Goal: Task Accomplishment & Management: Use online tool/utility

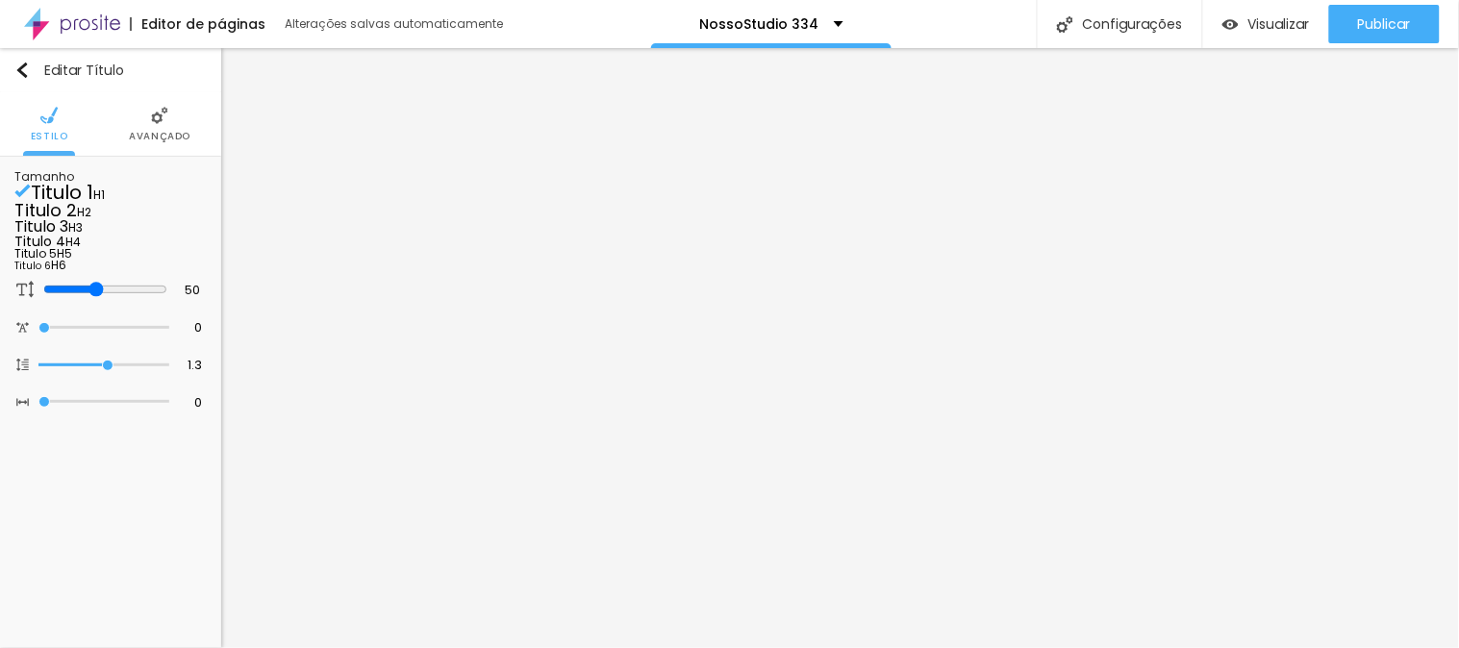
click at [155, 112] on img at bounding box center [159, 115] width 17 height 17
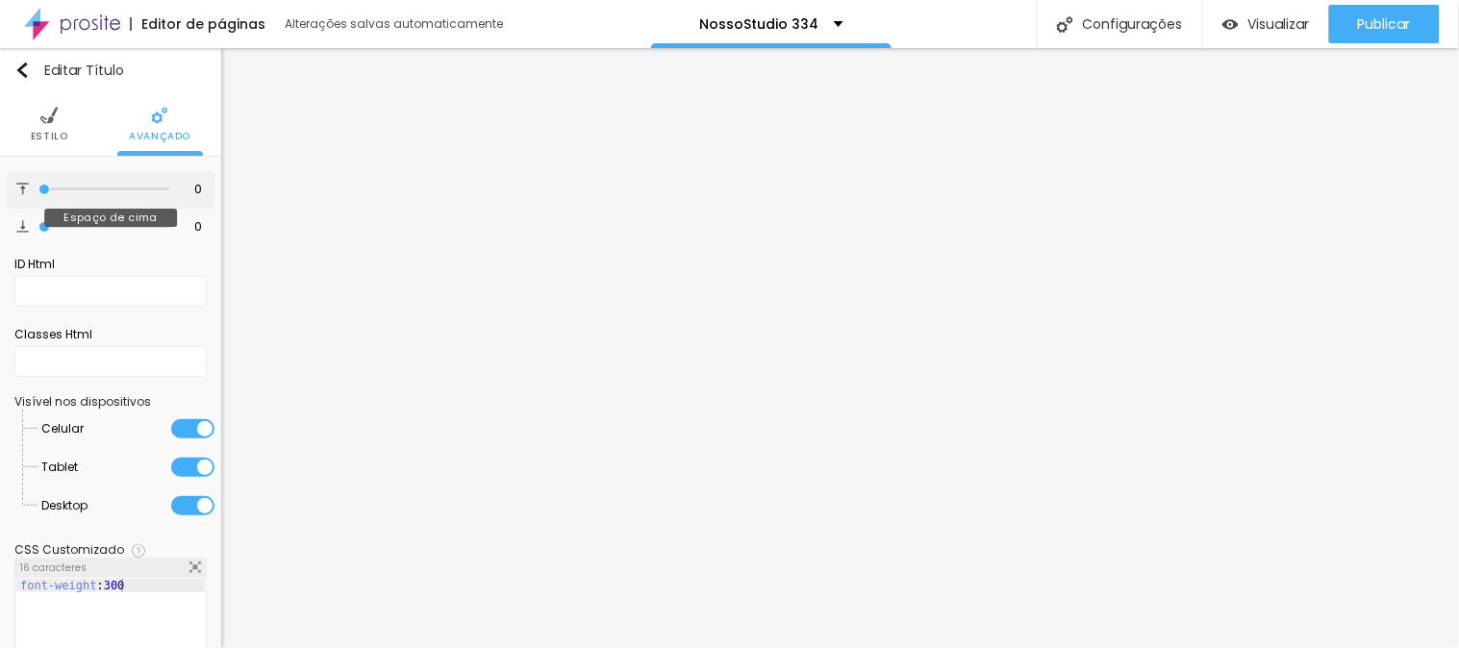
type input "27"
click at [71, 187] on input "range" at bounding box center [105, 189] width 124 height 15
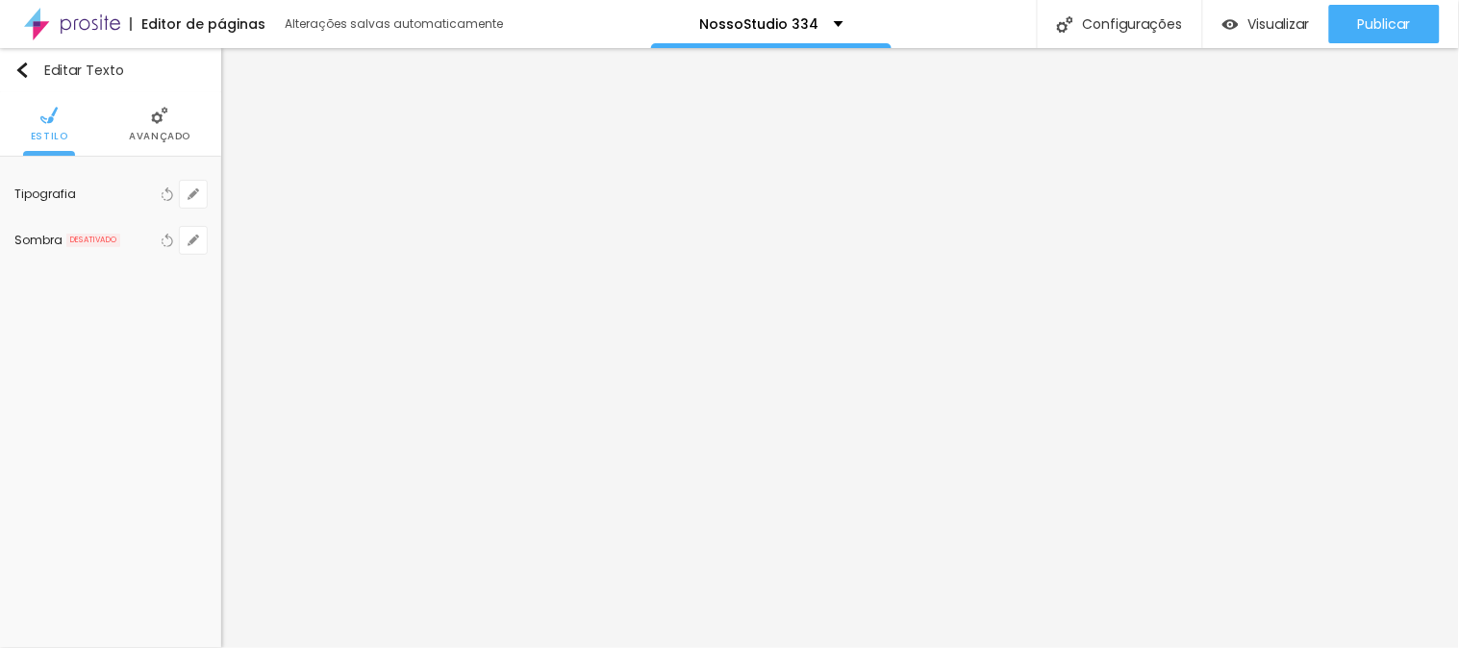
click at [164, 140] on span "Avançado" at bounding box center [160, 137] width 62 height 10
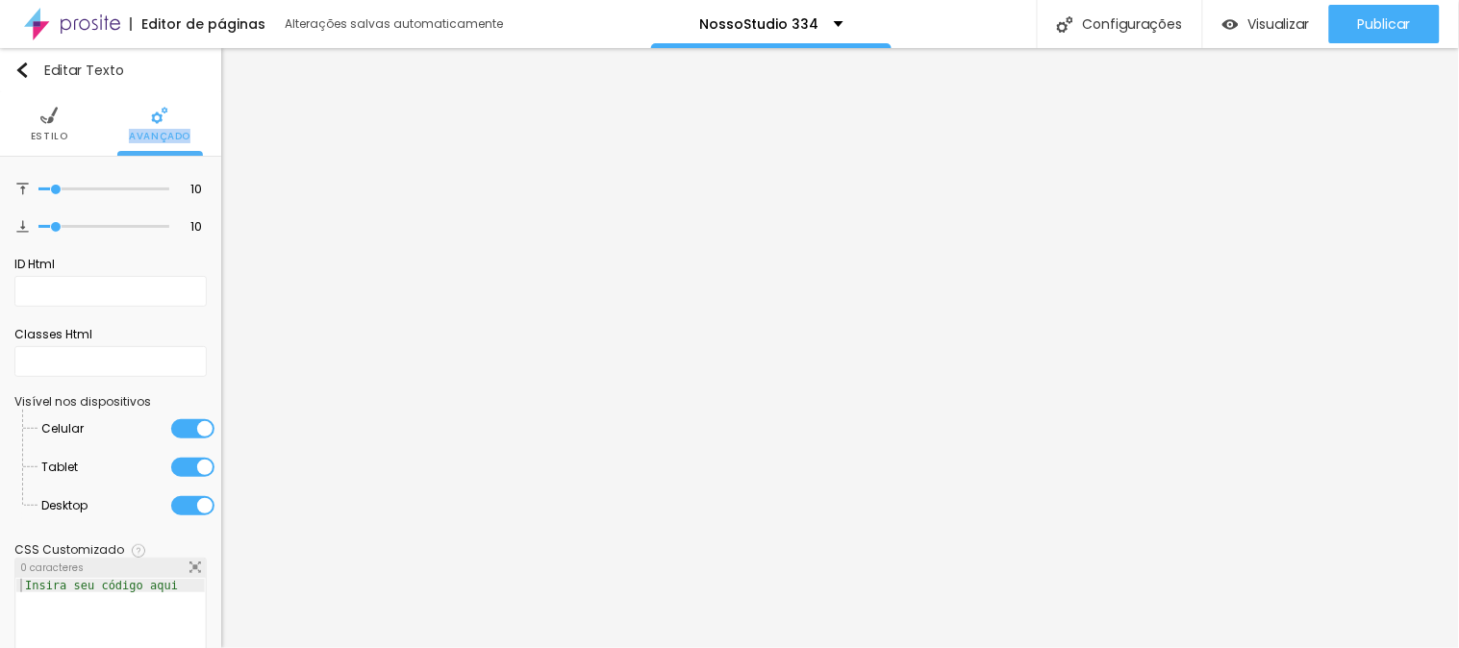
click at [164, 140] on span "Avançado" at bounding box center [160, 137] width 62 height 10
type input "28"
click at [72, 185] on input "range" at bounding box center [103, 190] width 131 height 10
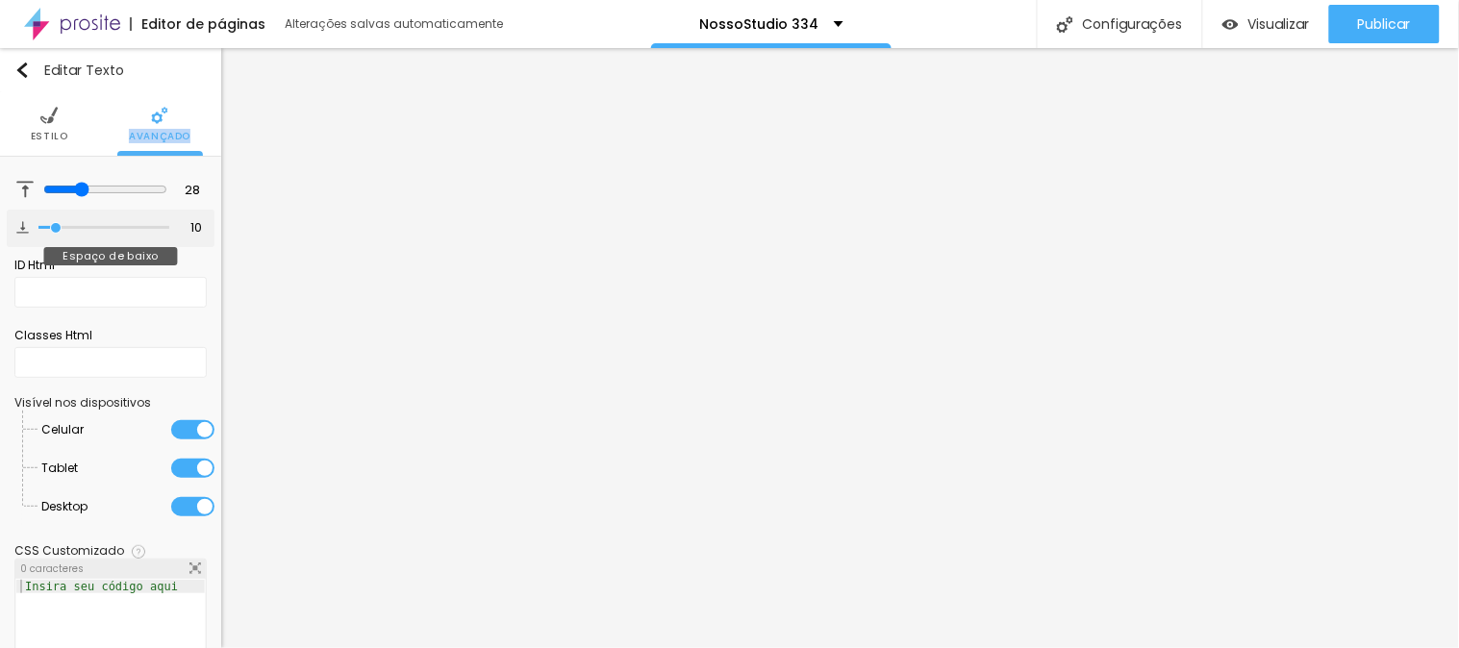
type input "22"
click at [65, 223] on input "range" at bounding box center [103, 228] width 131 height 10
type input "22"
click at [65, 223] on input "range" at bounding box center [103, 228] width 131 height 10
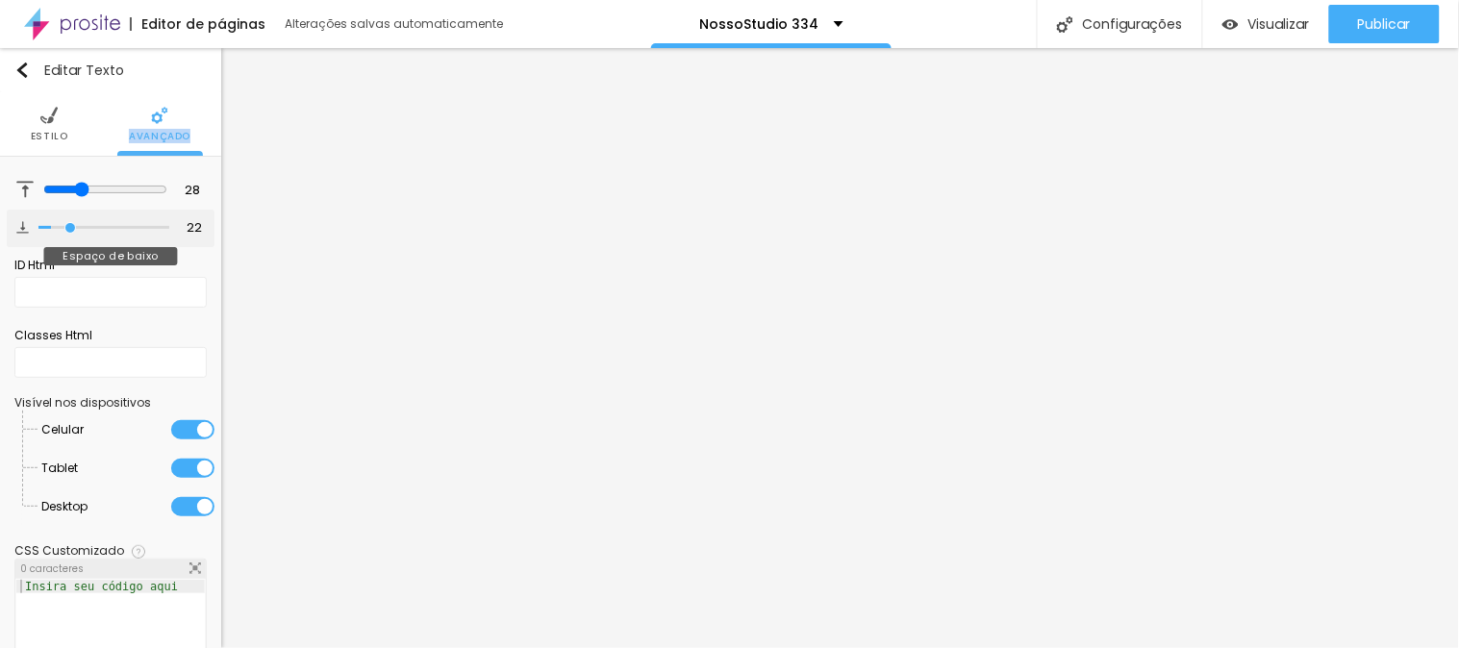
click at [65, 223] on input "range" at bounding box center [103, 228] width 131 height 10
click at [73, 223] on input "range" at bounding box center [105, 227] width 124 height 15
type input "35"
click at [80, 223] on input "range" at bounding box center [105, 227] width 124 height 15
type input "35"
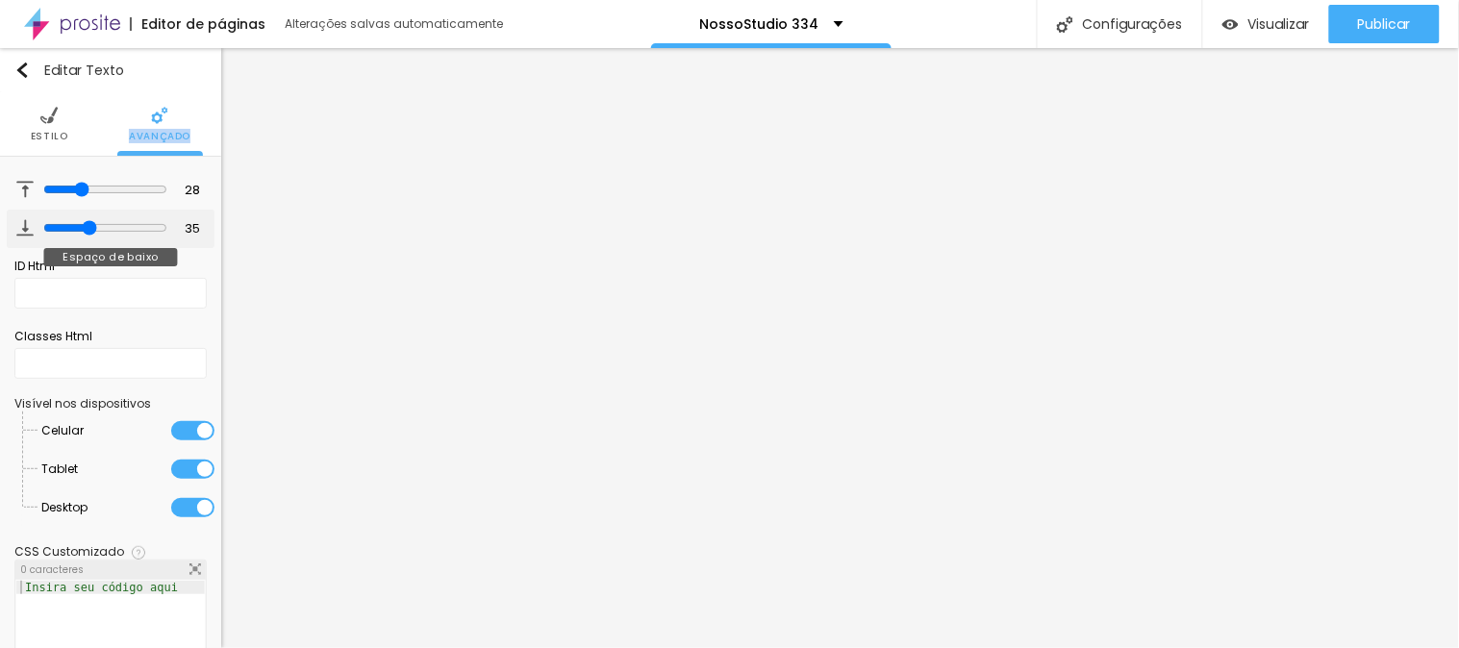
click at [80, 223] on input "range" at bounding box center [105, 227] width 124 height 15
type input "37"
click at [82, 189] on input "range" at bounding box center [105, 189] width 124 height 15
type input "37"
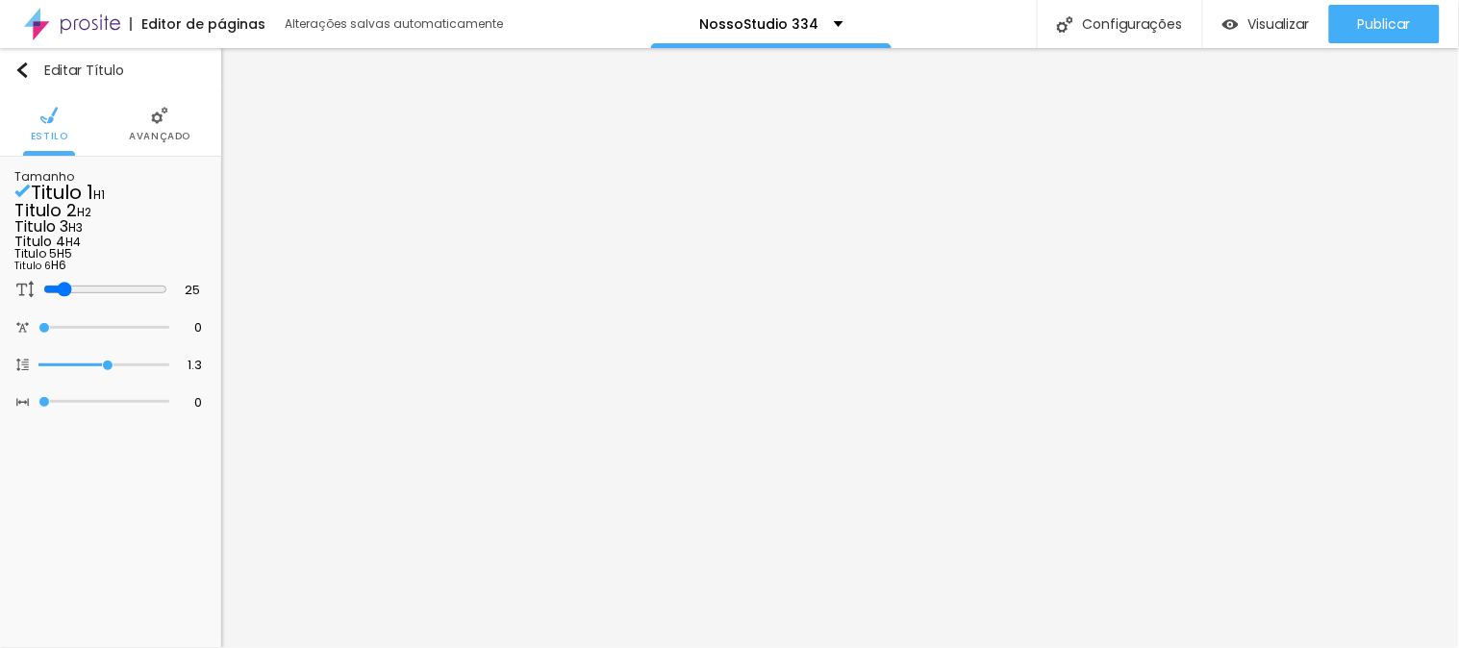
click at [148, 115] on li "Avançado" at bounding box center [160, 123] width 62 height 63
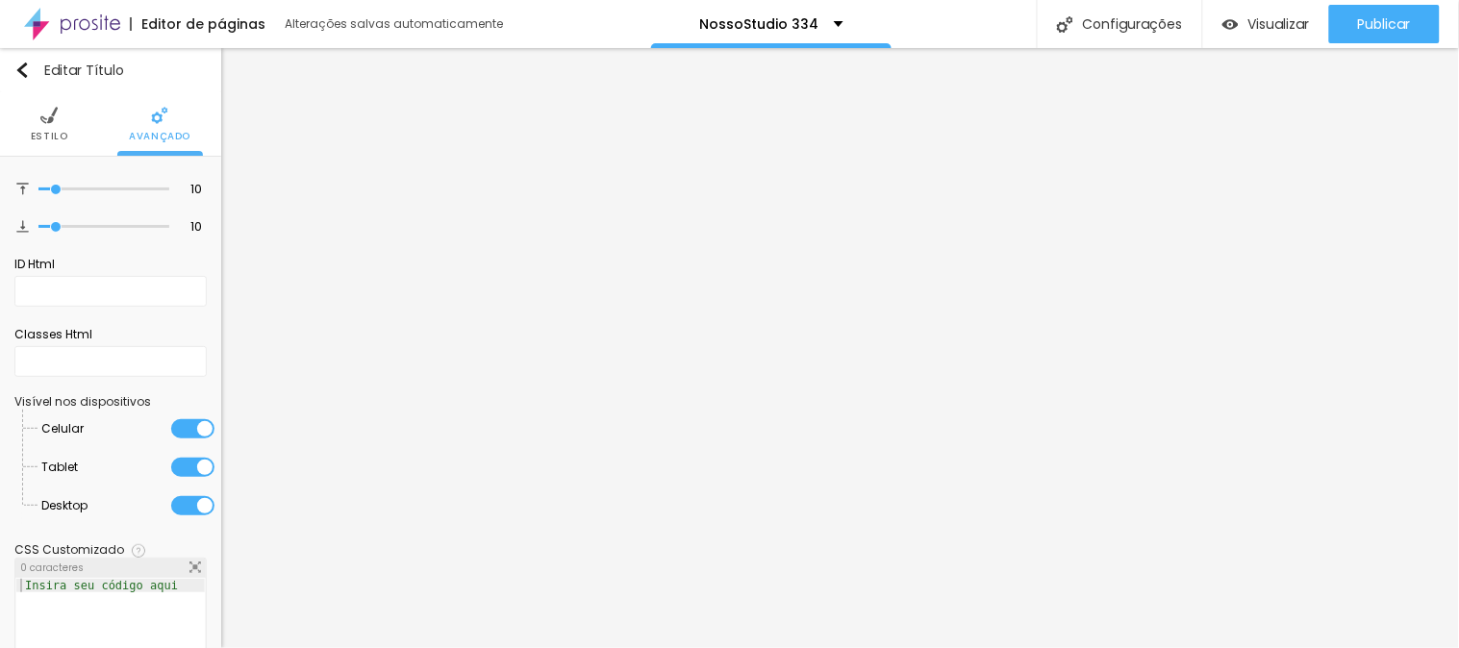
click at [37, 128] on li "Estilo" at bounding box center [49, 123] width 37 height 63
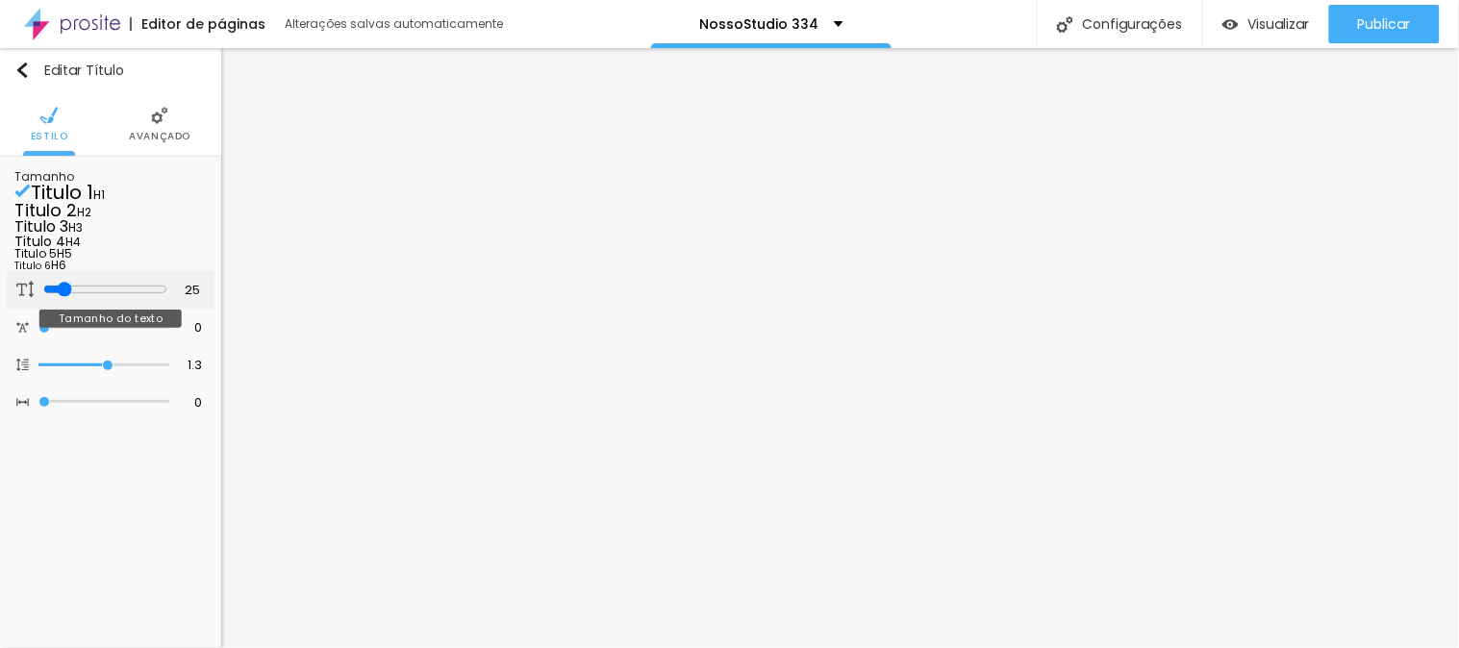
type input "34"
click at [71, 297] on input "range" at bounding box center [105, 289] width 124 height 15
click at [152, 151] on li "Avançado" at bounding box center [160, 123] width 62 height 63
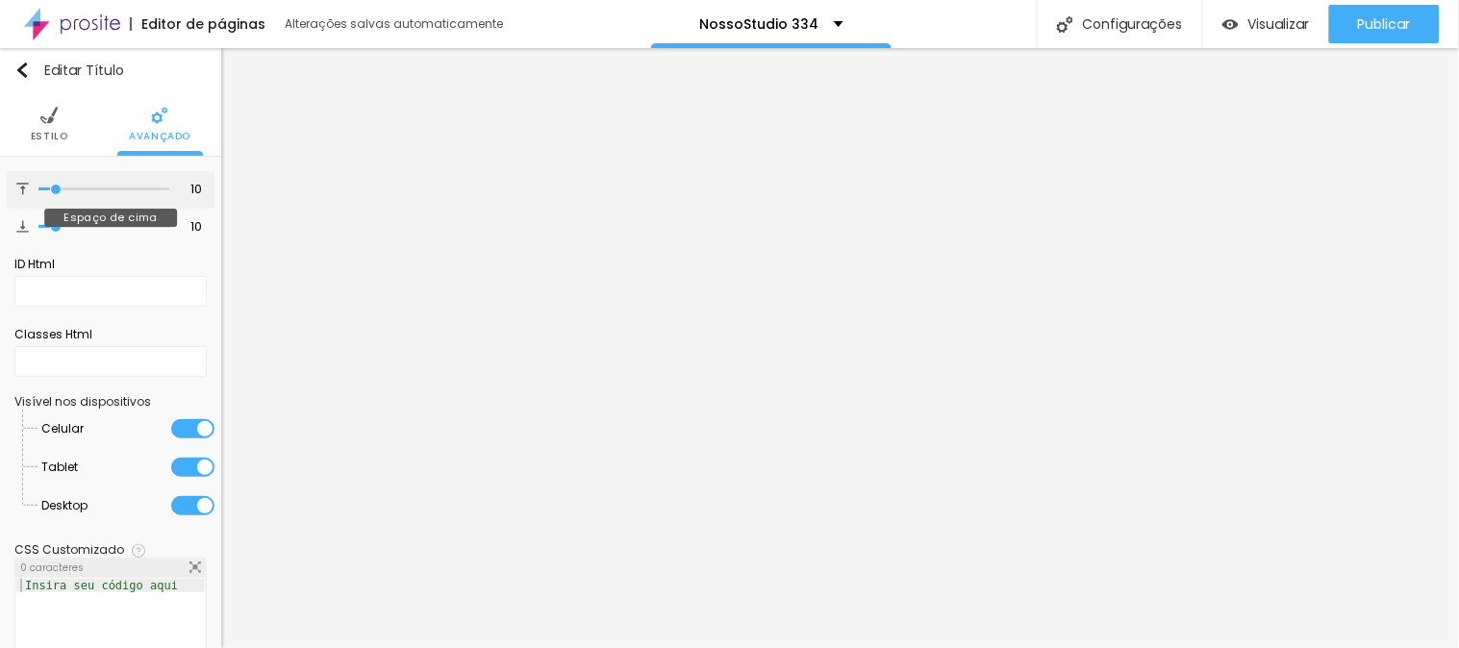
type input "24"
click at [68, 189] on input "range" at bounding box center [103, 190] width 131 height 10
type input "24"
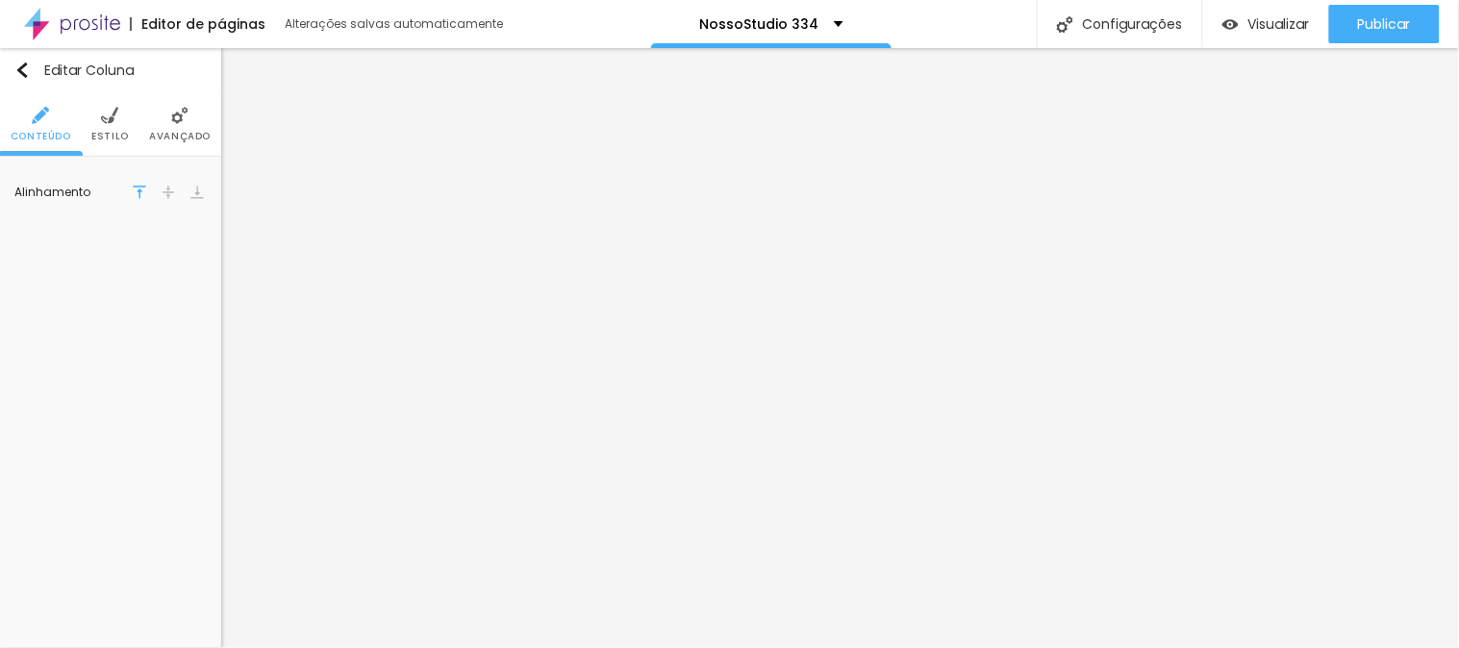
click at [112, 127] on li "Estilo" at bounding box center [109, 123] width 37 height 63
click at [168, 125] on li "Avançado" at bounding box center [180, 123] width 62 height 63
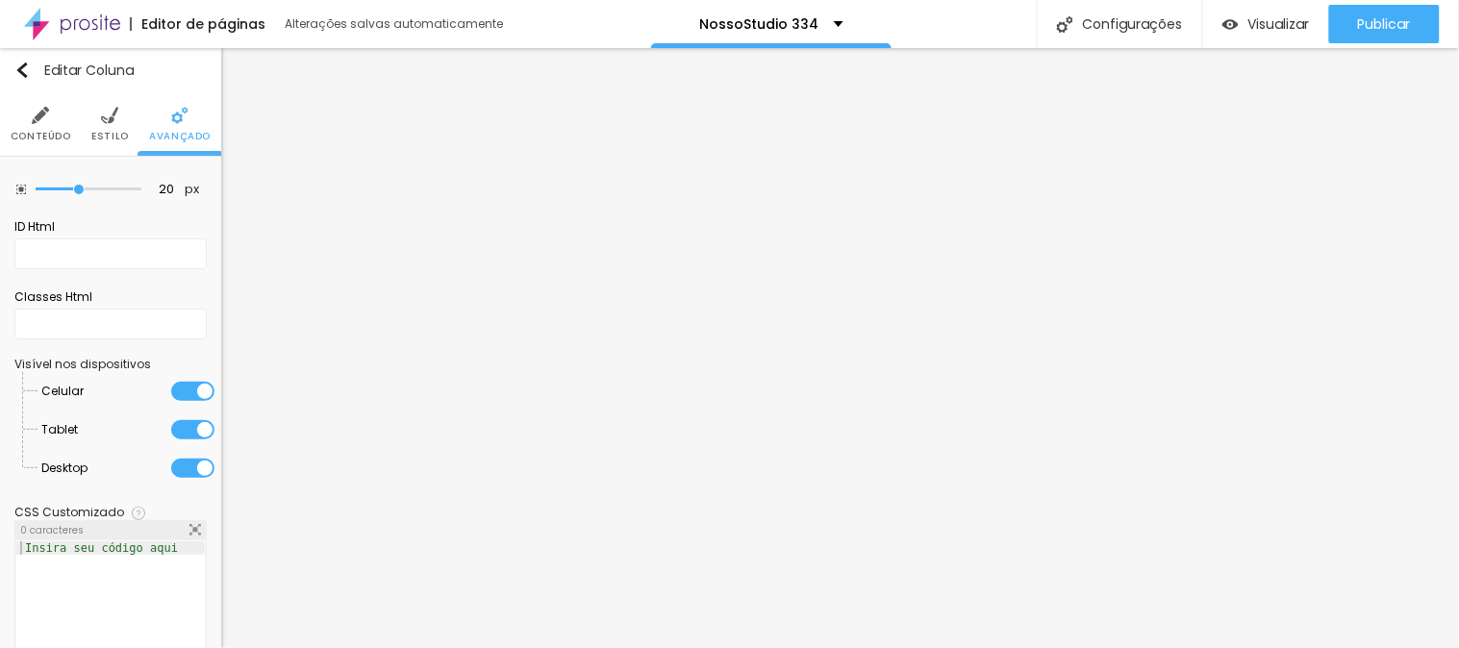
click at [91, 115] on li "Estilo" at bounding box center [109, 123] width 37 height 63
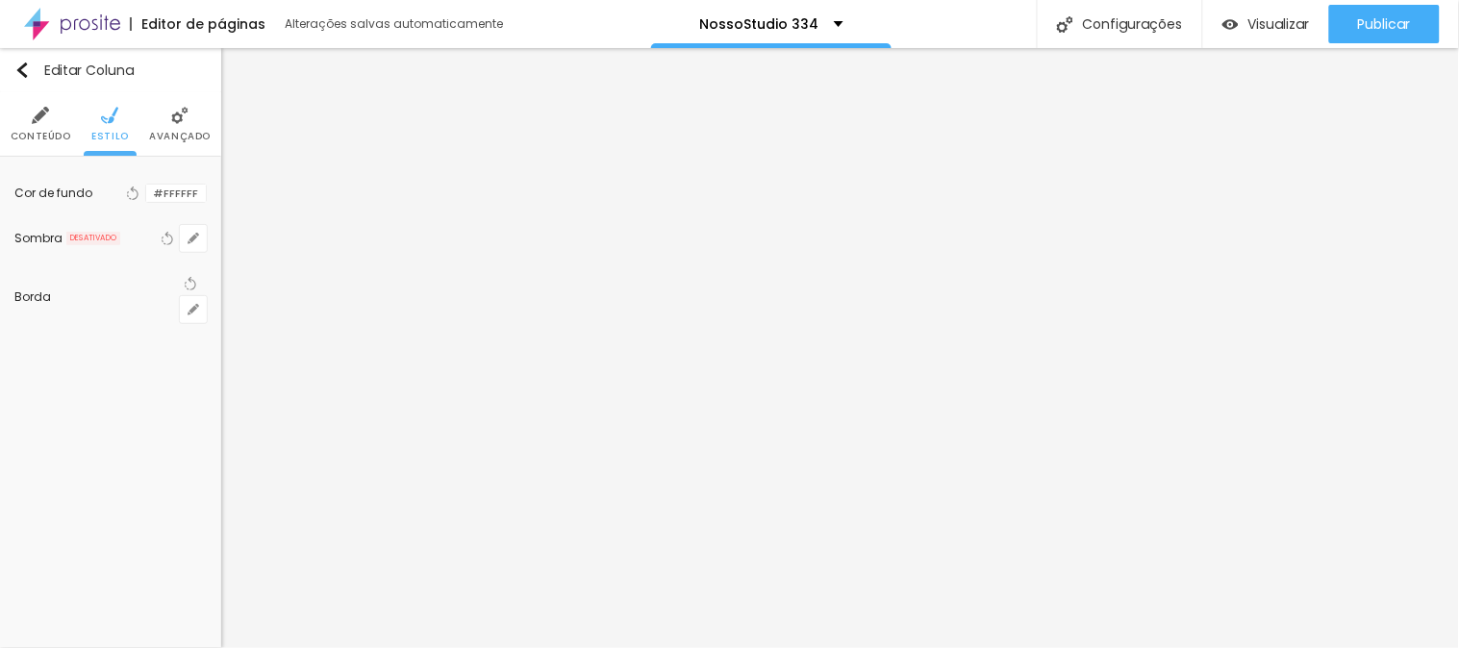
click at [146, 187] on div at bounding box center [146, 194] width 0 height 18
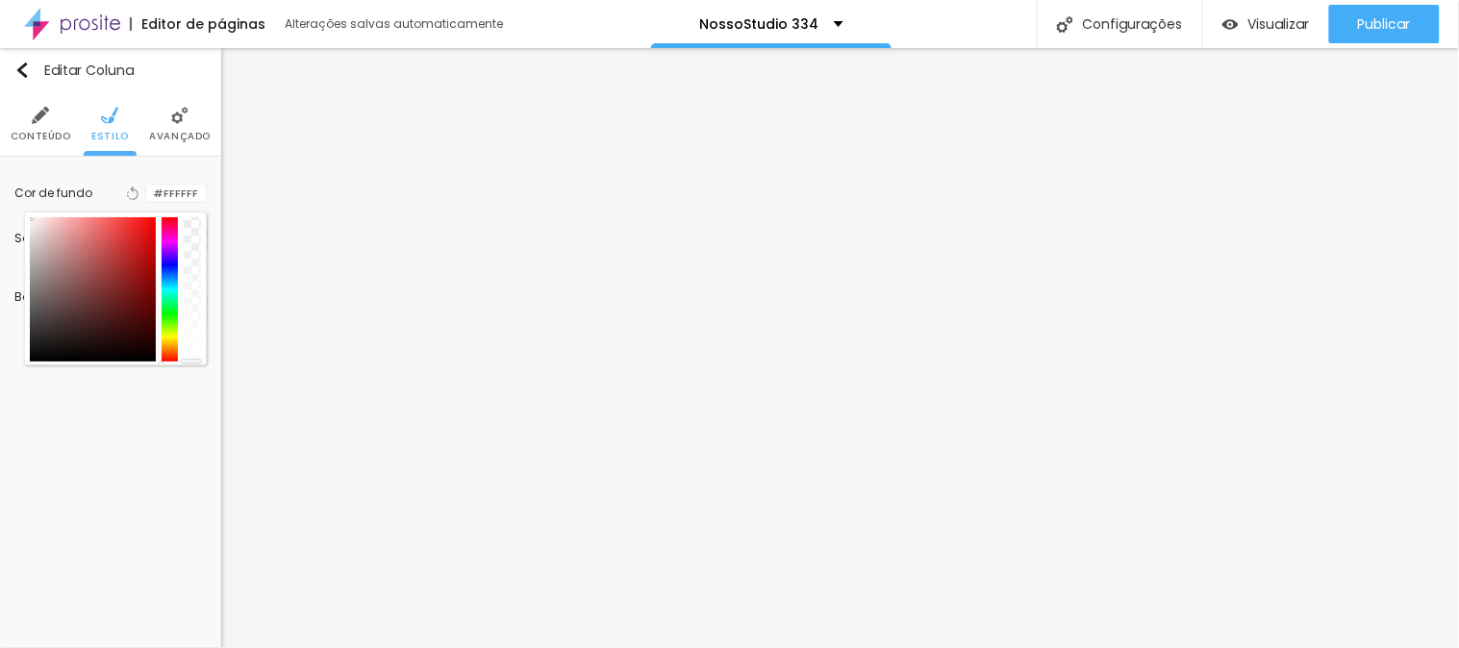
click at [146, 192] on div at bounding box center [146, 194] width 0 height 18
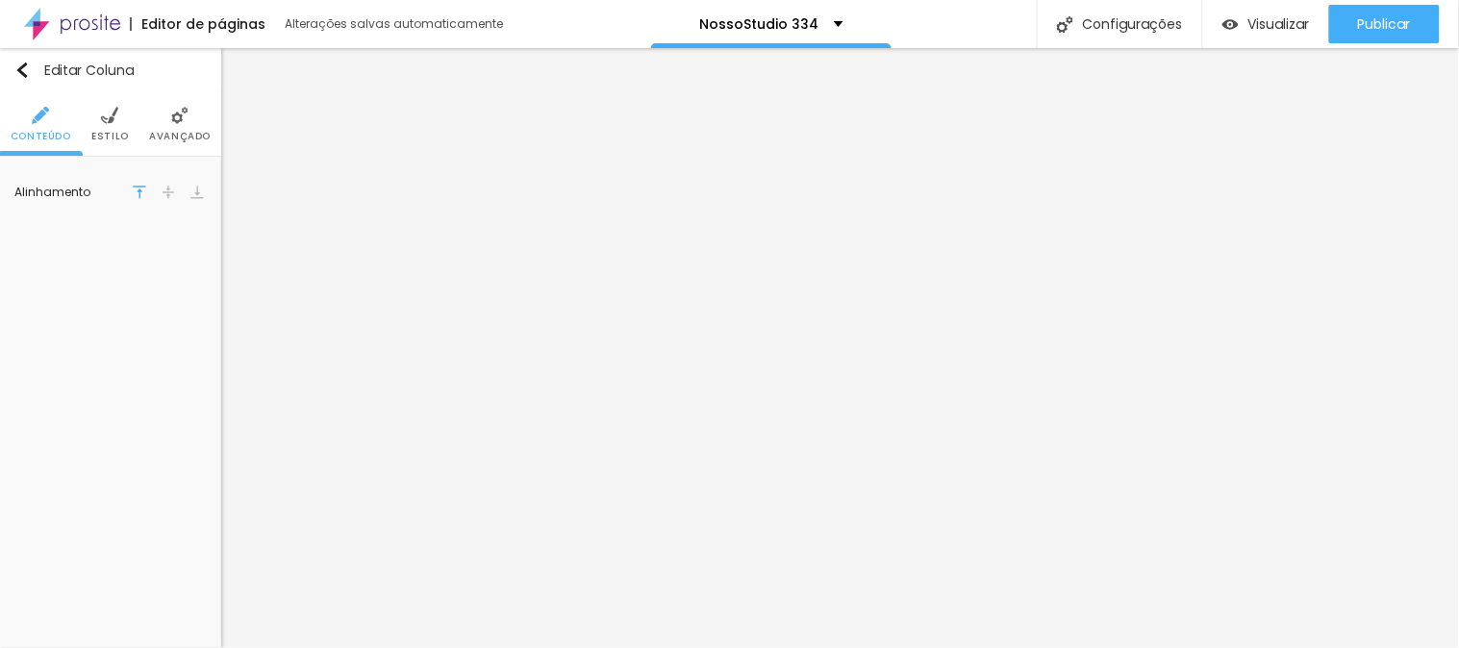
click at [121, 133] on span "Estilo" at bounding box center [109, 137] width 37 height 10
click at [146, 192] on div at bounding box center [146, 194] width 0 height 18
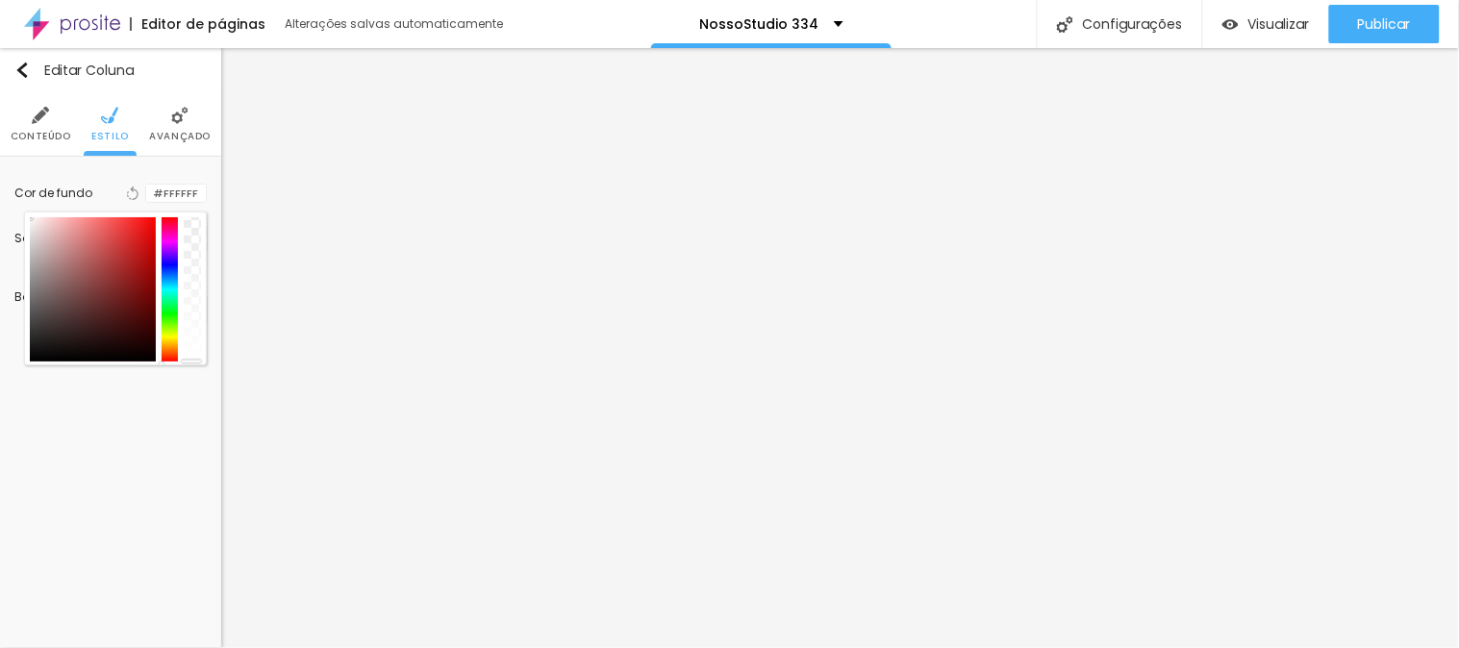
click at [32, 218] on div at bounding box center [93, 289] width 126 height 144
type input "#FEF6F6"
drag, startPoint x: 150, startPoint y: 195, endPoint x: 203, endPoint y: 193, distance: 52.9
click at [203, 193] on input "#FEF6F6" at bounding box center [176, 194] width 60 height 18
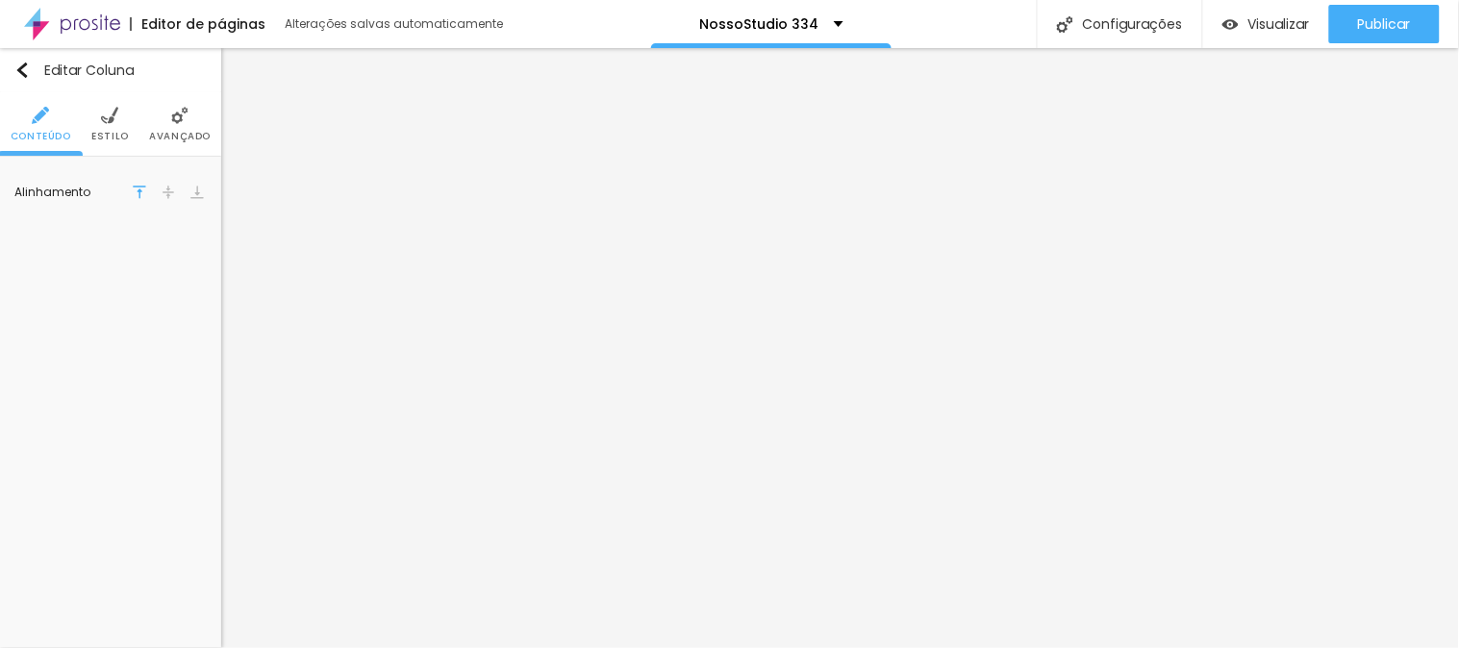
click at [112, 110] on img at bounding box center [109, 115] width 17 height 17
click at [154, 198] on input "#EEE3DE" at bounding box center [176, 194] width 60 height 24
drag, startPoint x: 154, startPoint y: 198, endPoint x: 193, endPoint y: 202, distance: 39.6
click at [193, 202] on input "#EEE3DE" at bounding box center [176, 194] width 60 height 24
paste input "FEF6F6"
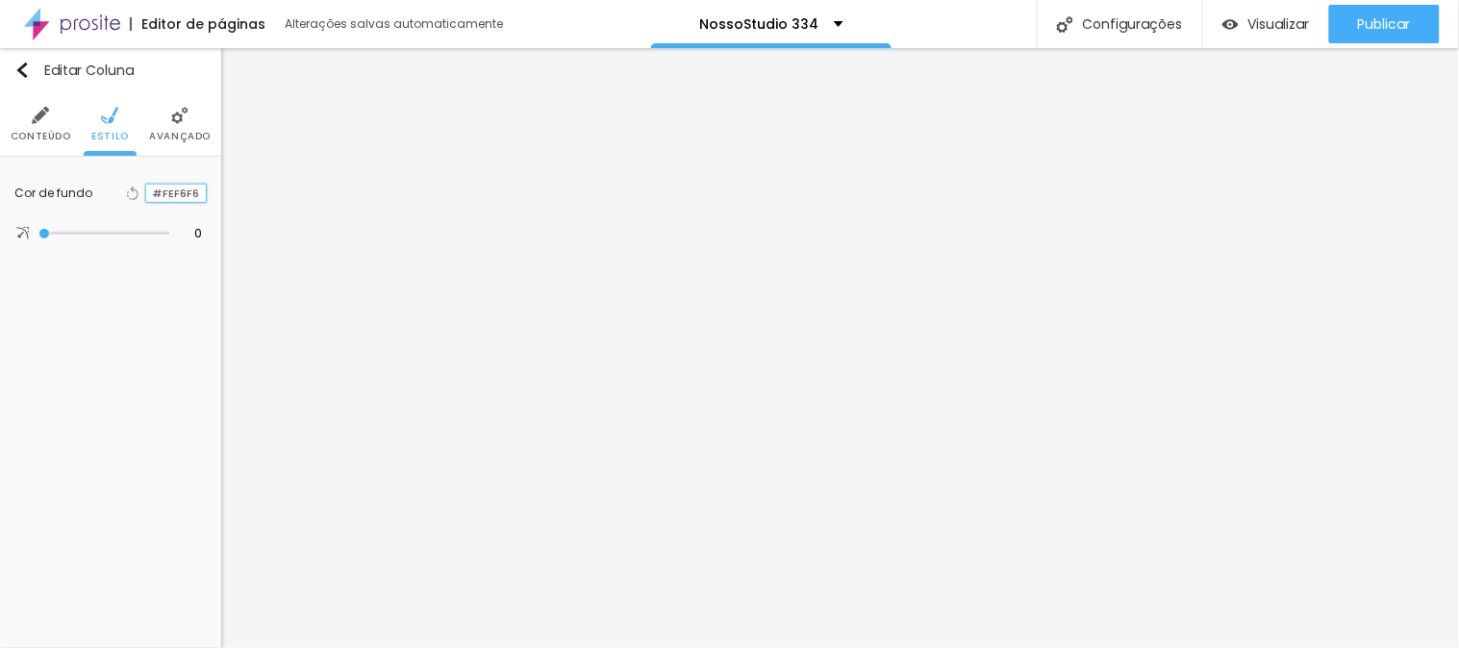
type input "#FEF6F6"
click at [115, 120] on img at bounding box center [109, 115] width 17 height 17
click at [146, 197] on div at bounding box center [146, 194] width 0 height 18
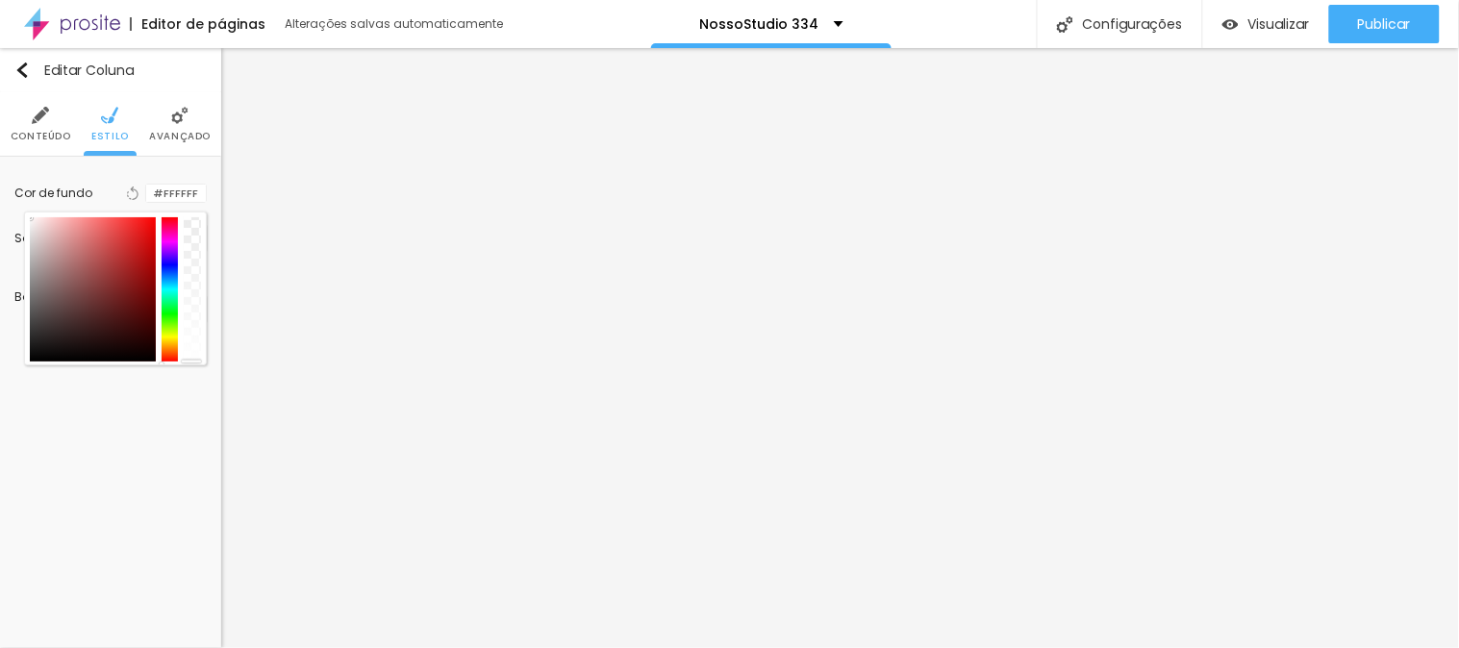
click at [146, 197] on div at bounding box center [146, 194] width 0 height 18
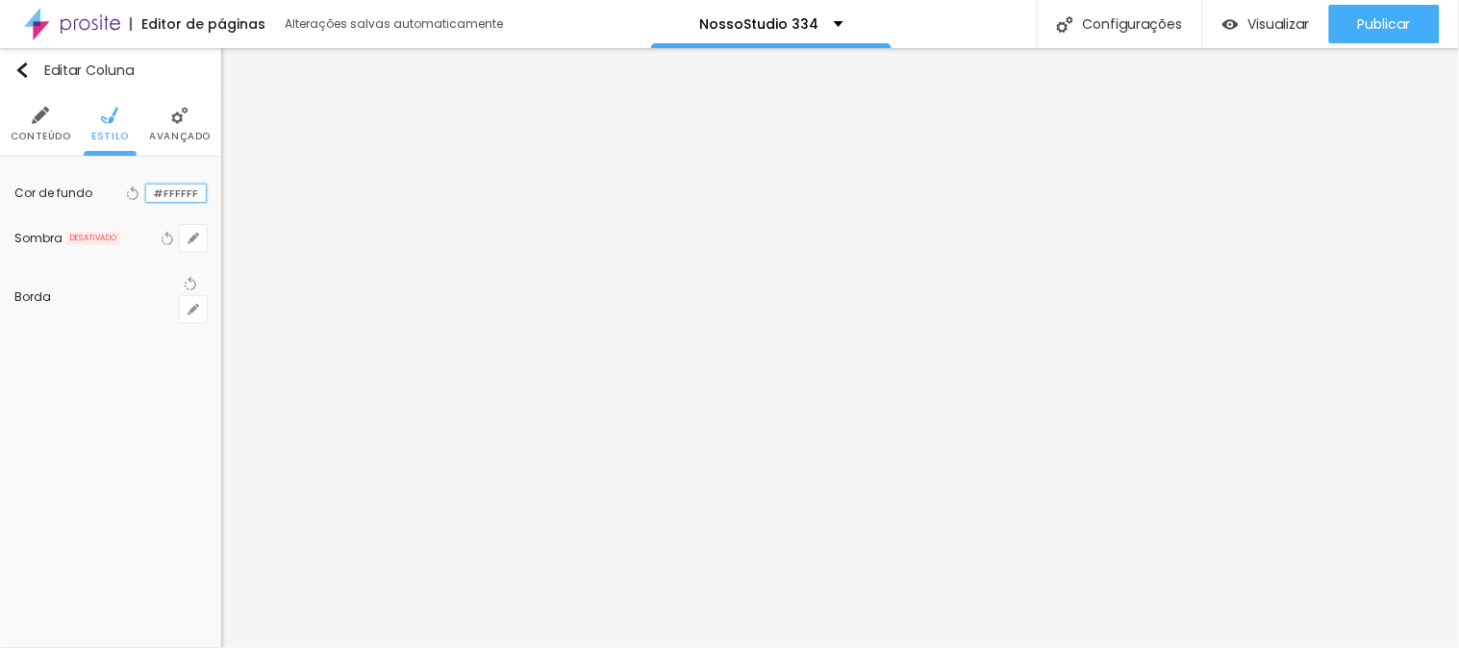
drag, startPoint x: 155, startPoint y: 193, endPoint x: 199, endPoint y: 193, distance: 44.2
click at [199, 193] on input "#FFFFFF" at bounding box center [176, 194] width 60 height 18
paste input "EF6F6"
type input "#FEF6F6"
click at [146, 421] on div "Editar Coluna Conteúdo Estilo Avançado Cor de fundo Voltar ao padrão #FEF6F6 So…" at bounding box center [110, 348] width 221 height 600
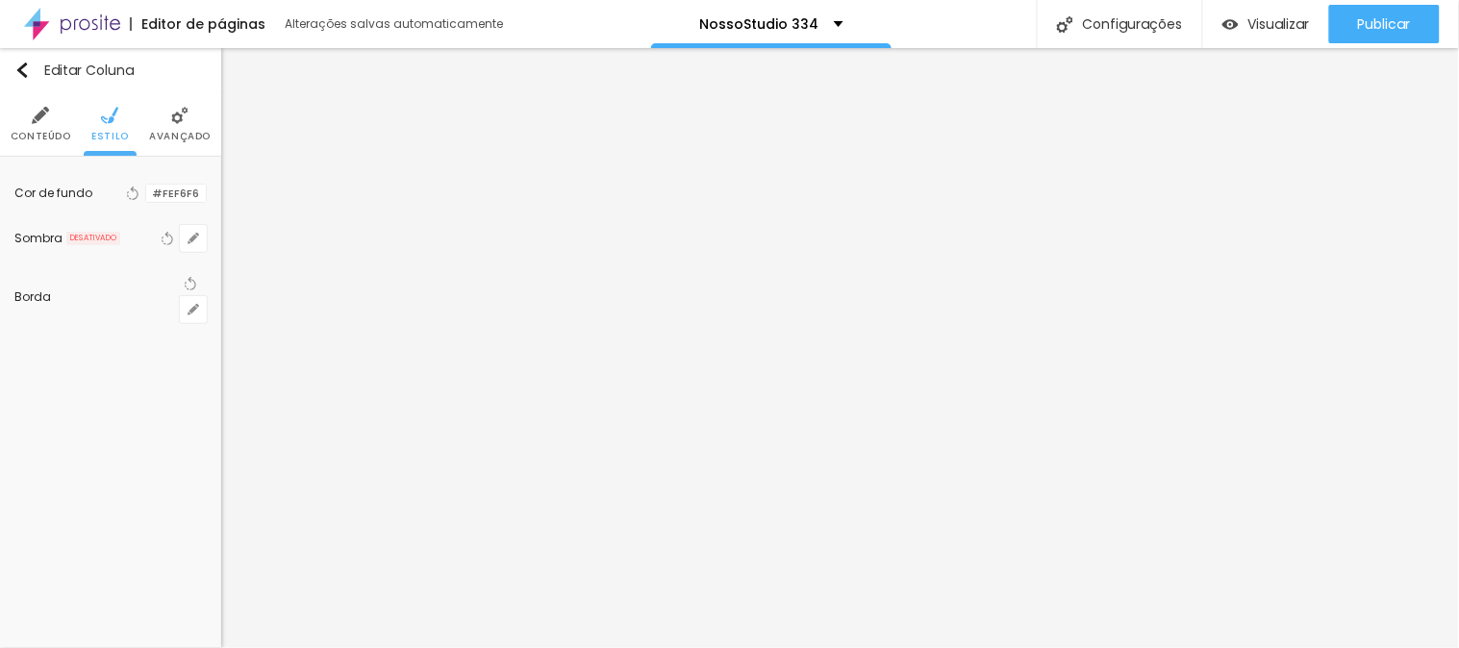
click at [146, 421] on div "Editar Coluna Conteúdo Estilo Avançado Cor de fundo Voltar ao padrão #FEF6F6 So…" at bounding box center [110, 348] width 221 height 600
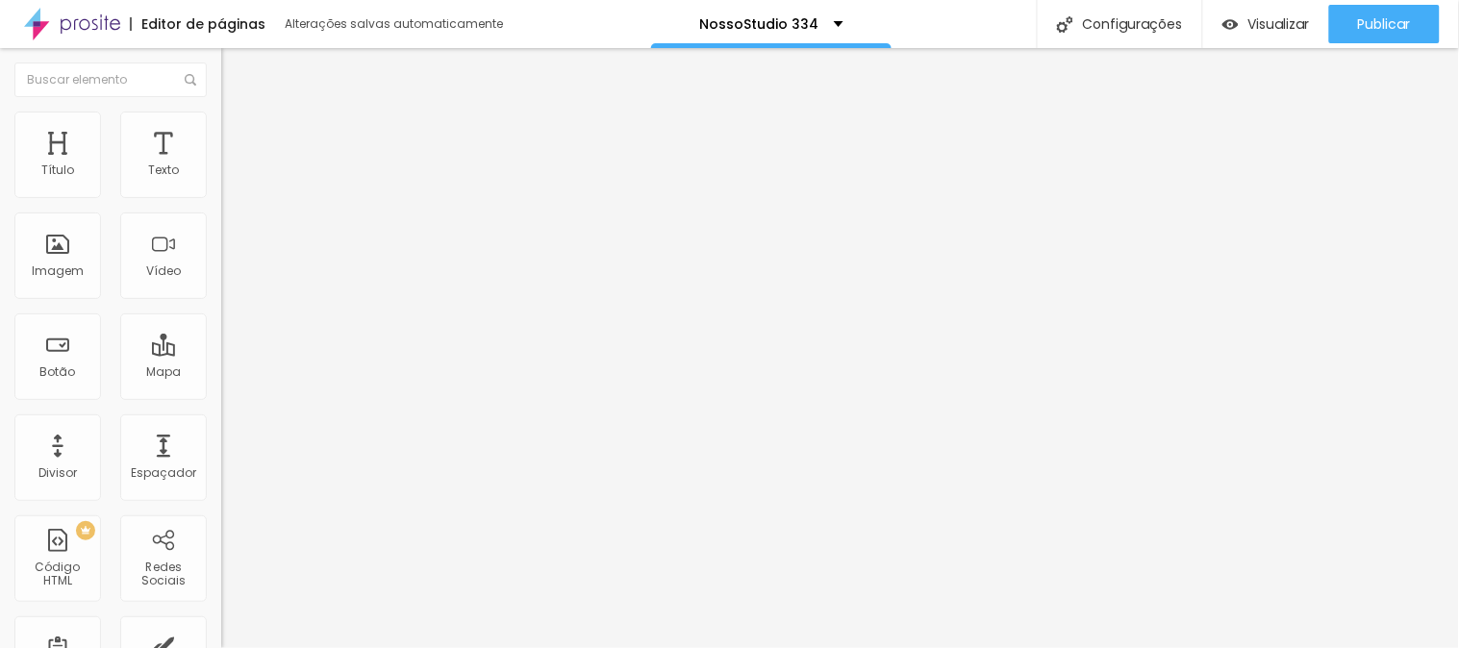
click at [1457, 27] on div "Visualizar Pre-visualização Clique para visualizar esta página antes de publica…" at bounding box center [1330, 24] width 257 height 48
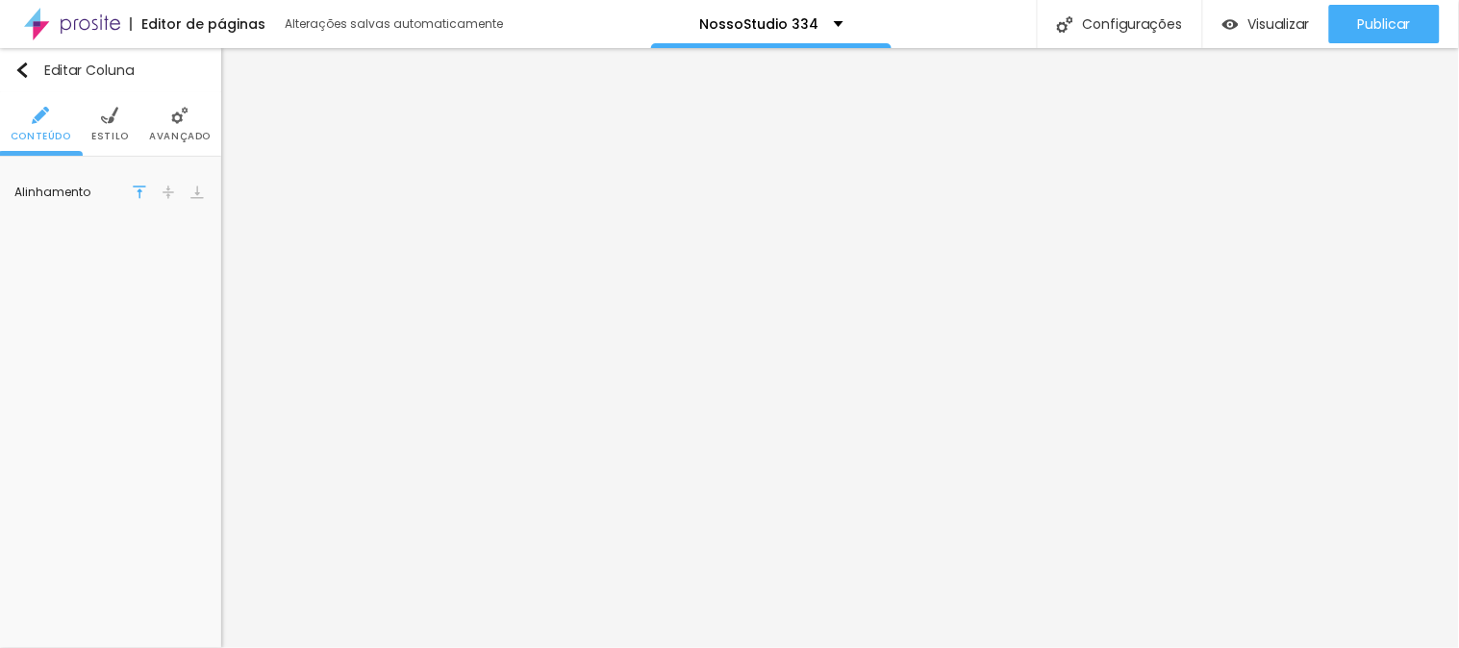
click at [174, 128] on li "Avançado" at bounding box center [180, 123] width 62 height 63
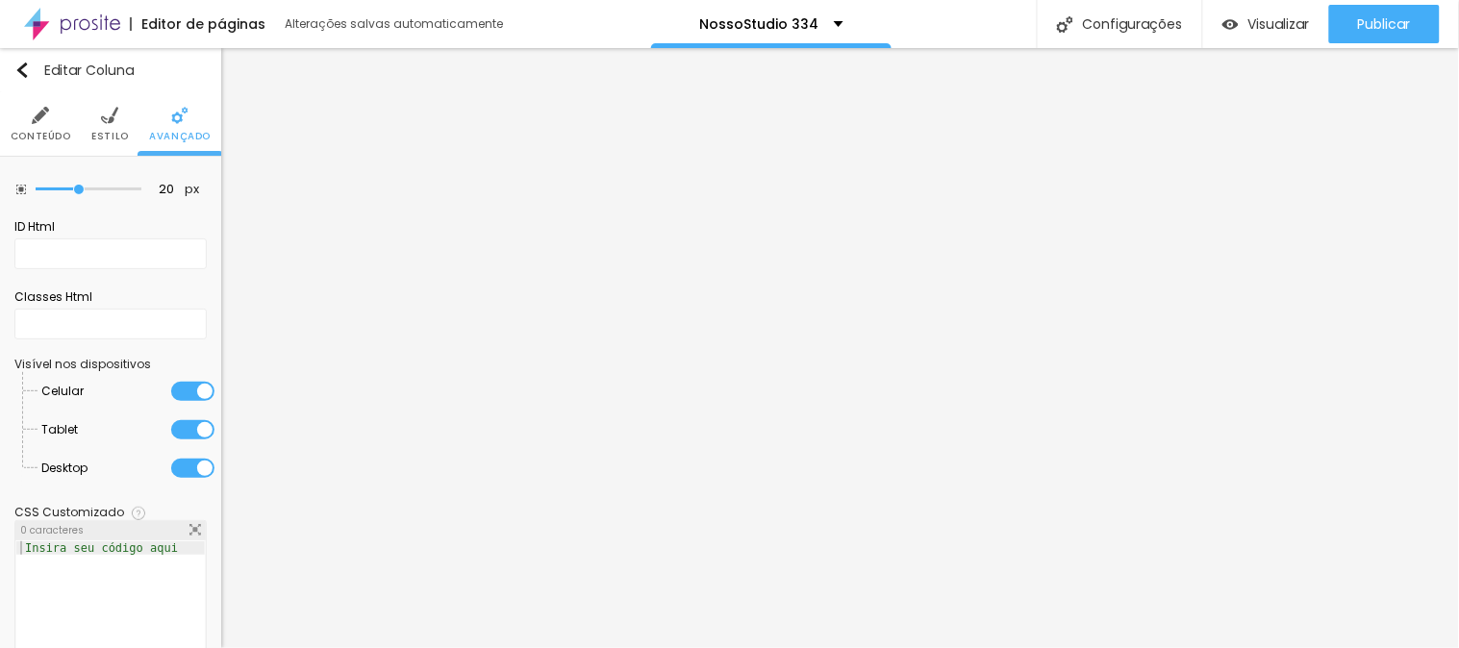
click at [122, 120] on ul "Conteúdo Estilo Avançado" at bounding box center [110, 124] width 221 height 64
click at [112, 119] on li "Estilo" at bounding box center [109, 123] width 37 height 63
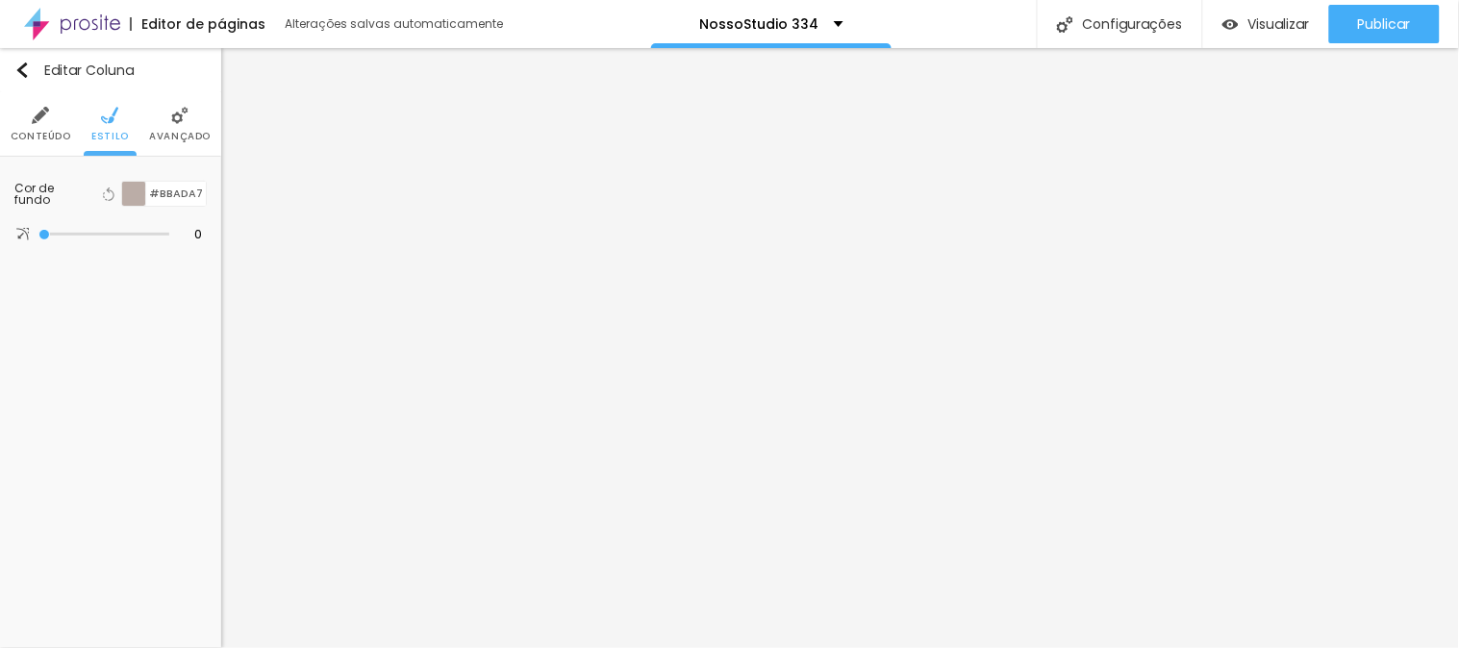
click at [26, 117] on li "Conteúdo" at bounding box center [41, 123] width 61 height 63
click at [158, 127] on li "Avançado" at bounding box center [160, 123] width 62 height 63
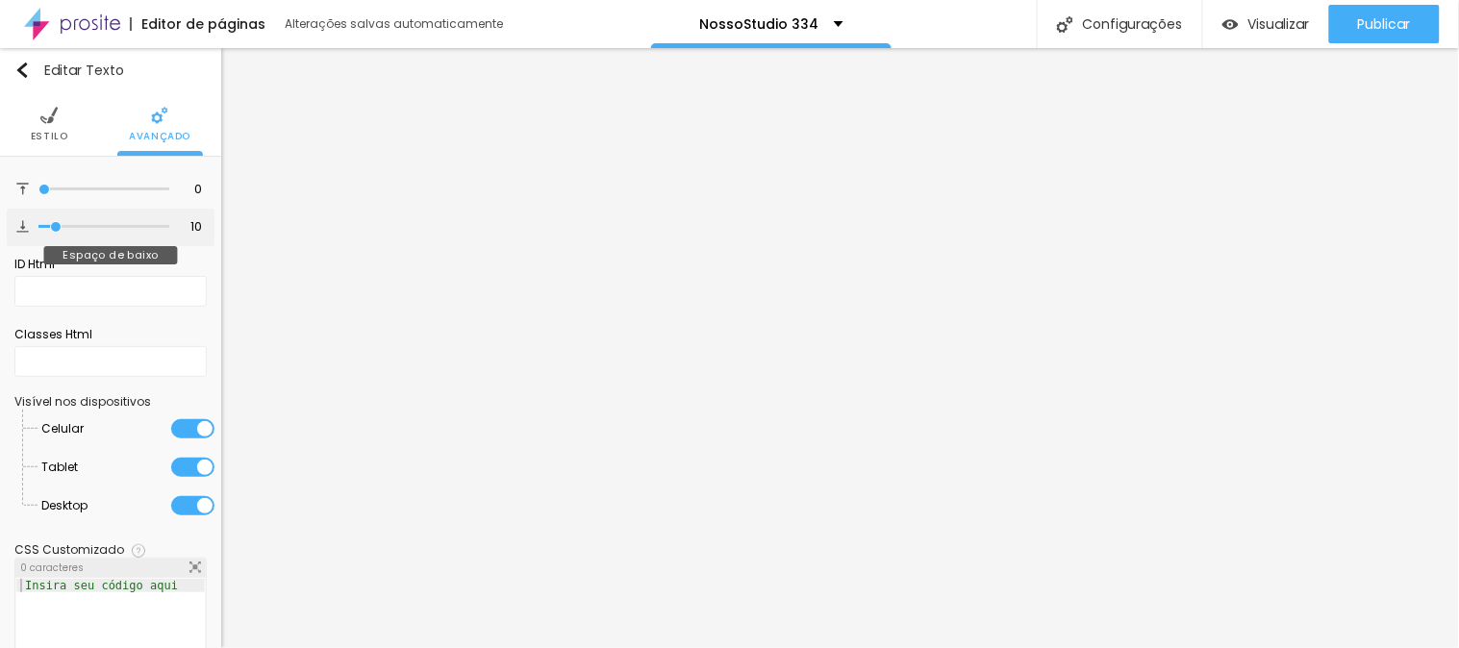
type input "22"
type input "25"
type input "36"
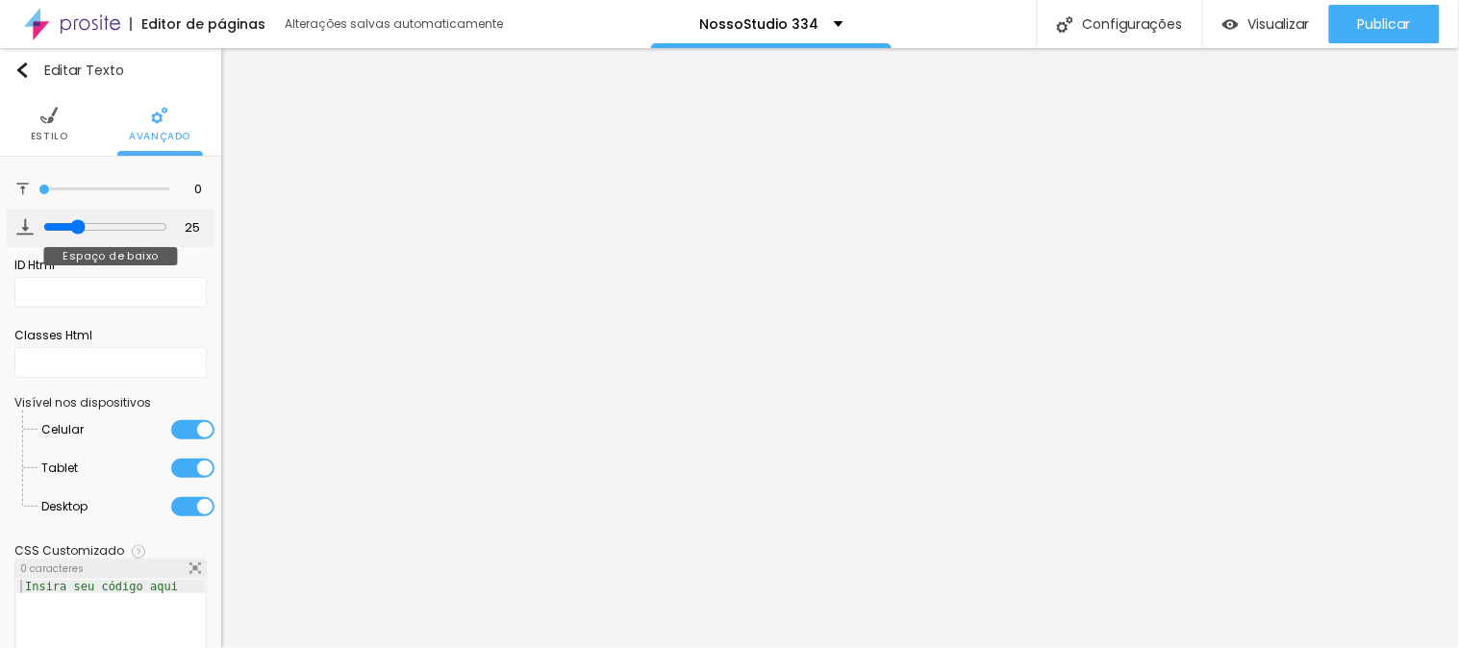
type input "36"
type input "43"
type input "60"
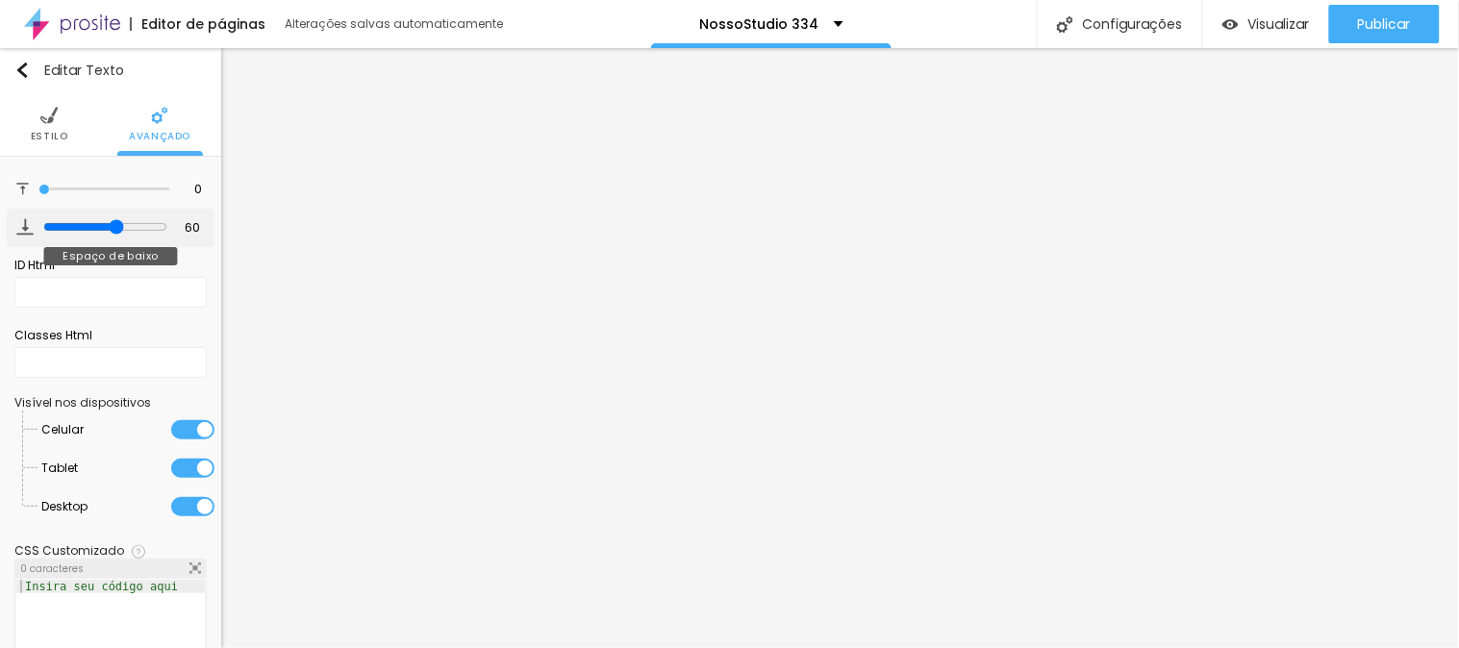
drag, startPoint x: 58, startPoint y: 227, endPoint x: 106, endPoint y: 229, distance: 48.1
type input "60"
click at [106, 229] on input "range" at bounding box center [105, 226] width 124 height 15
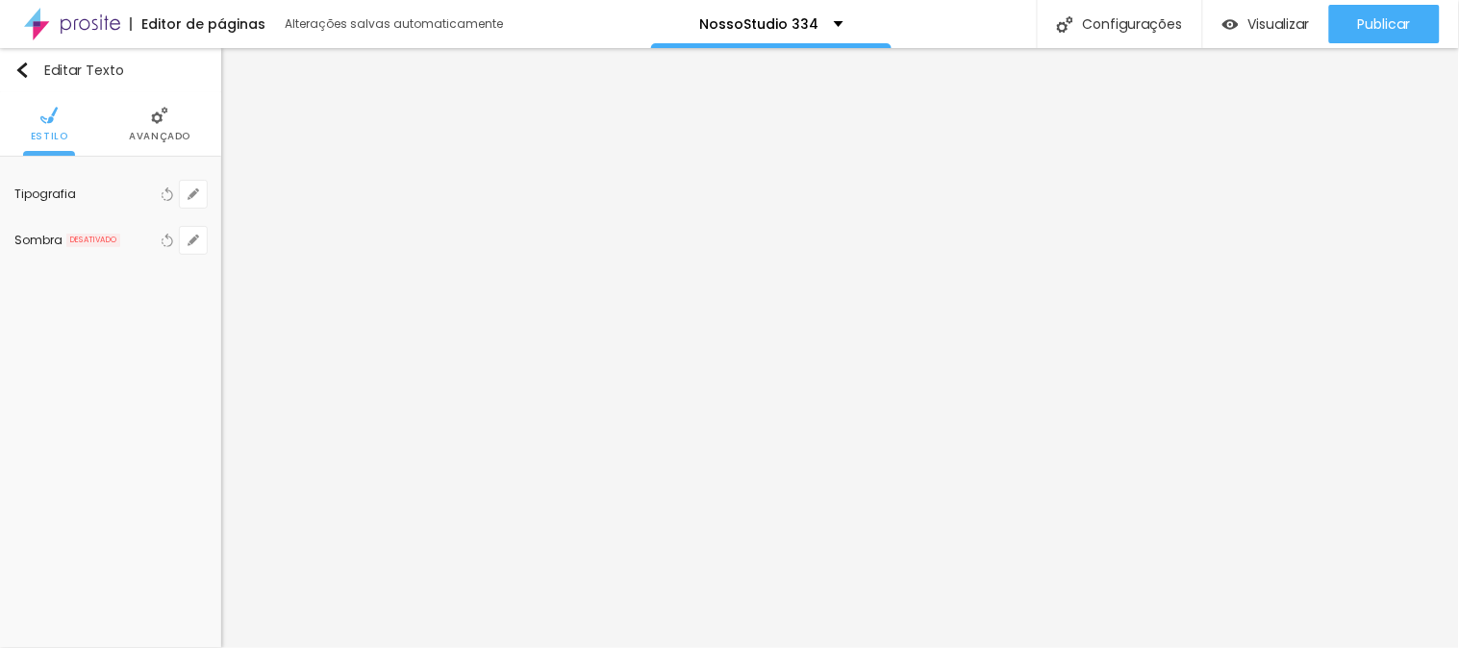
click at [164, 142] on li "Avançado" at bounding box center [160, 123] width 62 height 63
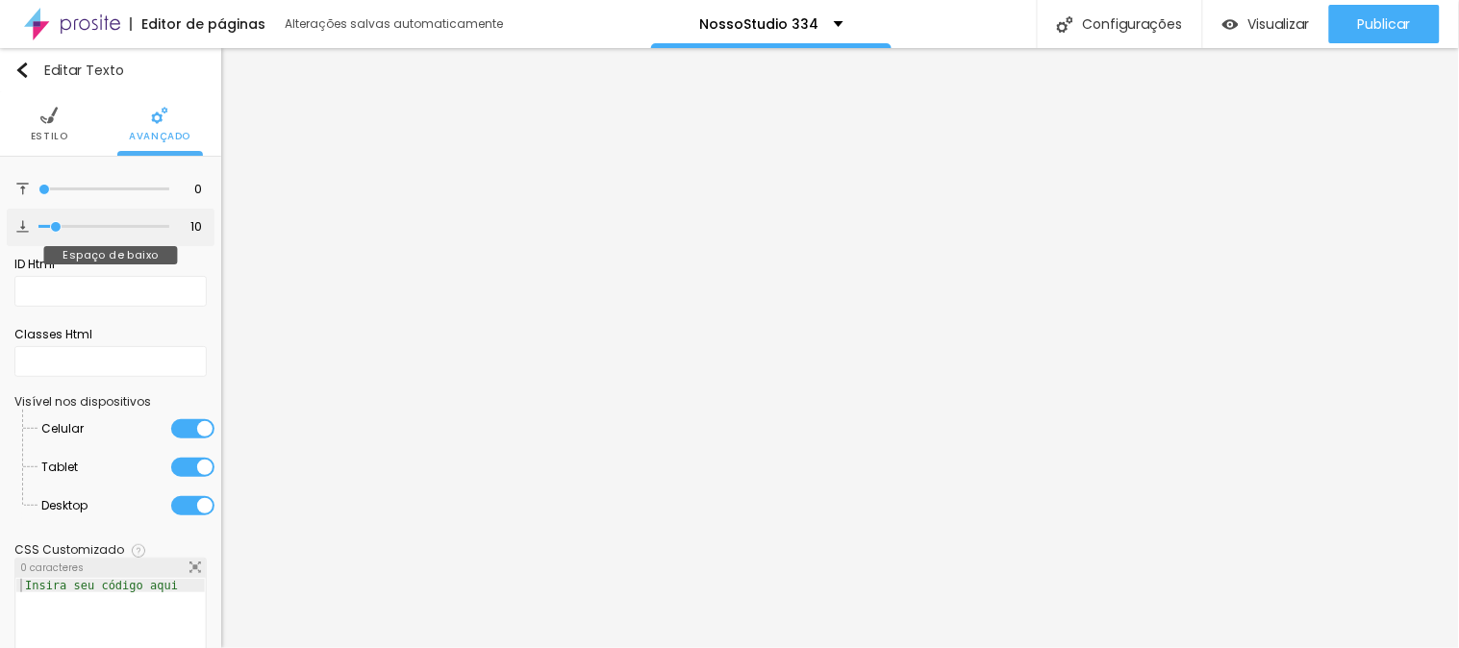
type input "12"
type input "18"
type input "22"
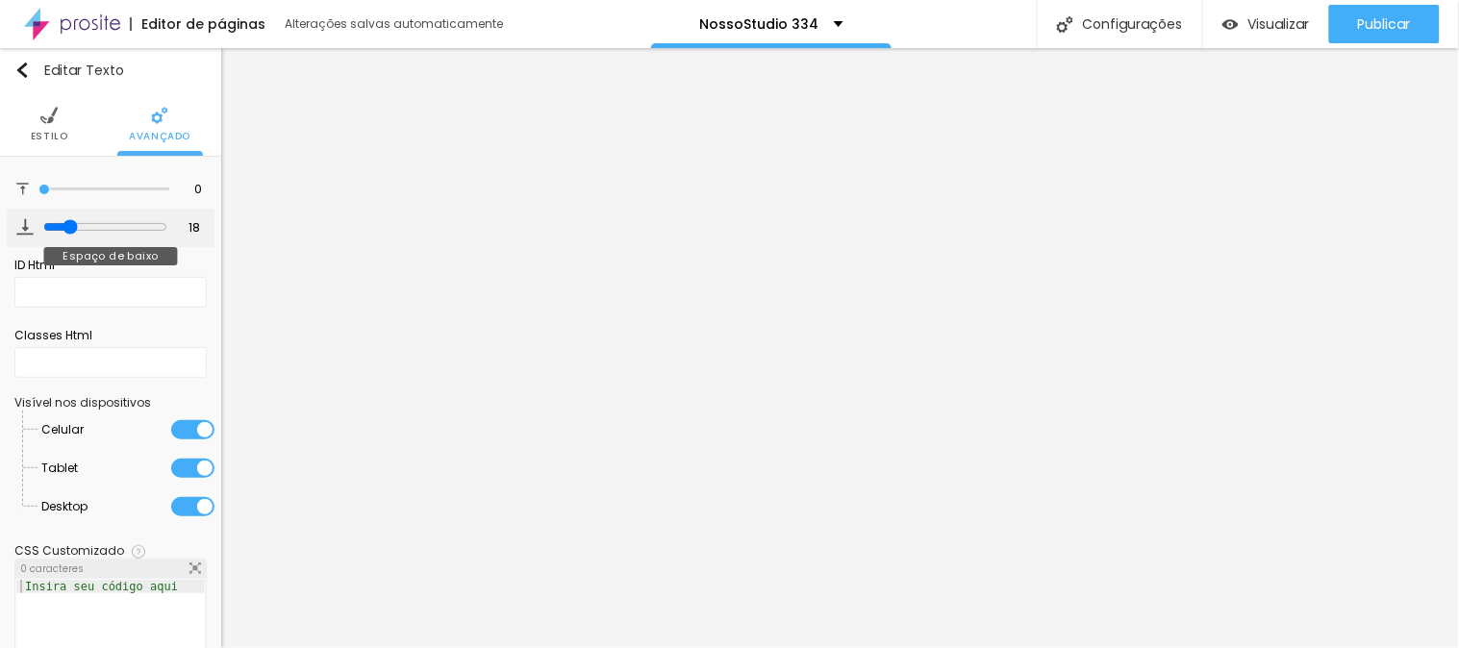
type input "22"
type input "24"
type input "28"
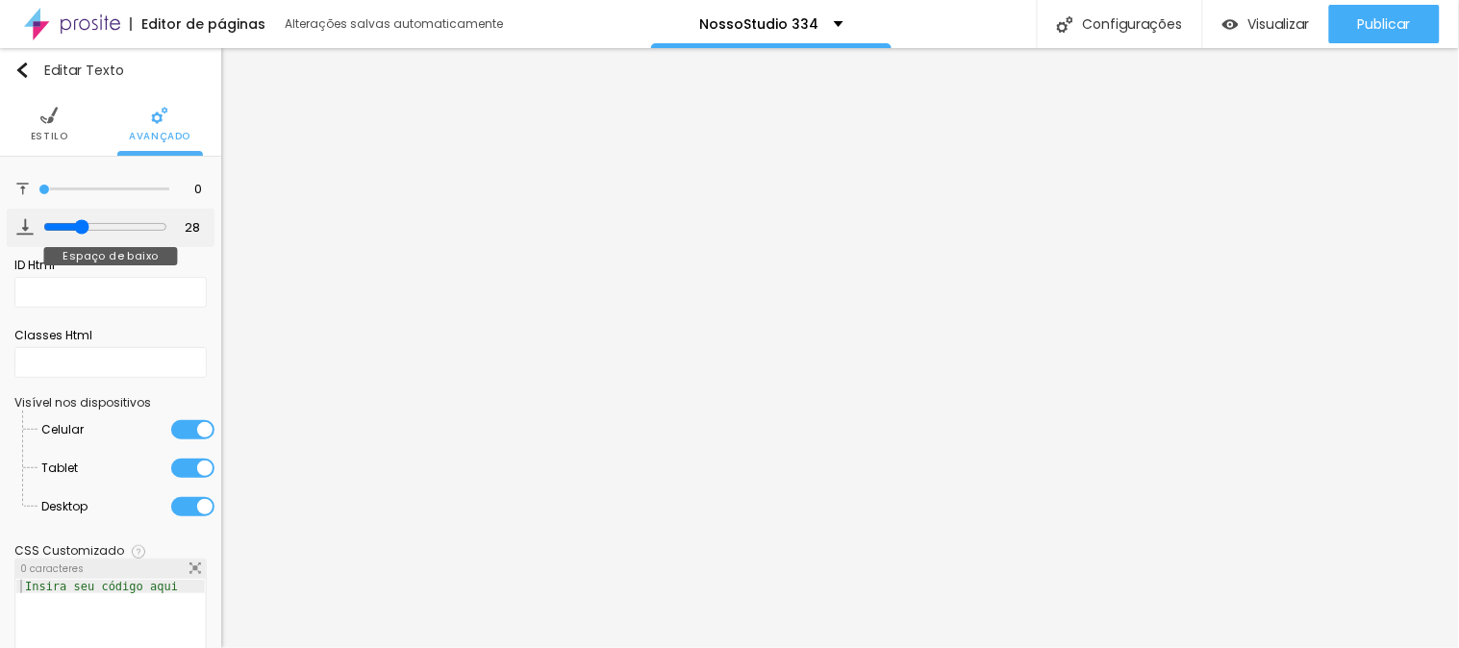
type input "30"
type input "37"
type input "49"
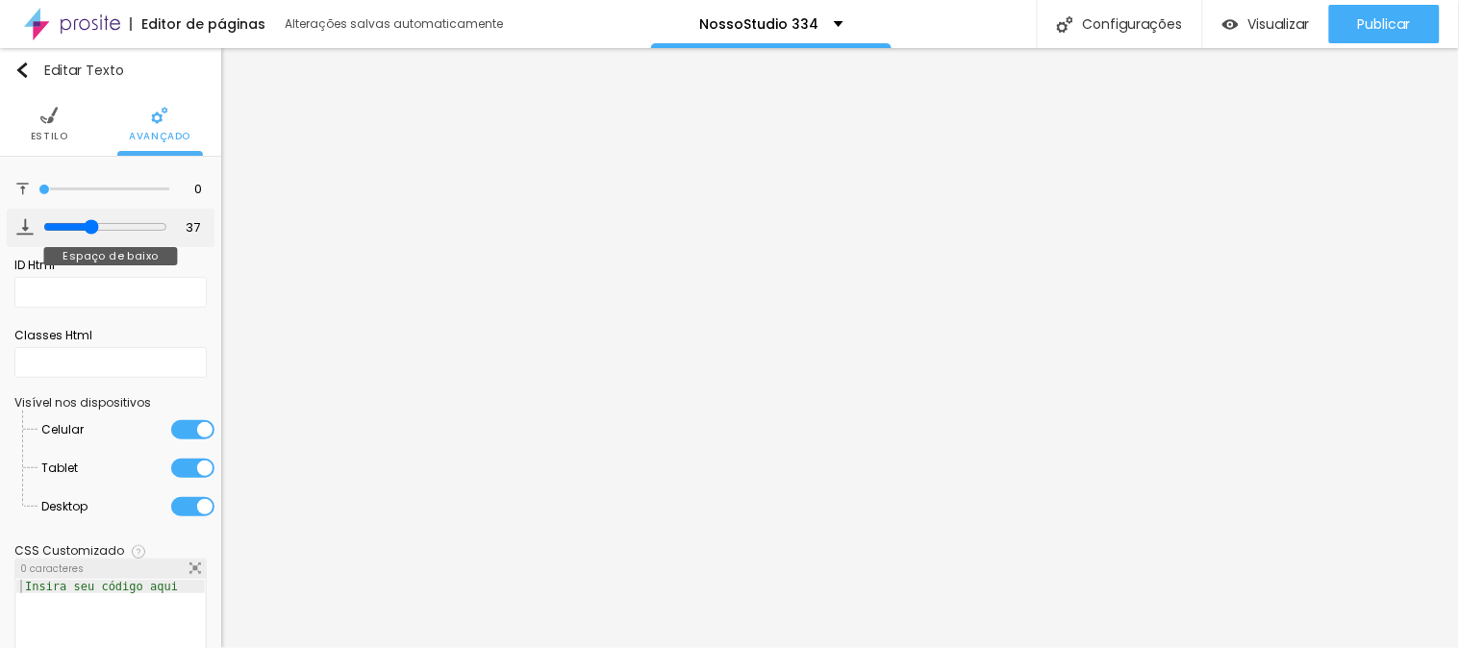
type input "49"
type input "56"
type input "66"
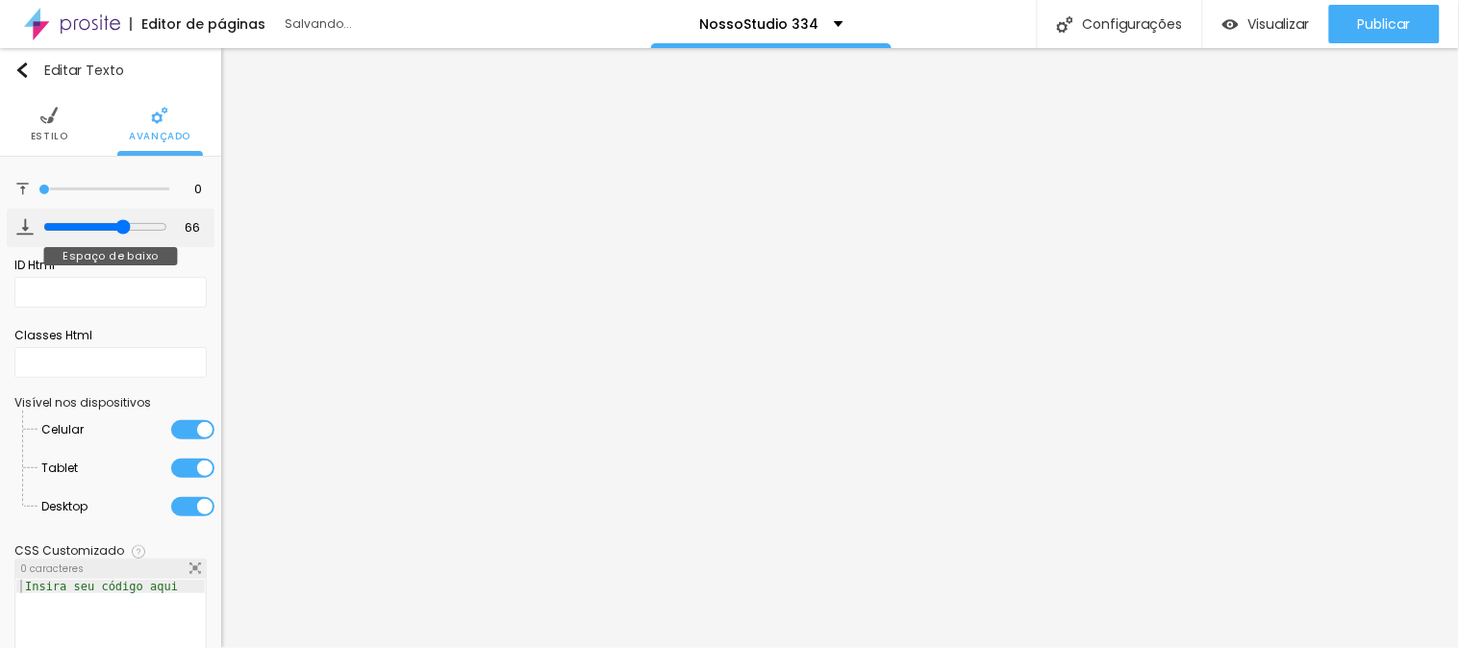
type input "67"
type input "64"
type input "63"
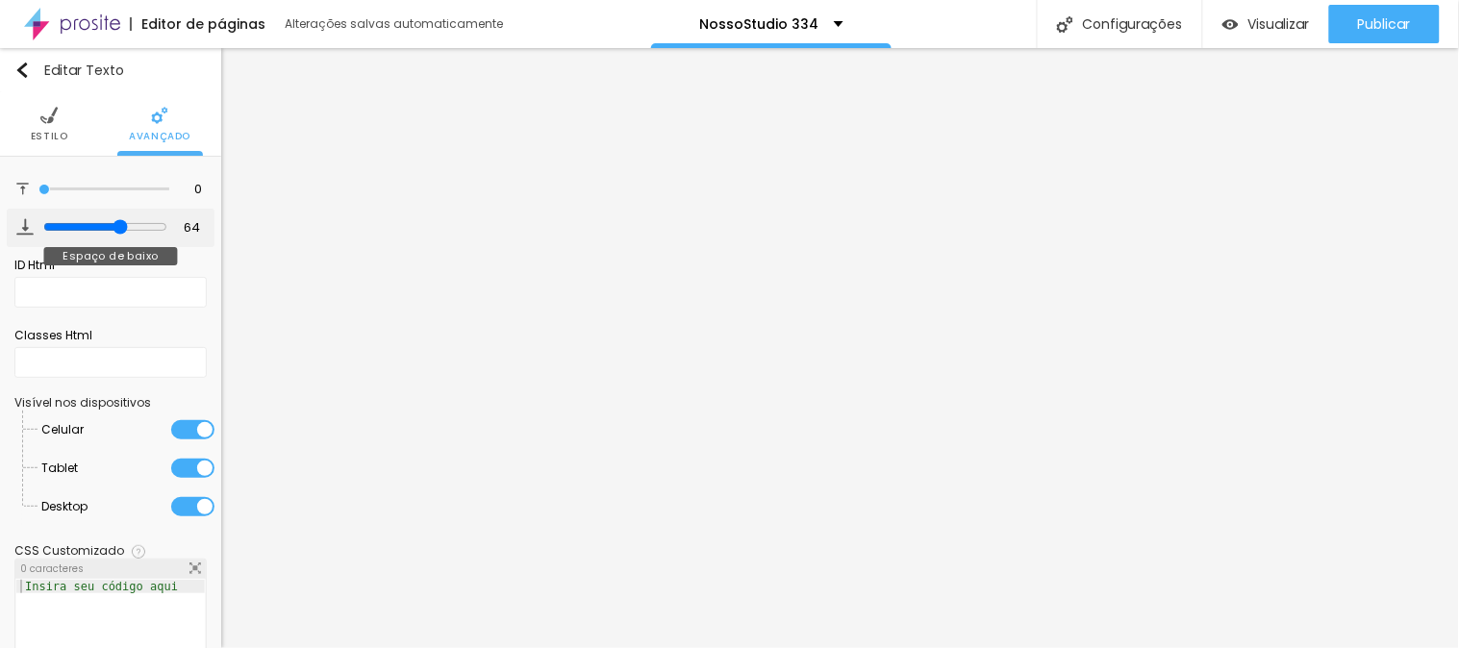
type input "63"
type input "59"
type input "60"
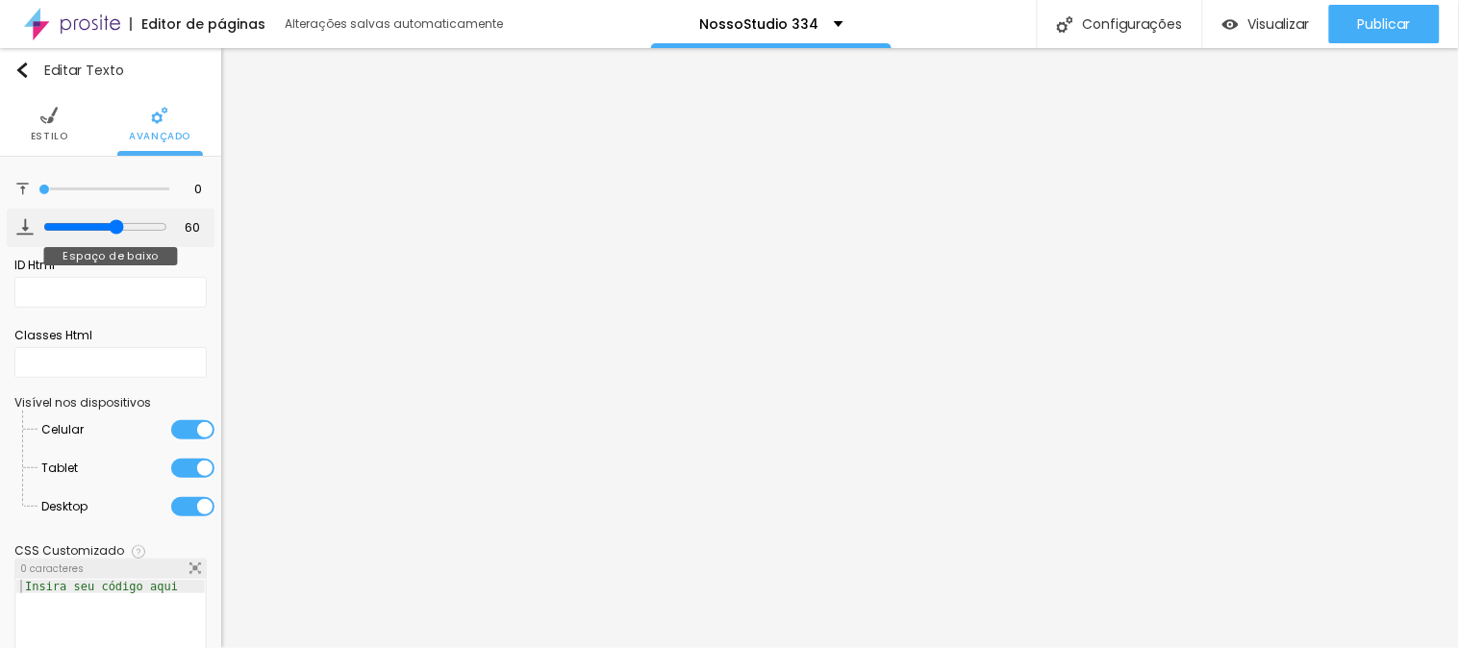
type input "61"
drag, startPoint x: 50, startPoint y: 227, endPoint x: 107, endPoint y: 223, distance: 56.9
click at [107, 223] on input "range" at bounding box center [105, 226] width 124 height 15
type input "59"
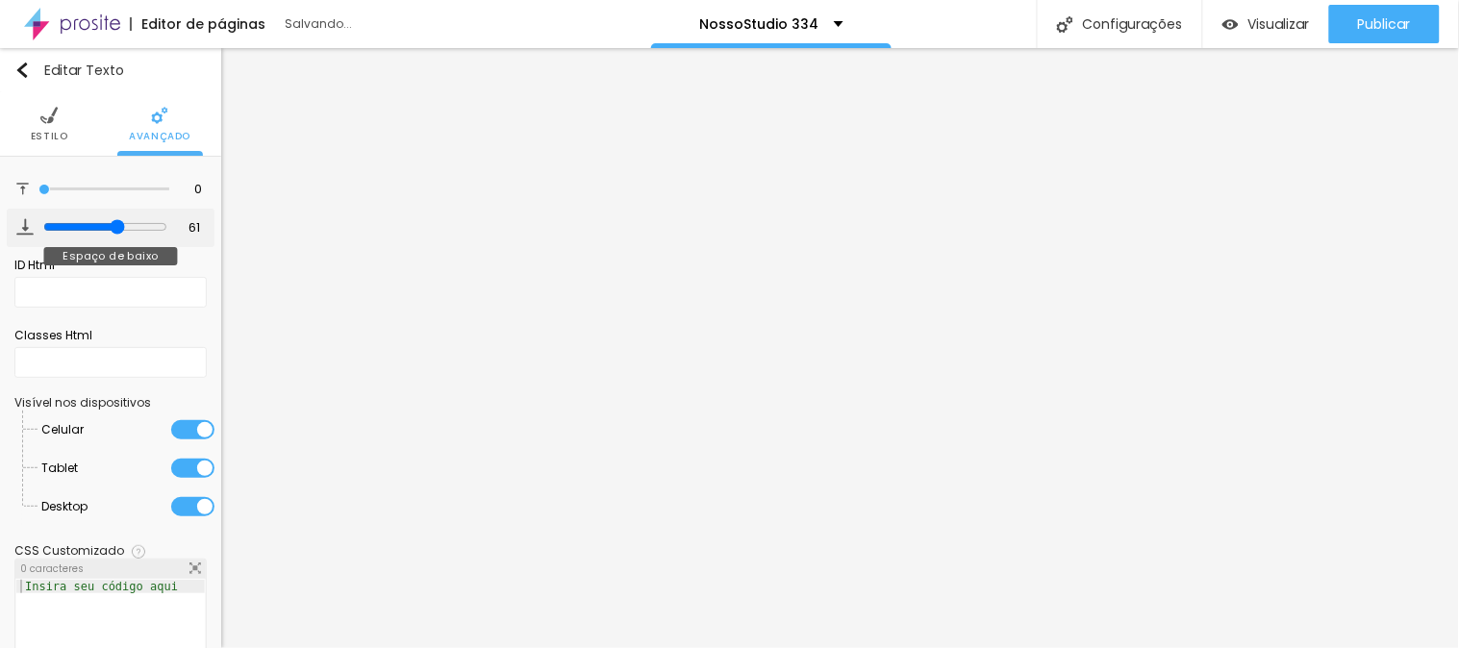
type input "59"
type input "62"
type input "64"
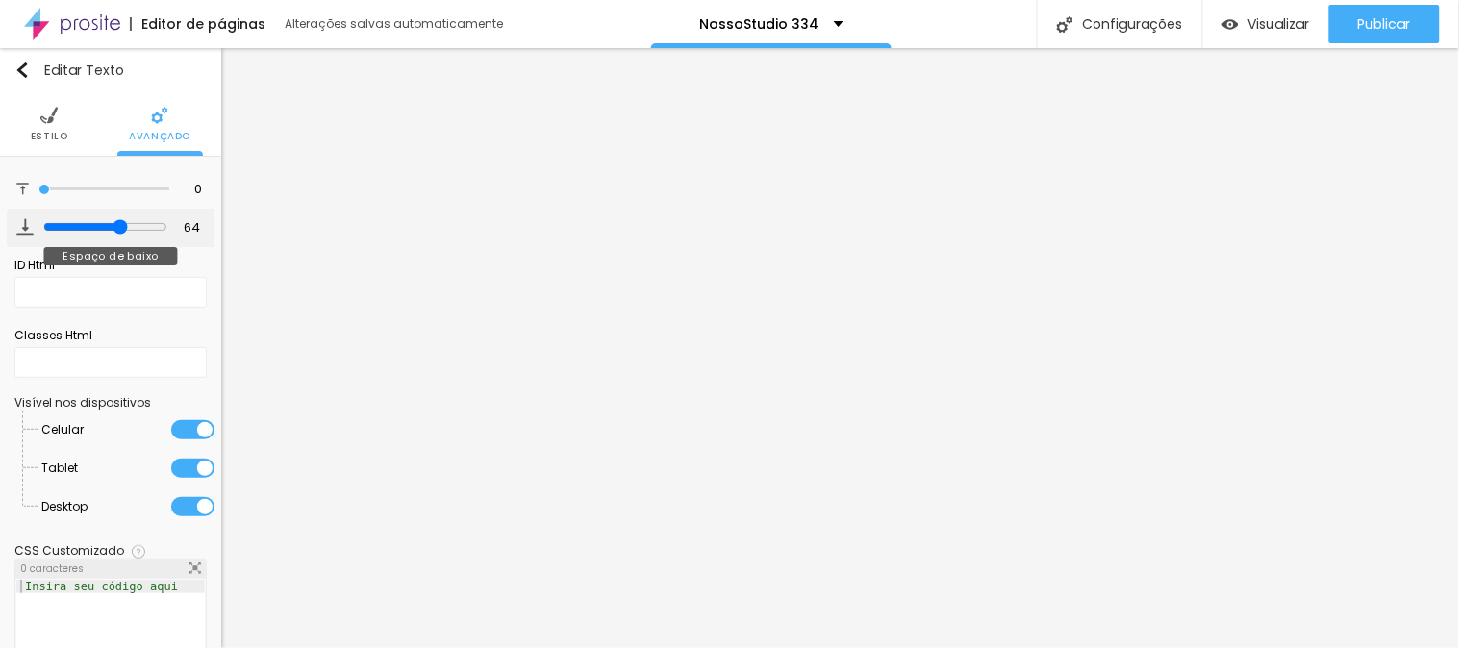
type input "62"
type input "61"
type input "59"
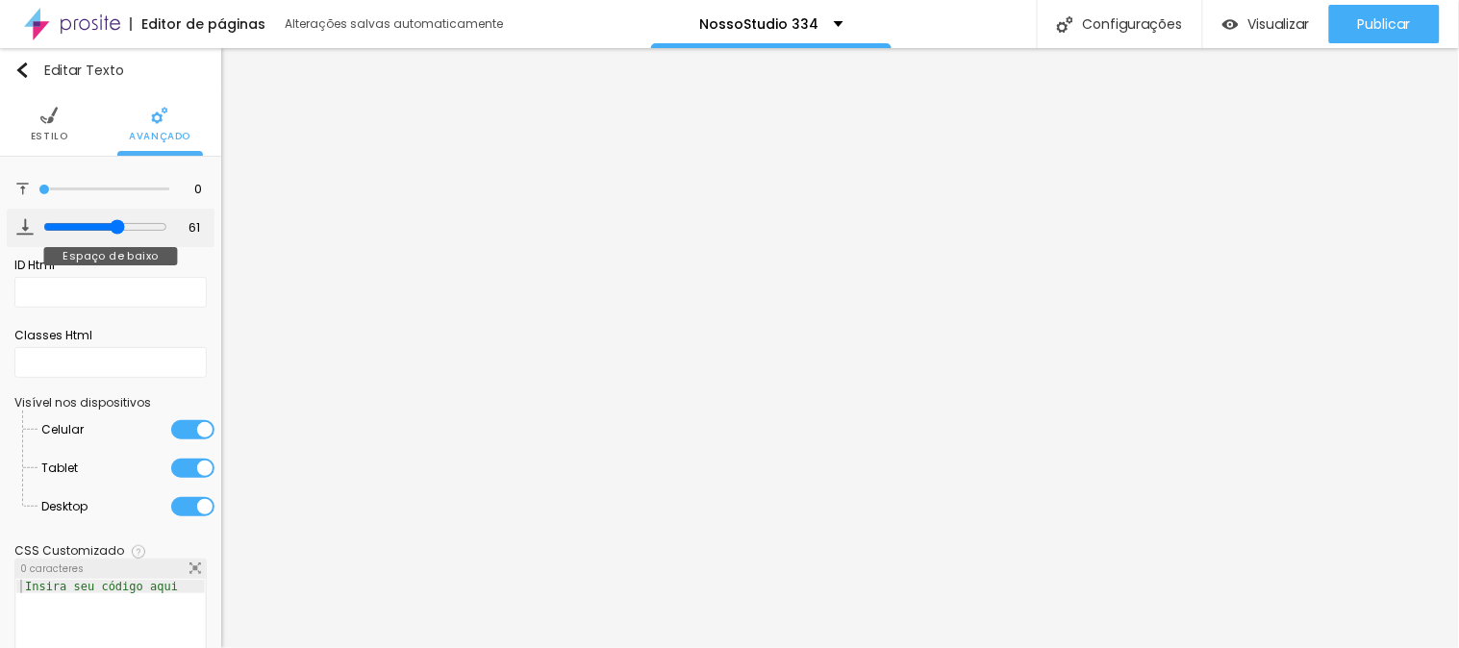
type input "59"
type input "60"
click at [106, 222] on input "range" at bounding box center [105, 226] width 124 height 15
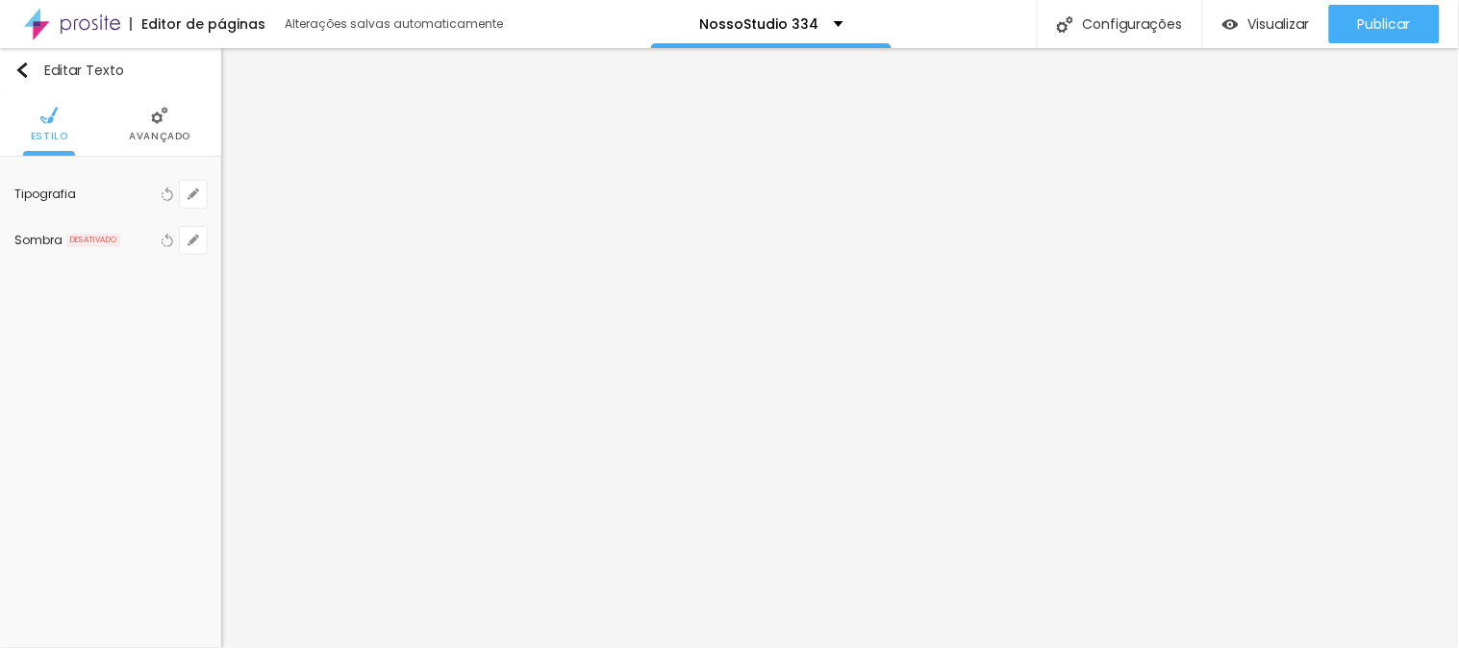
click at [162, 107] on img at bounding box center [159, 115] width 17 height 17
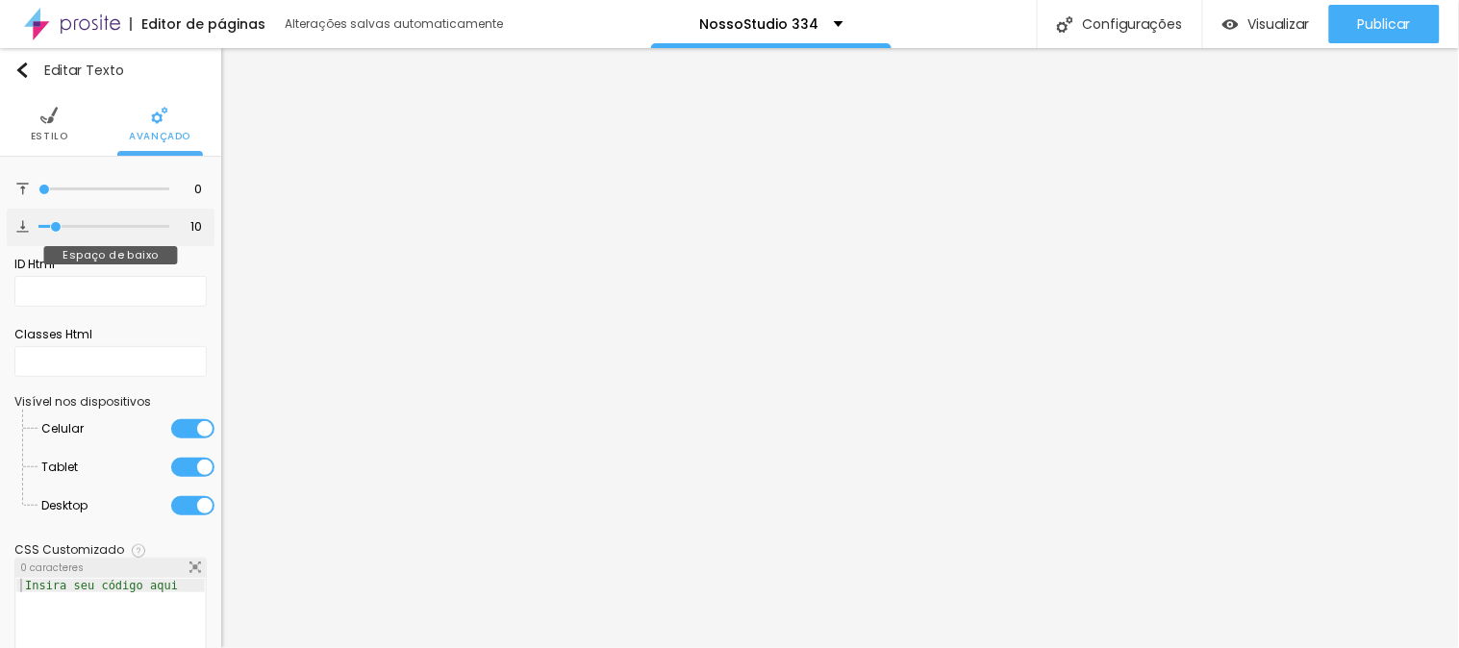
type input "16"
type input "19"
type input "21"
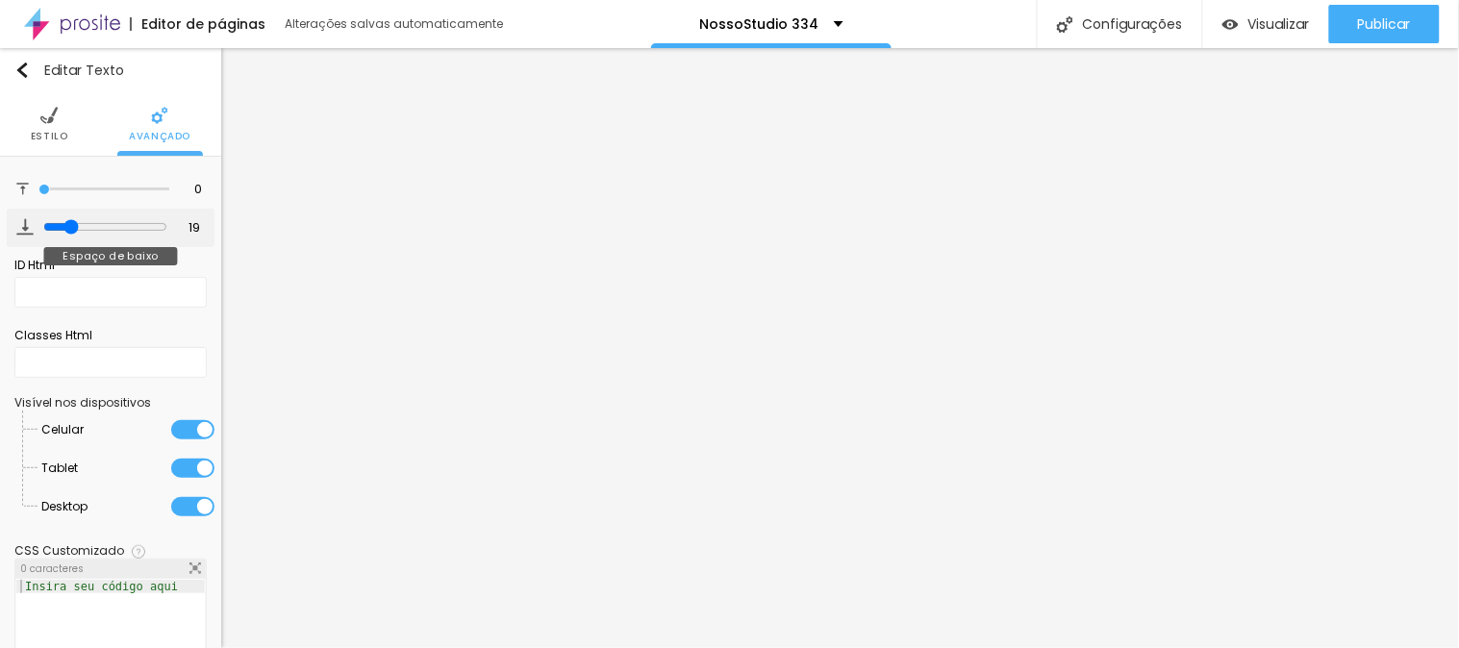
type input "21"
type input "24"
type input "26"
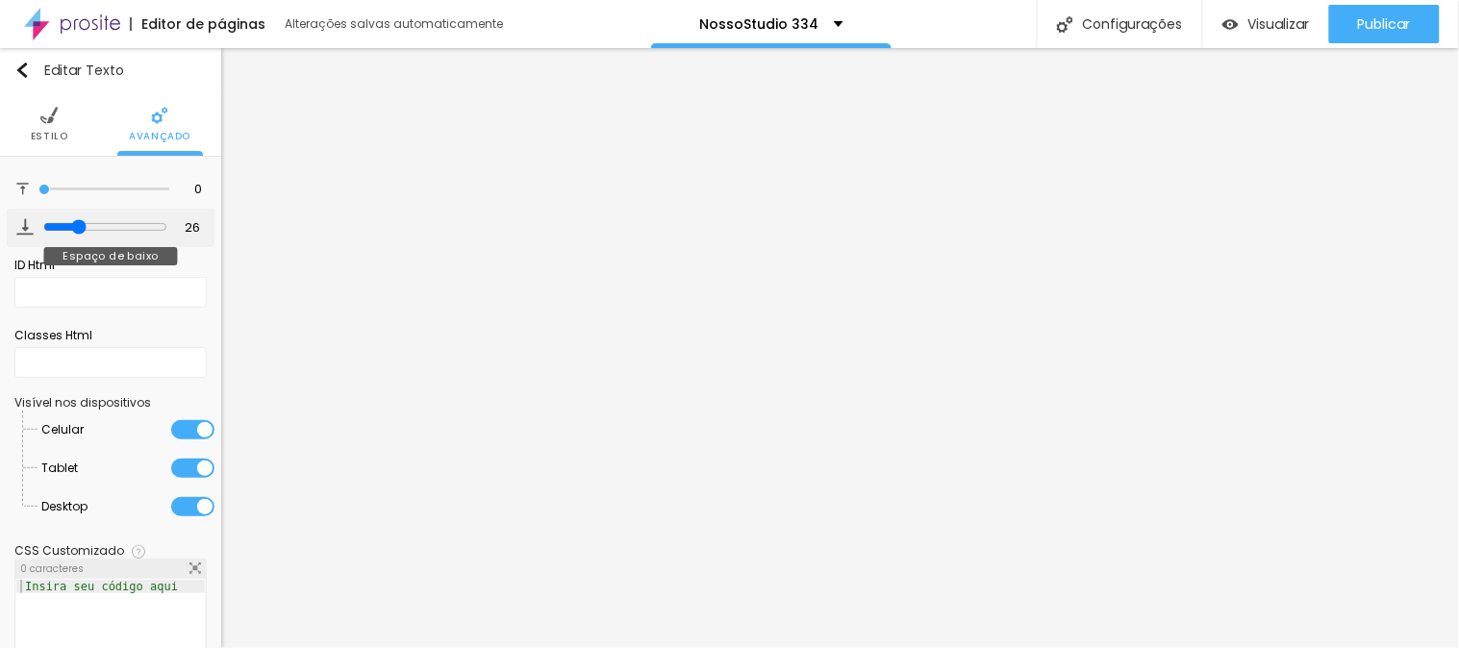
type input "29"
type input "30"
type input "32"
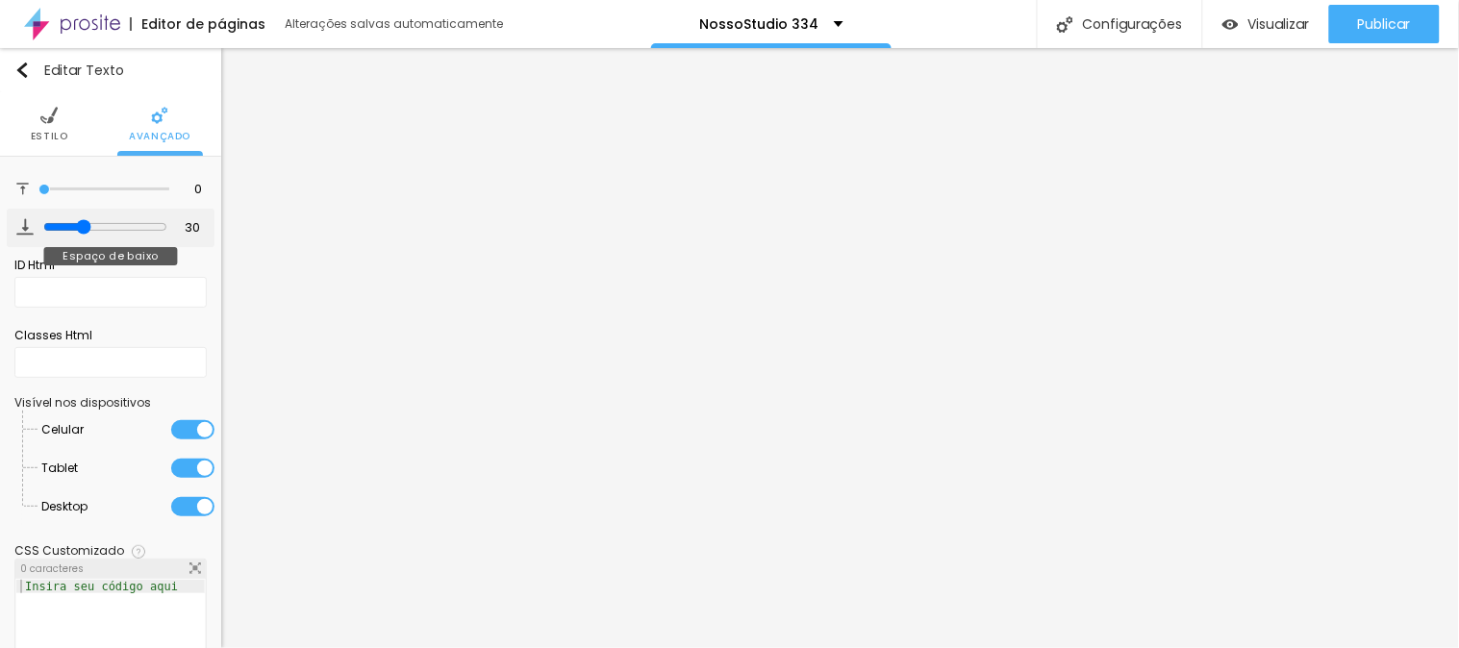
type input "32"
type input "39"
type input "40"
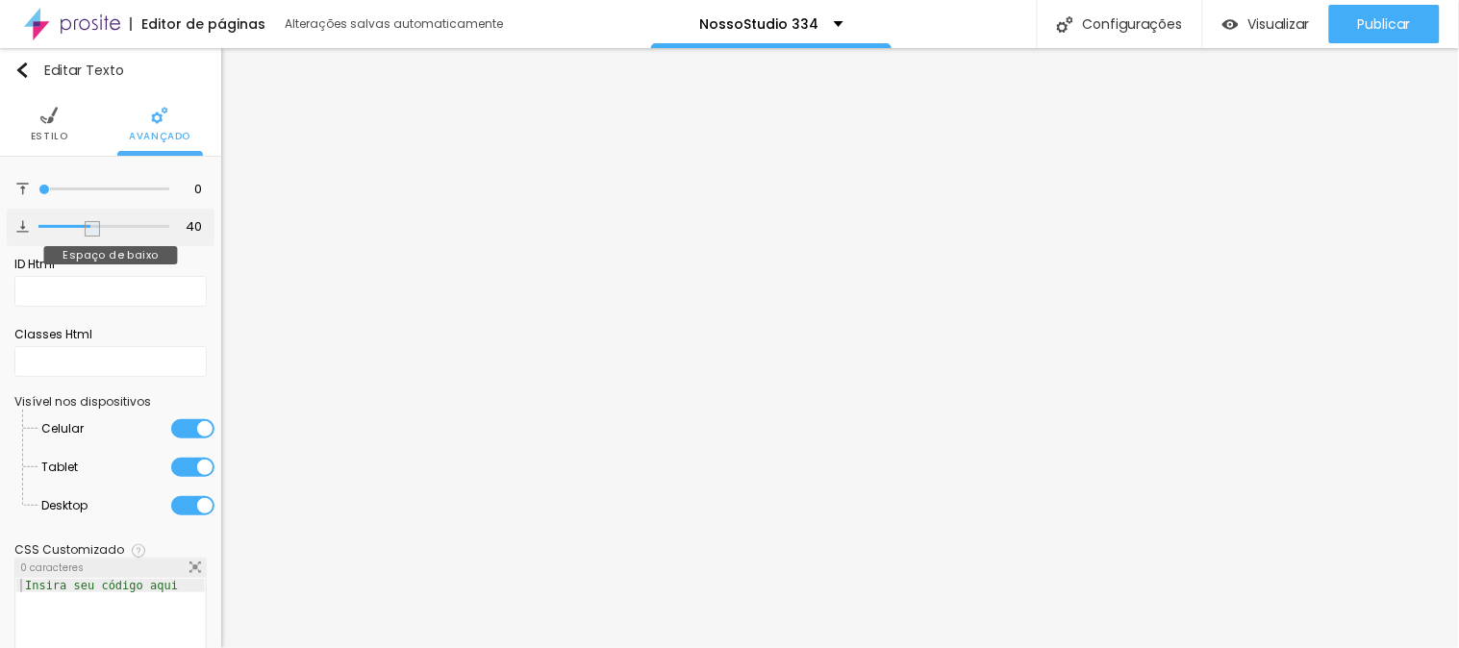
type input "53"
type input "54"
type input "58"
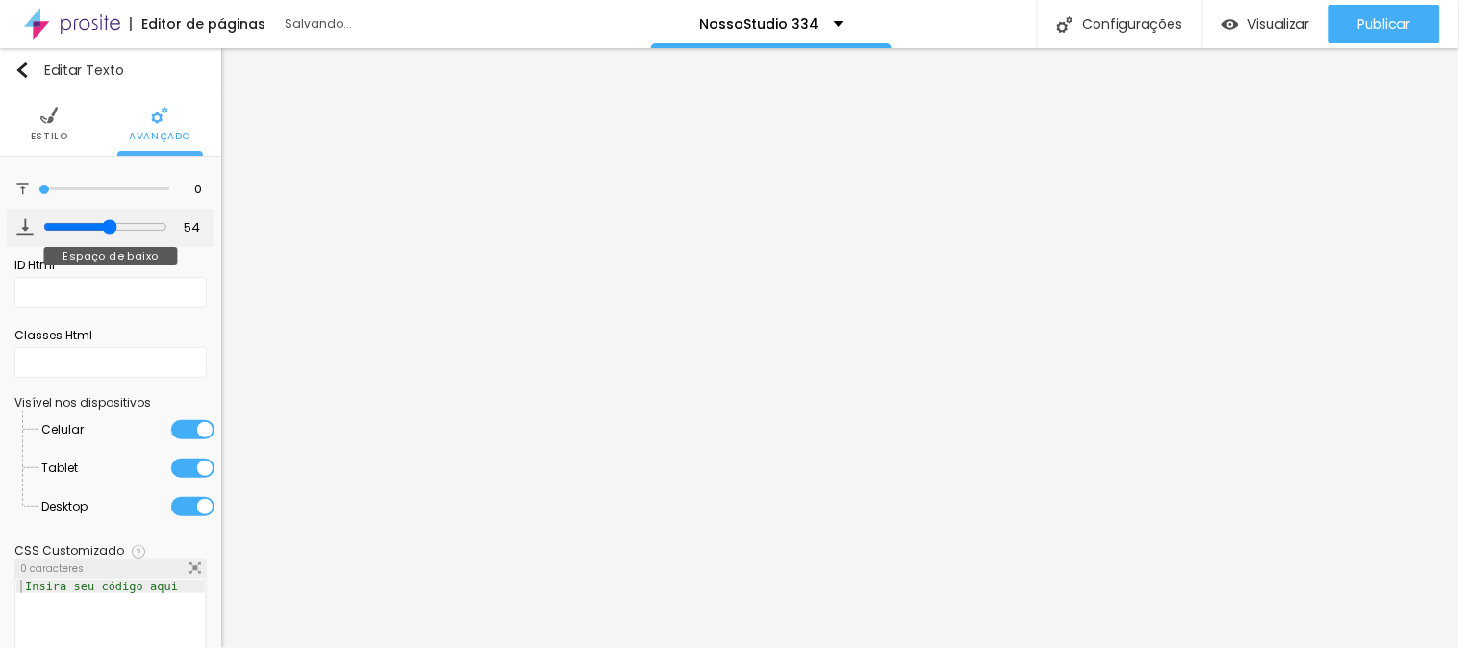
type input "58"
type input "67"
type input "62"
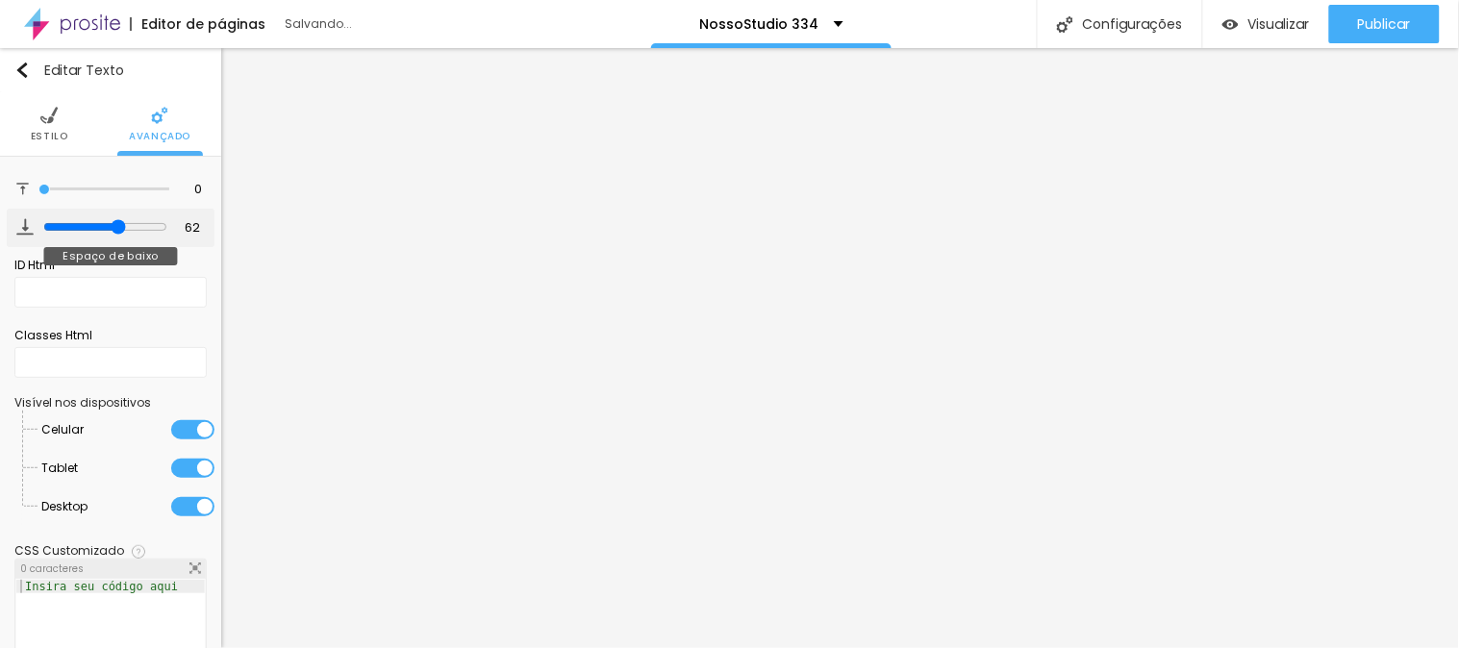
type input "57"
type input "59"
type input "62"
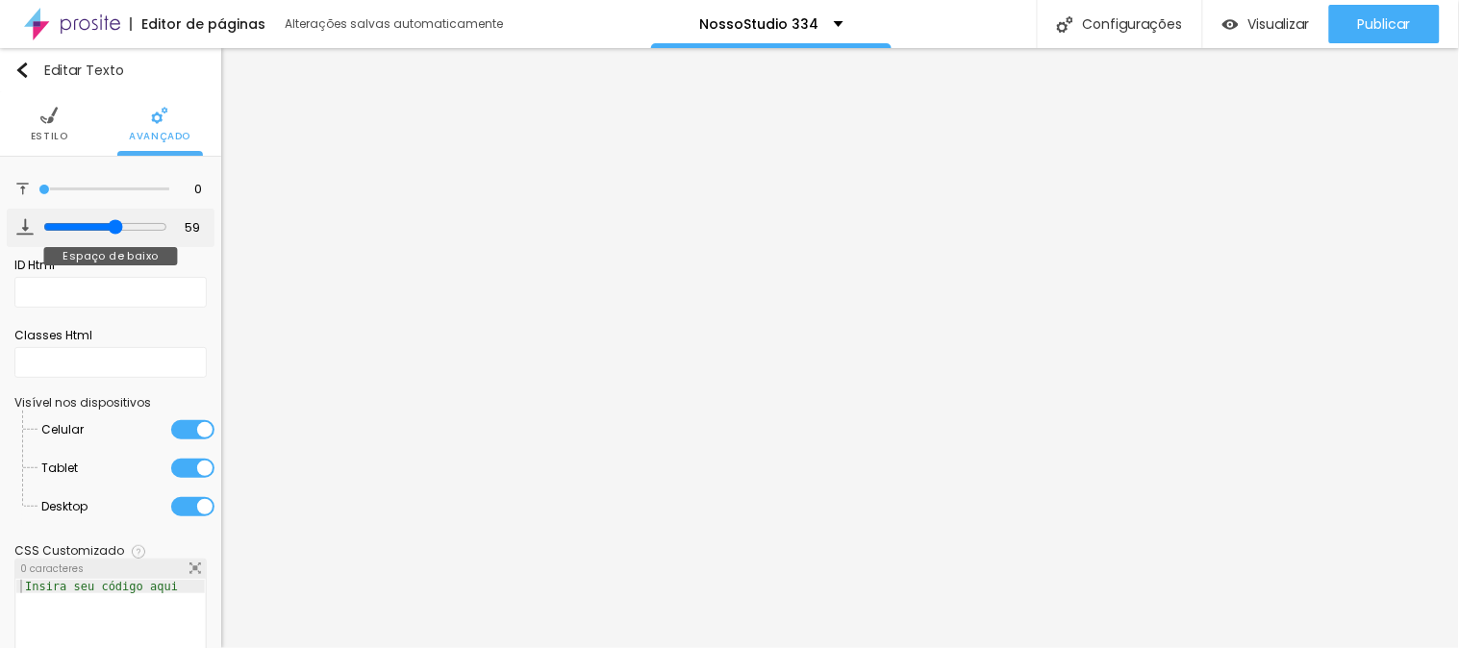
type input "62"
type input "60"
type input "59"
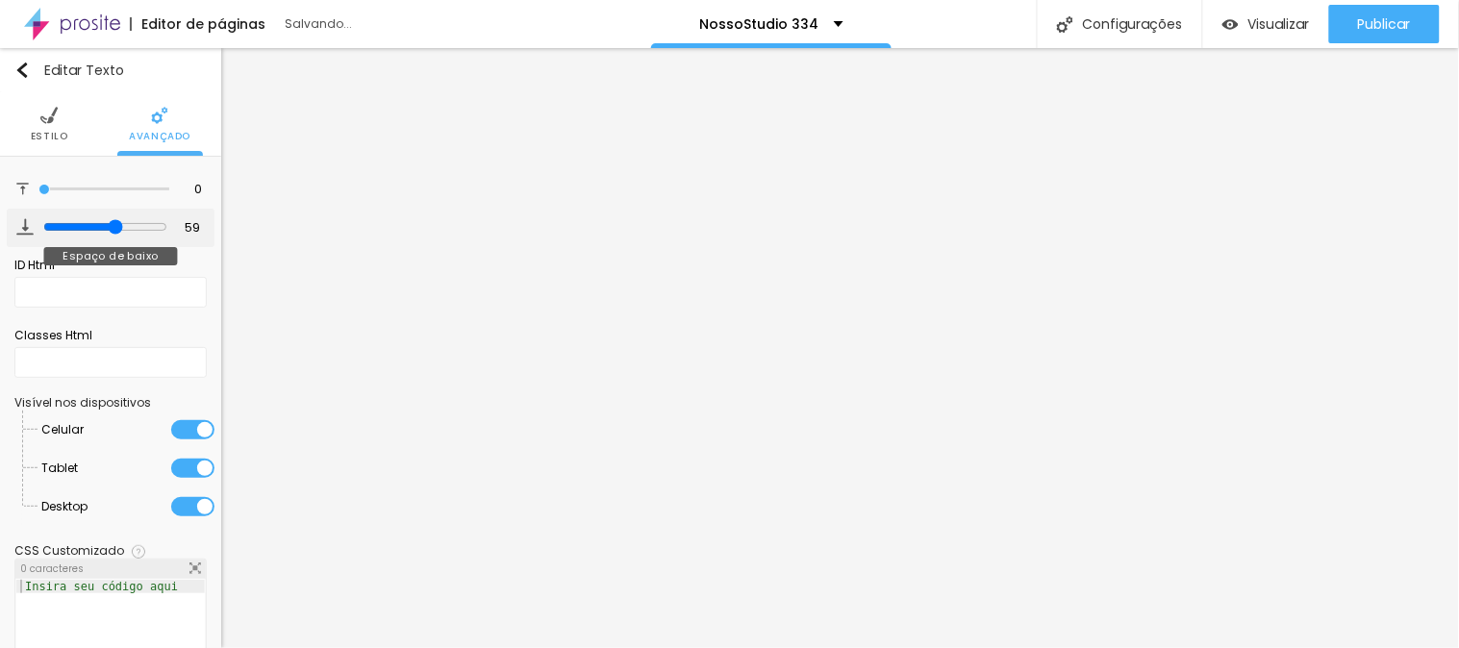
type input "61"
type input "60"
drag, startPoint x: 60, startPoint y: 225, endPoint x: 106, endPoint y: 226, distance: 46.2
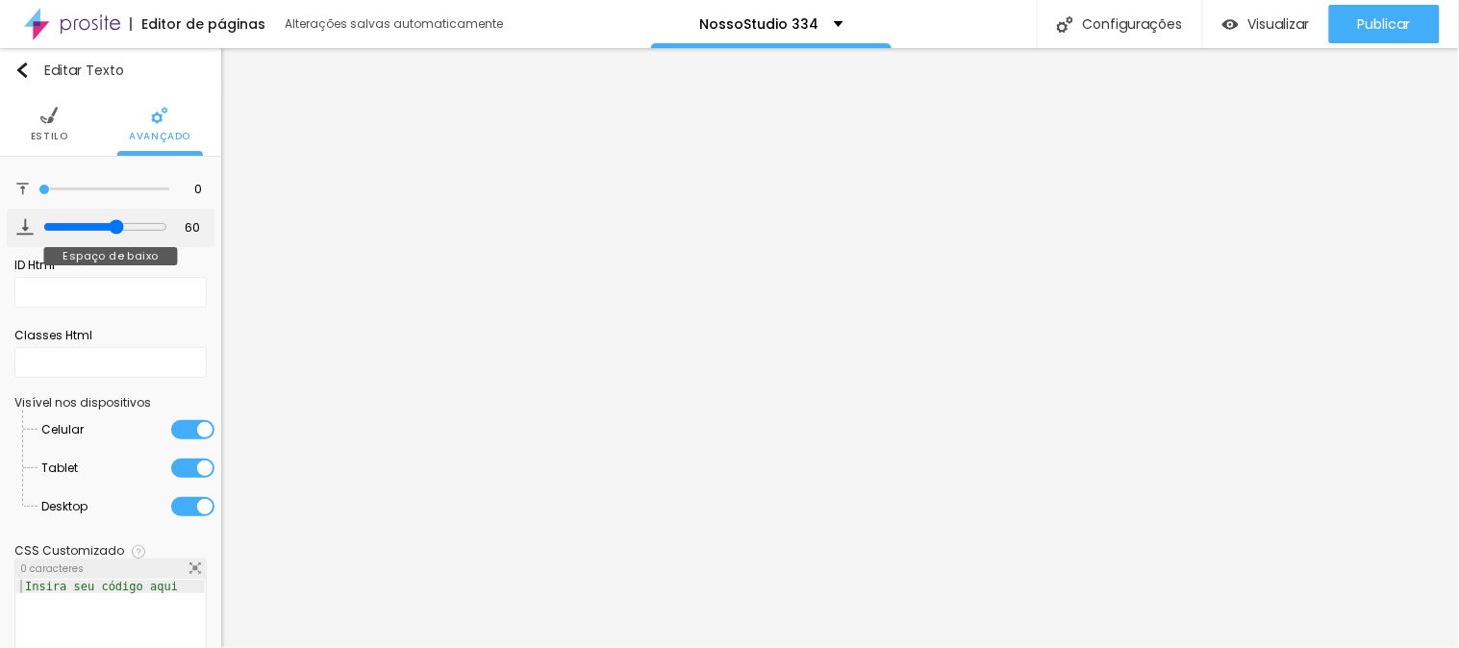
type input "60"
click at [106, 226] on input "range" at bounding box center [105, 226] width 124 height 15
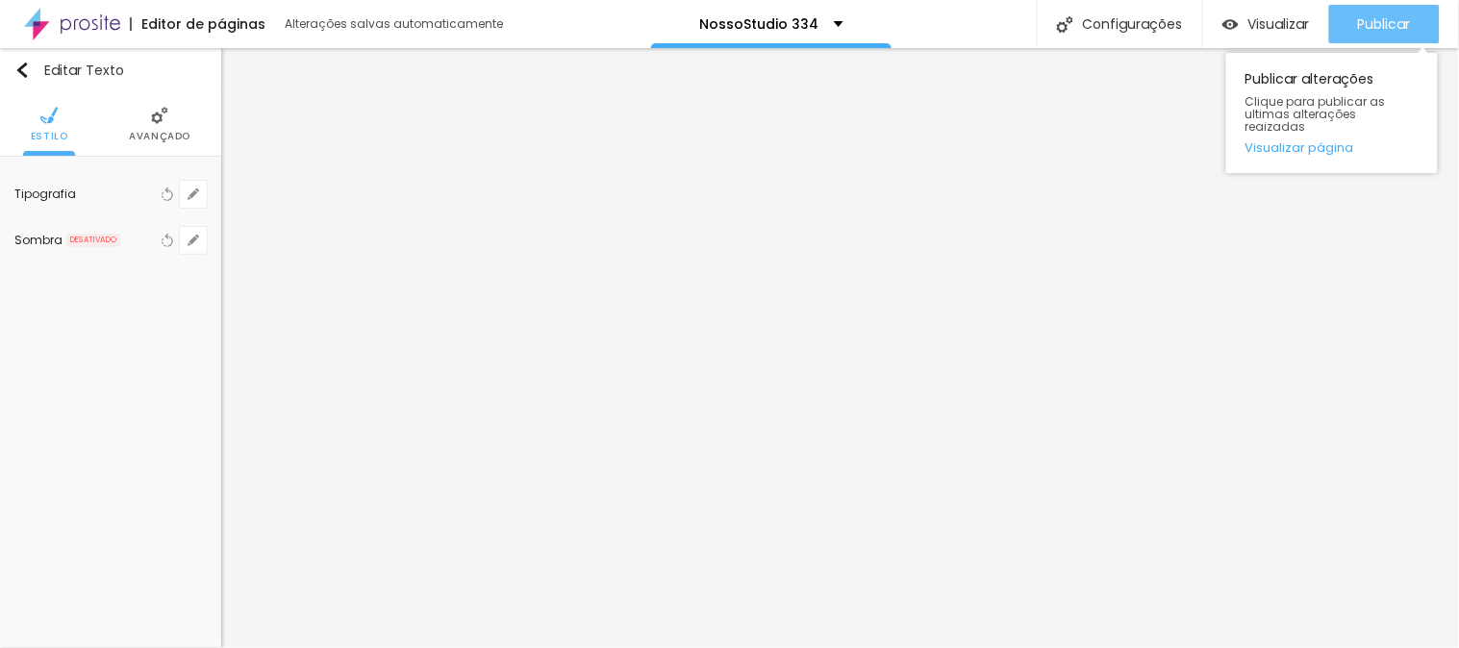
click at [1362, 12] on div "Publicar" at bounding box center [1384, 24] width 53 height 38
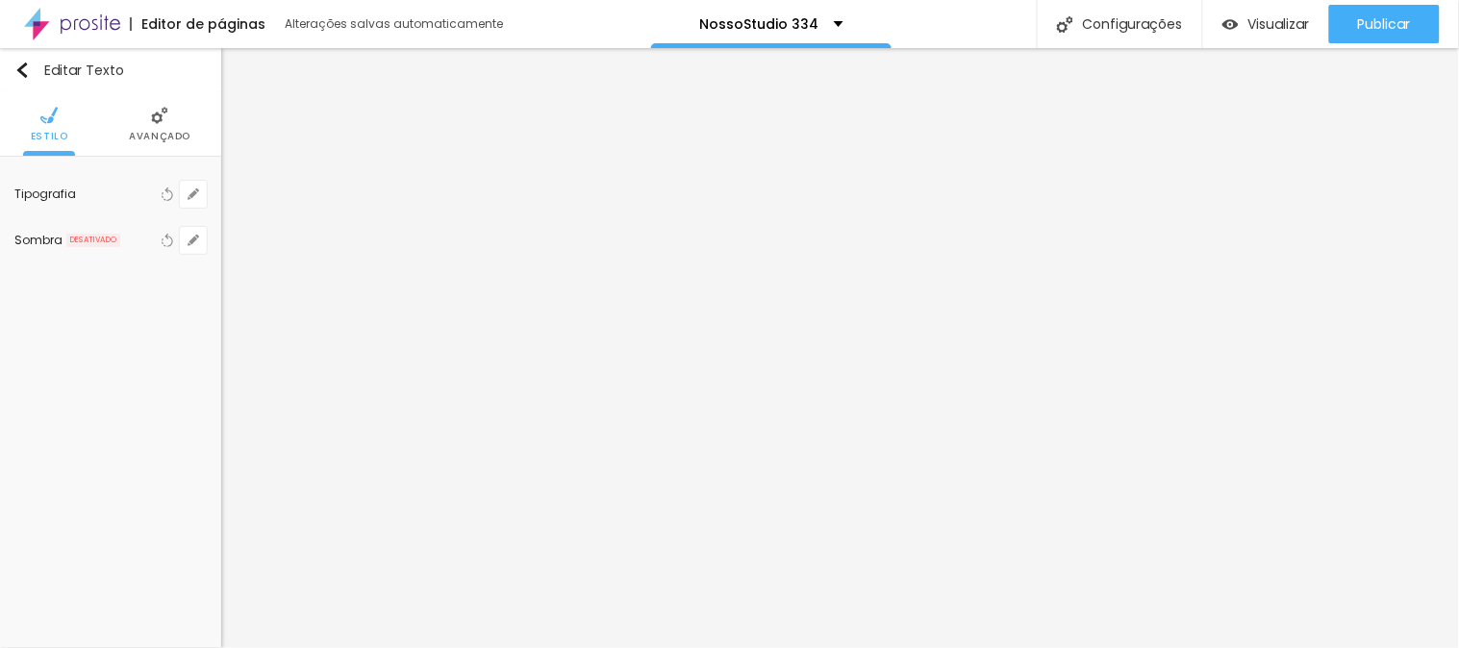
click at [78, 26] on img at bounding box center [72, 24] width 96 height 48
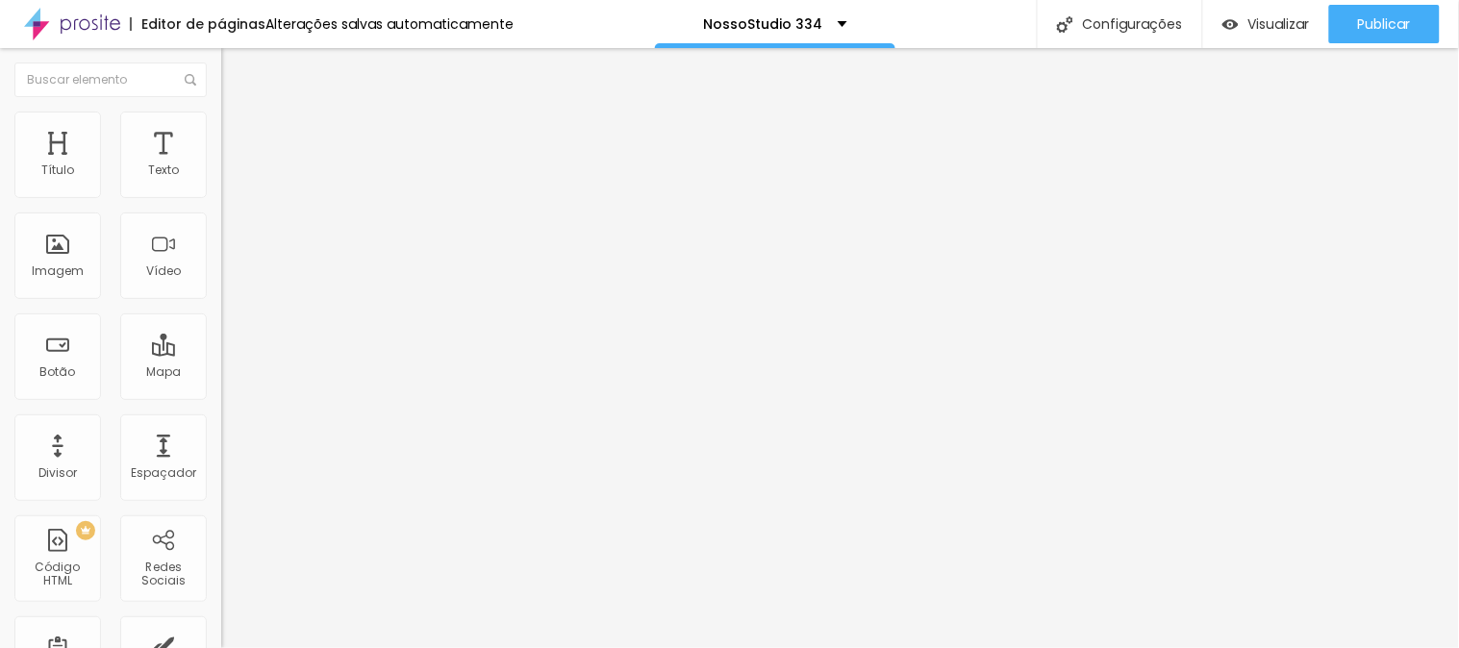
click at [221, 117] on li "Avançado" at bounding box center [331, 121] width 221 height 19
click at [221, 626] on div at bounding box center [331, 634] width 221 height 17
type input "0"
drag, startPoint x: 48, startPoint y: 227, endPoint x: 0, endPoint y: 221, distance: 48.4
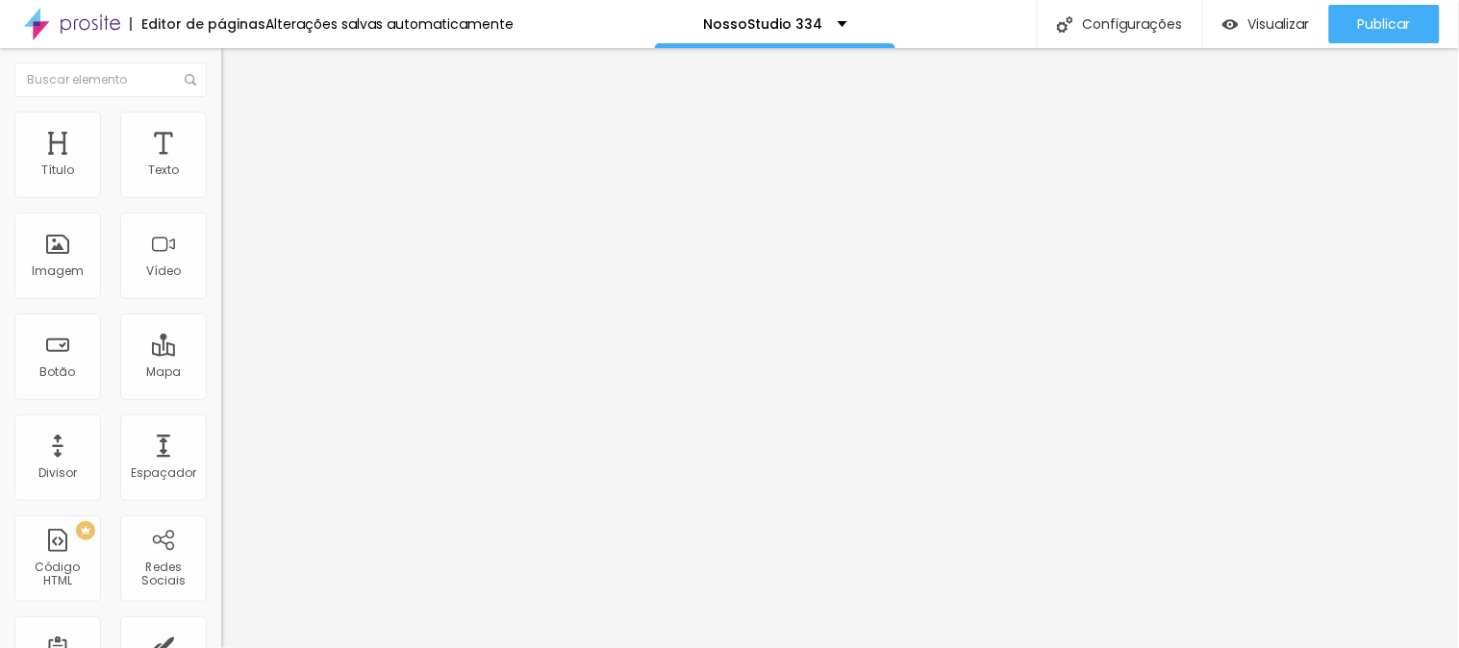
type input "0"
click at [221, 626] on input "range" at bounding box center [283, 633] width 124 height 15
click at [221, 129] on li "Estilo" at bounding box center [331, 121] width 221 height 19
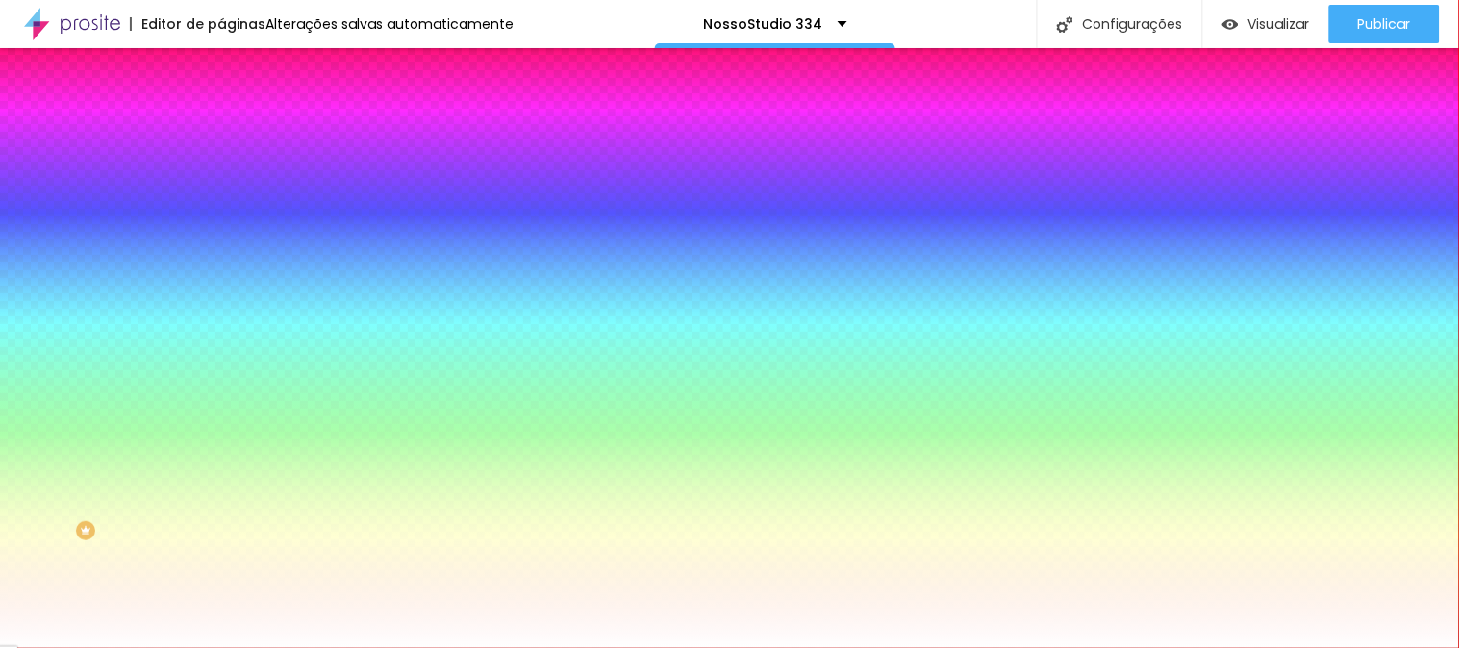
click at [221, 131] on li "Avançado" at bounding box center [331, 140] width 221 height 19
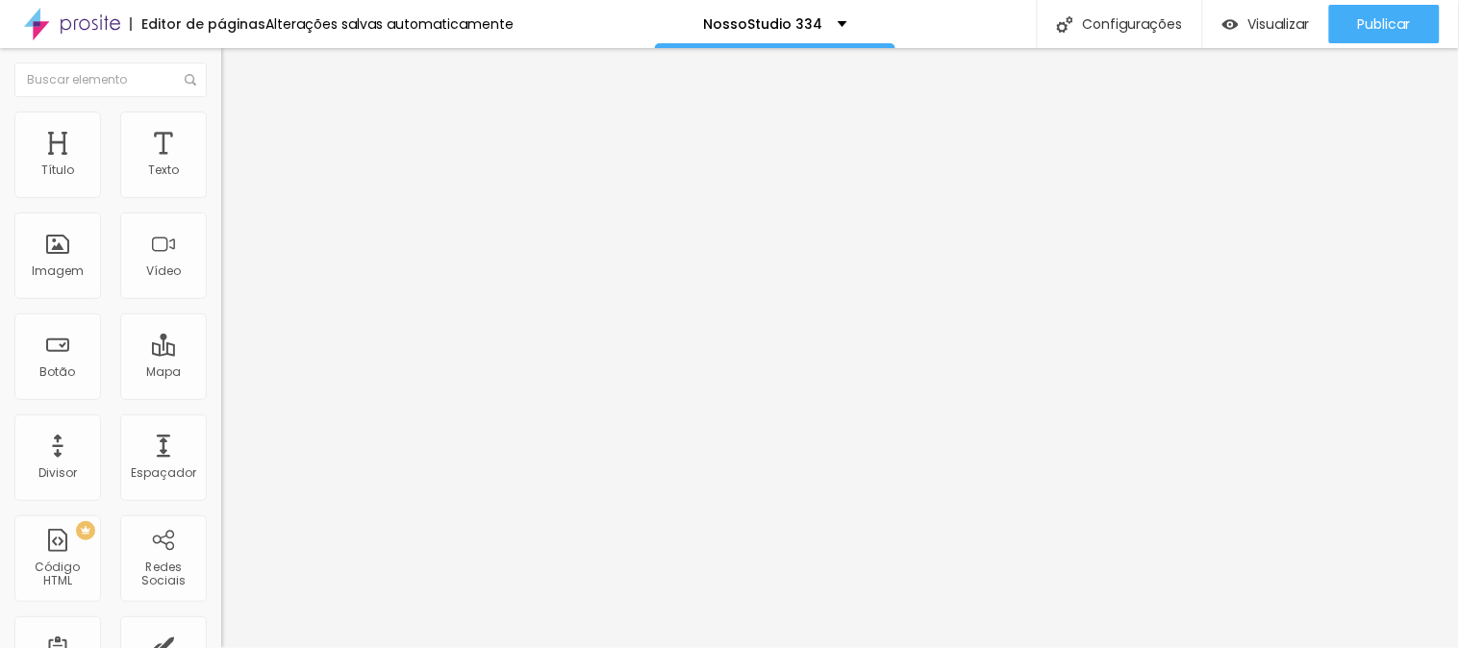
type input "0"
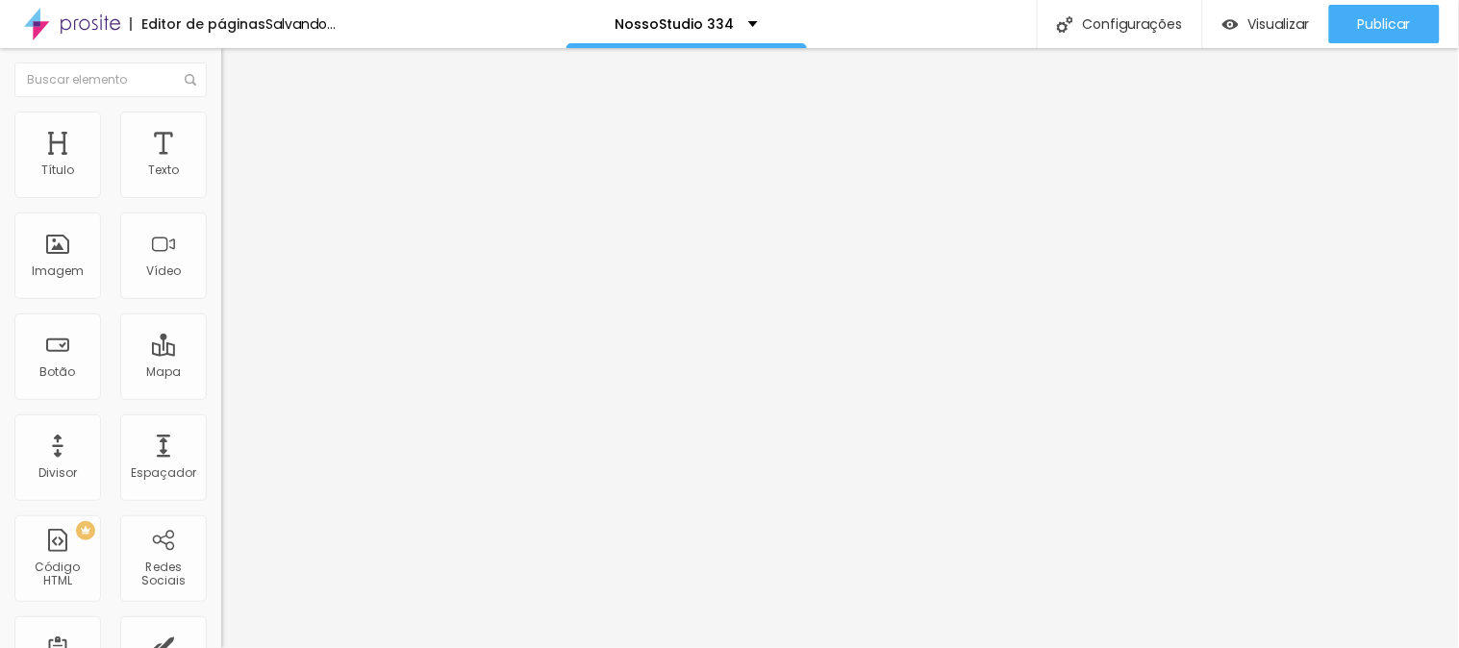
drag, startPoint x: 45, startPoint y: 225, endPoint x: 22, endPoint y: 224, distance: 23.1
type input "0"
click at [221, 645] on input "range" at bounding box center [283, 652] width 124 height 15
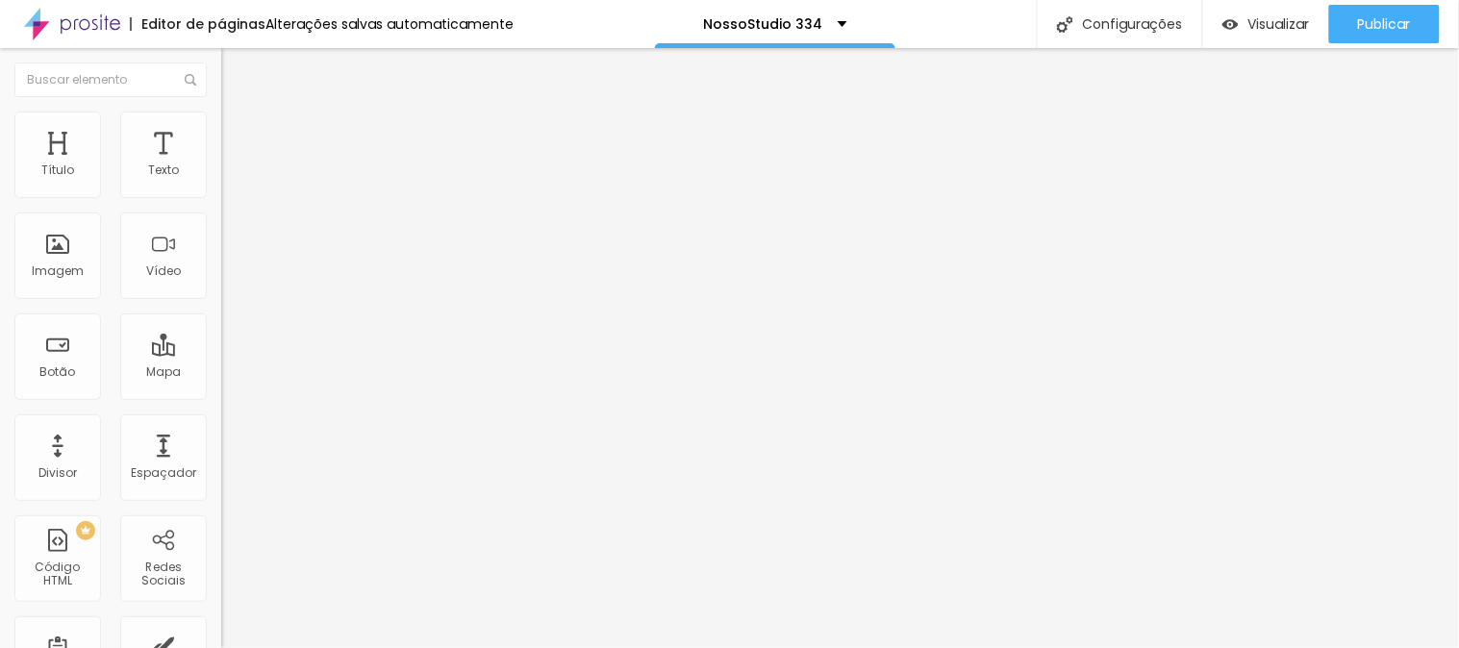
click at [326, 162] on img at bounding box center [332, 156] width 12 height 12
click at [221, 128] on li "Estilo" at bounding box center [331, 121] width 221 height 19
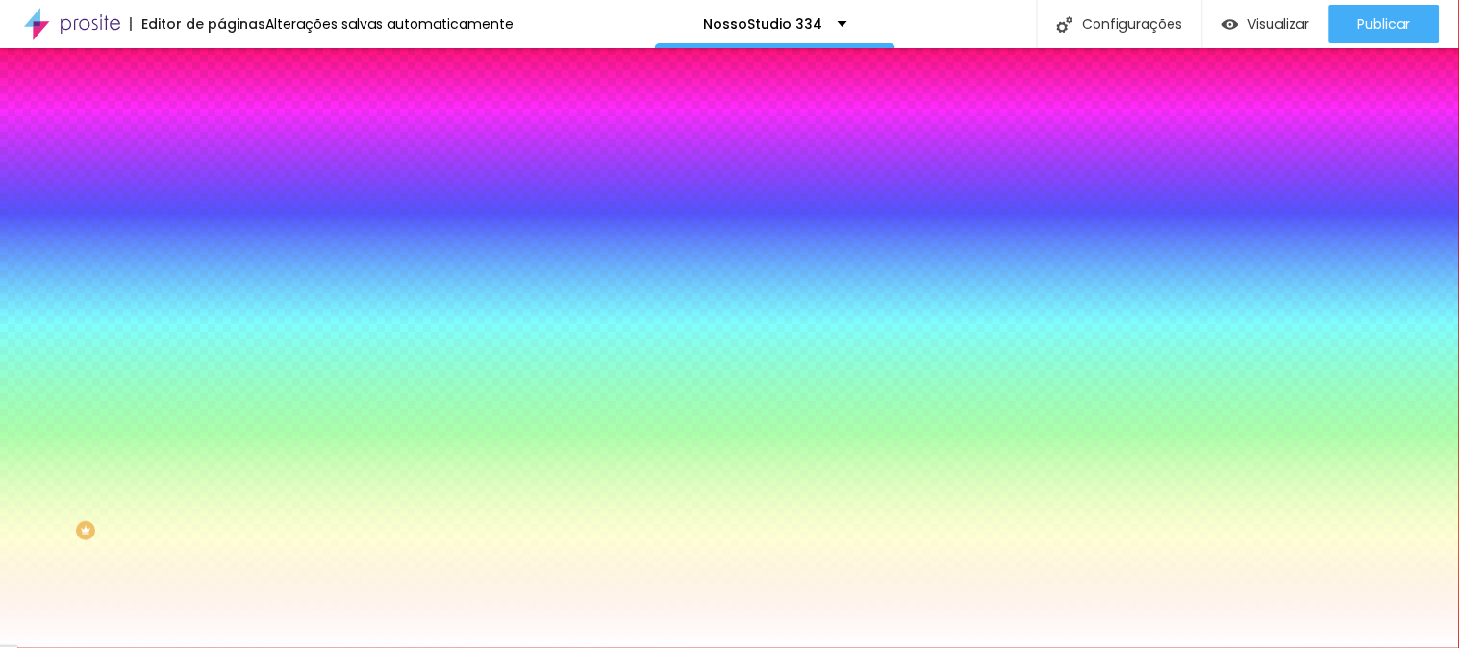
paste input "EF6F6"
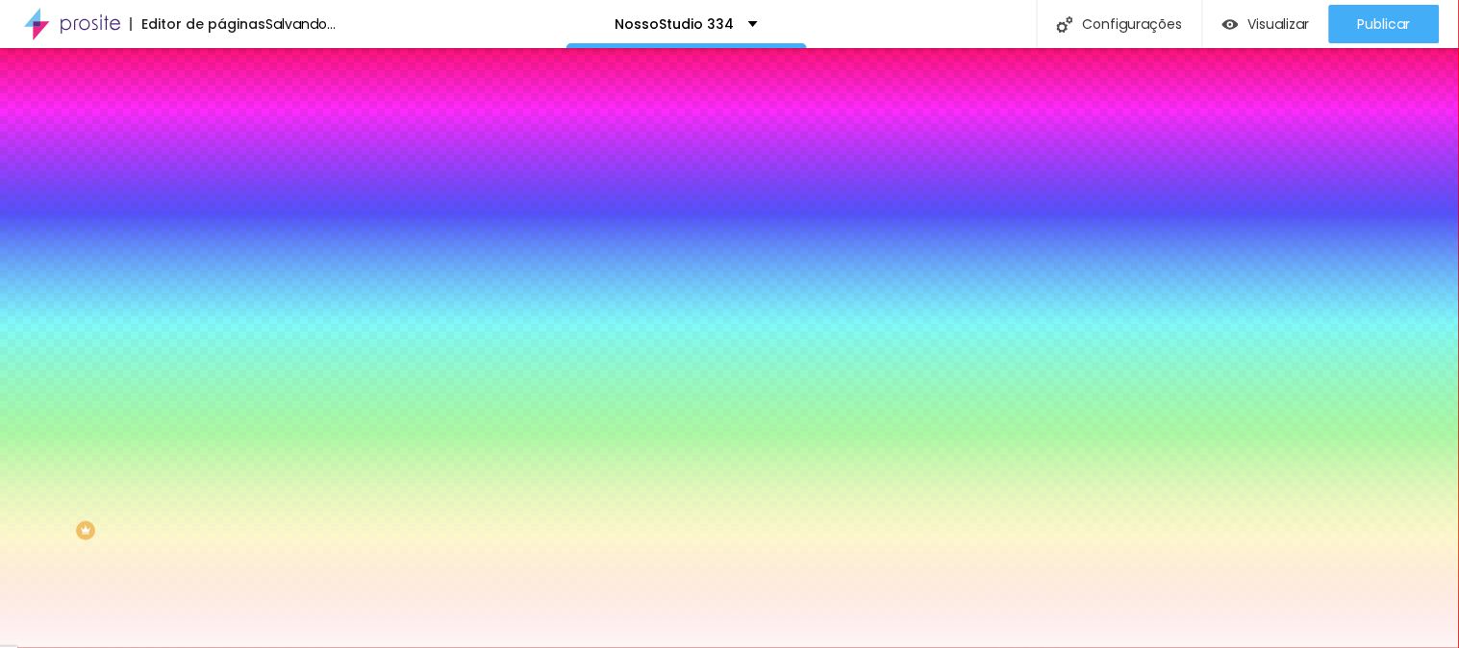
type input "#FEF6F6"
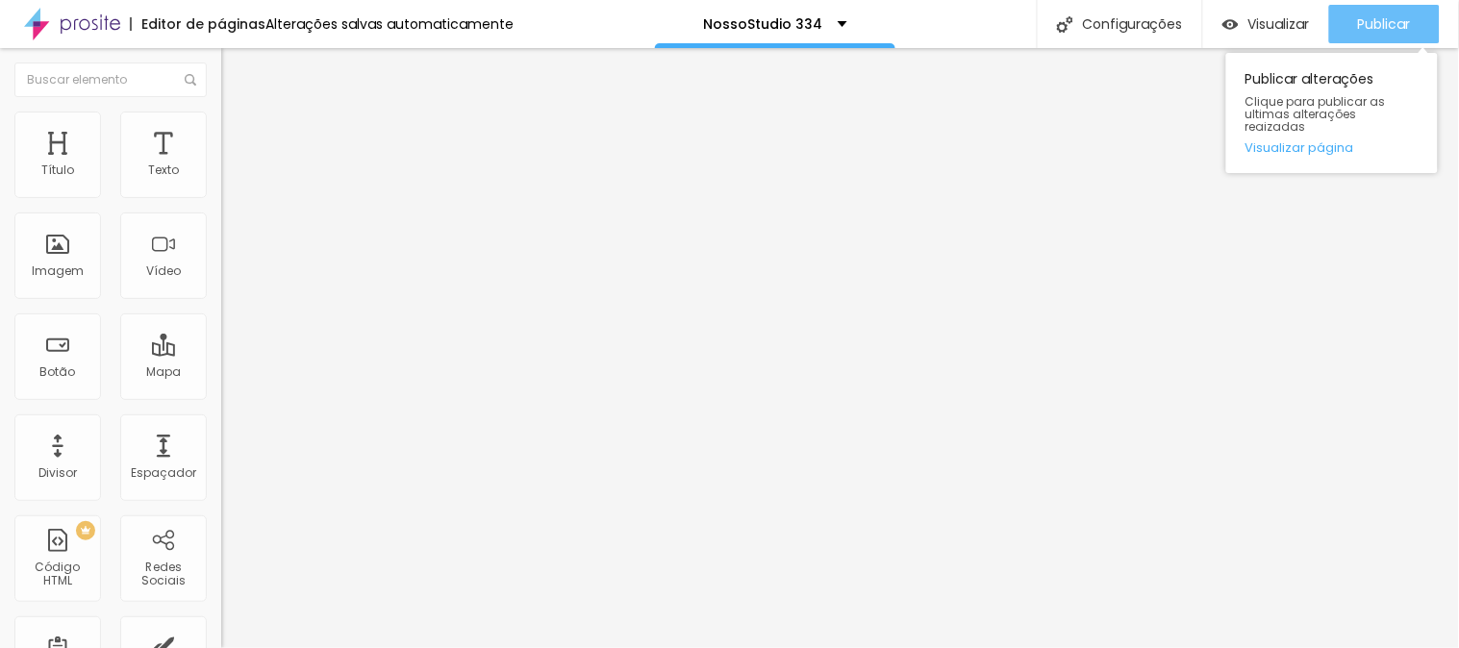
click at [1372, 30] on span "Publicar" at bounding box center [1384, 23] width 53 height 15
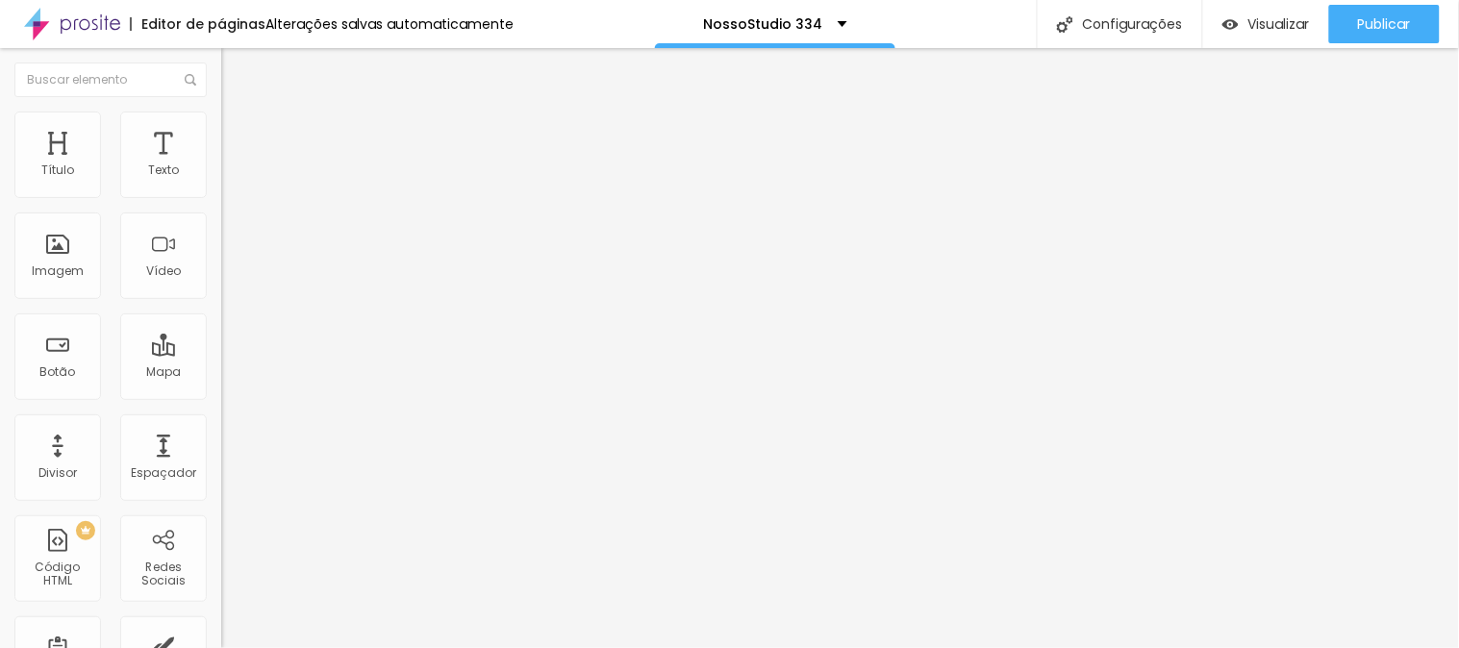
click at [221, 119] on img at bounding box center [229, 120] width 17 height 17
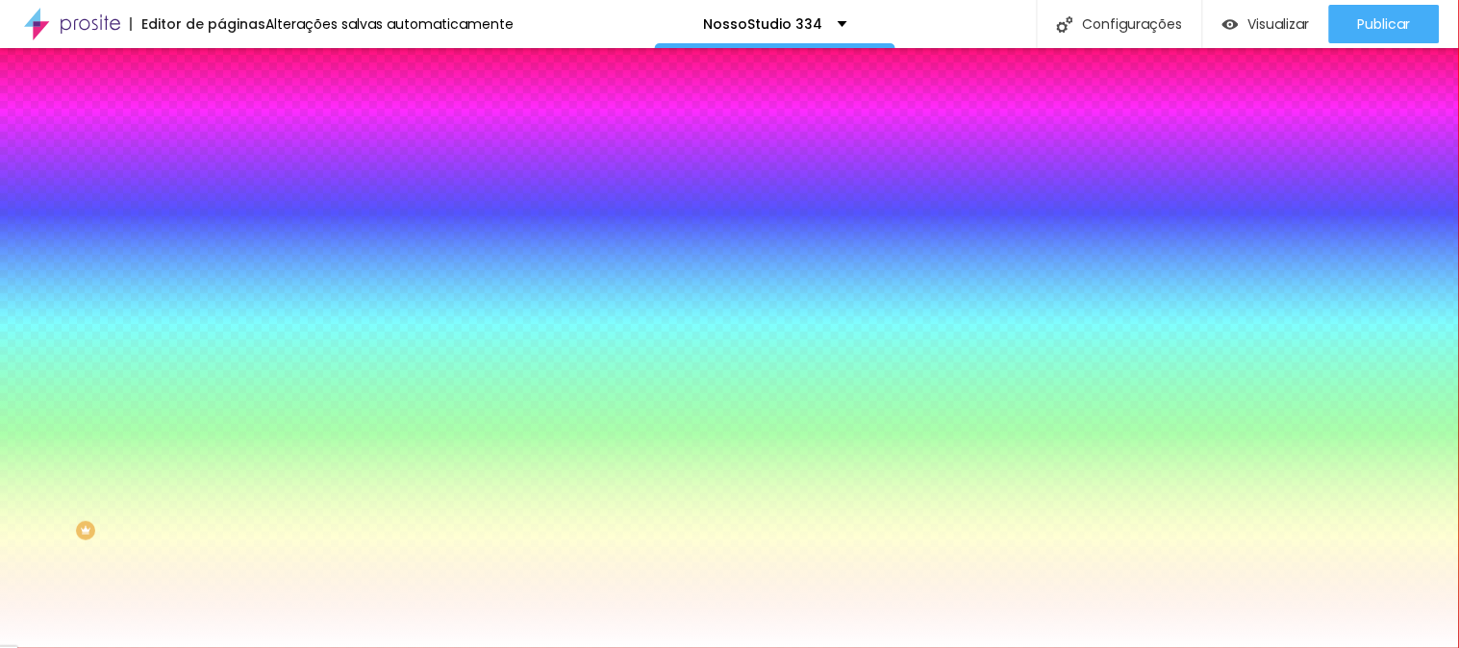
drag, startPoint x: 149, startPoint y: 196, endPoint x: 192, endPoint y: 196, distance: 43.3
click at [221, 196] on input "#FFFFFF" at bounding box center [336, 193] width 231 height 19
click at [221, 195] on input "#FFFFFF" at bounding box center [336, 193] width 231 height 19
click at [221, 193] on input "#FFFFFF" at bounding box center [336, 193] width 231 height 19
drag, startPoint x: 202, startPoint y: 194, endPoint x: 112, endPoint y: 183, distance: 90.2
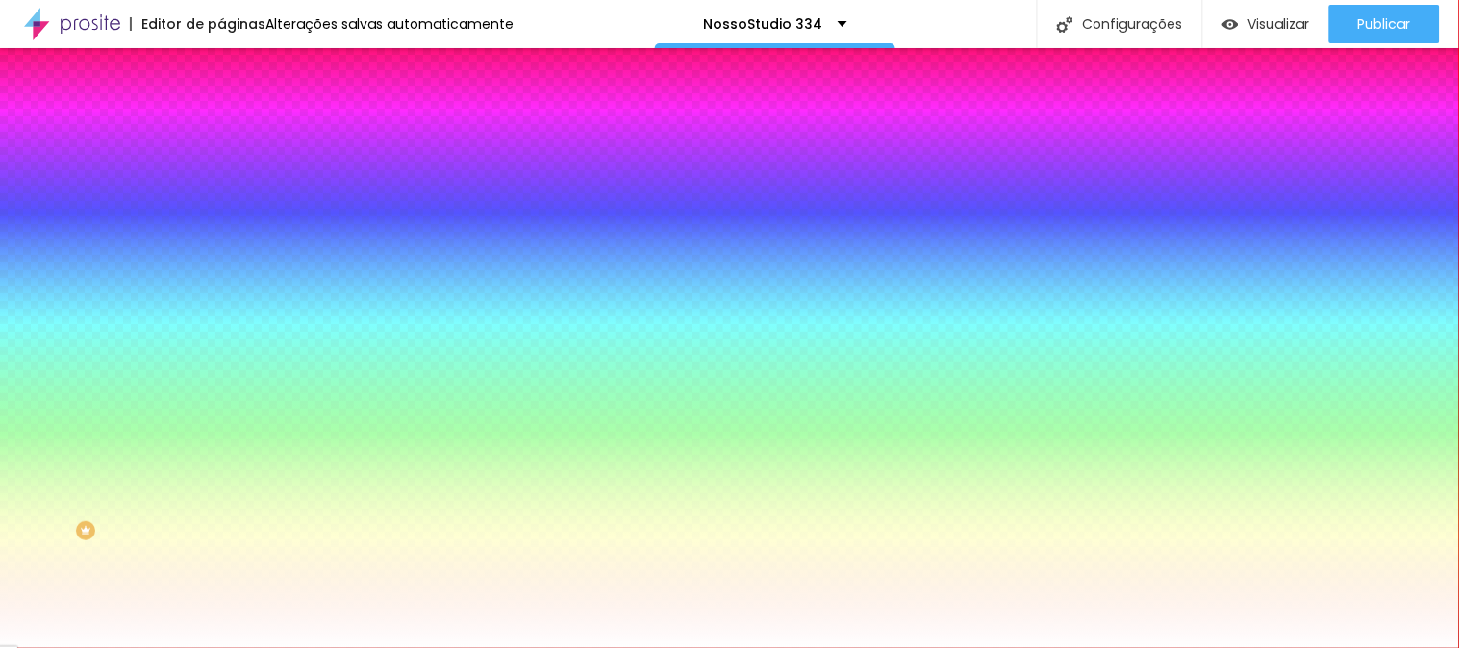
click at [221, 183] on div "Voltar ao padrão #FFFFFF" at bounding box center [331, 182] width 221 height 41
paste input
type input "#"
click at [221, 228] on span "Sombra DESATIVADO" at bounding box center [331, 215] width 221 height 25
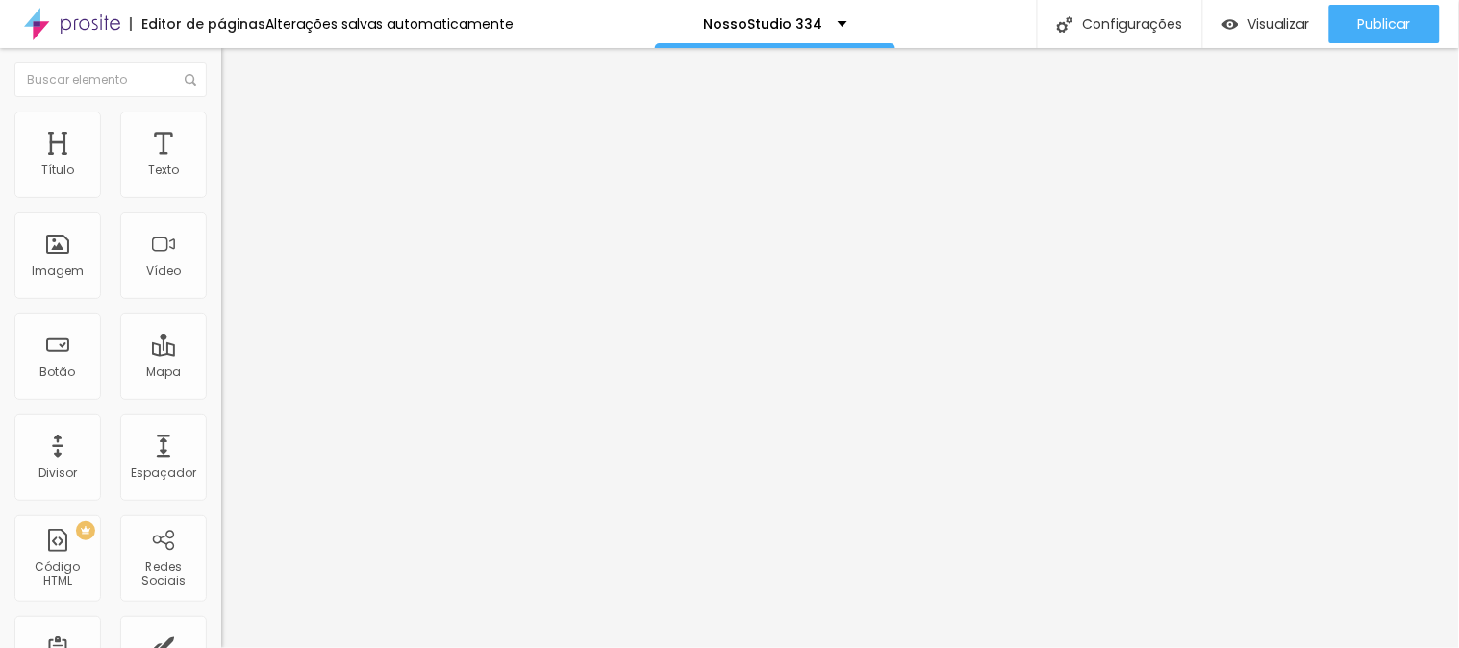
click at [221, 112] on img at bounding box center [229, 120] width 17 height 17
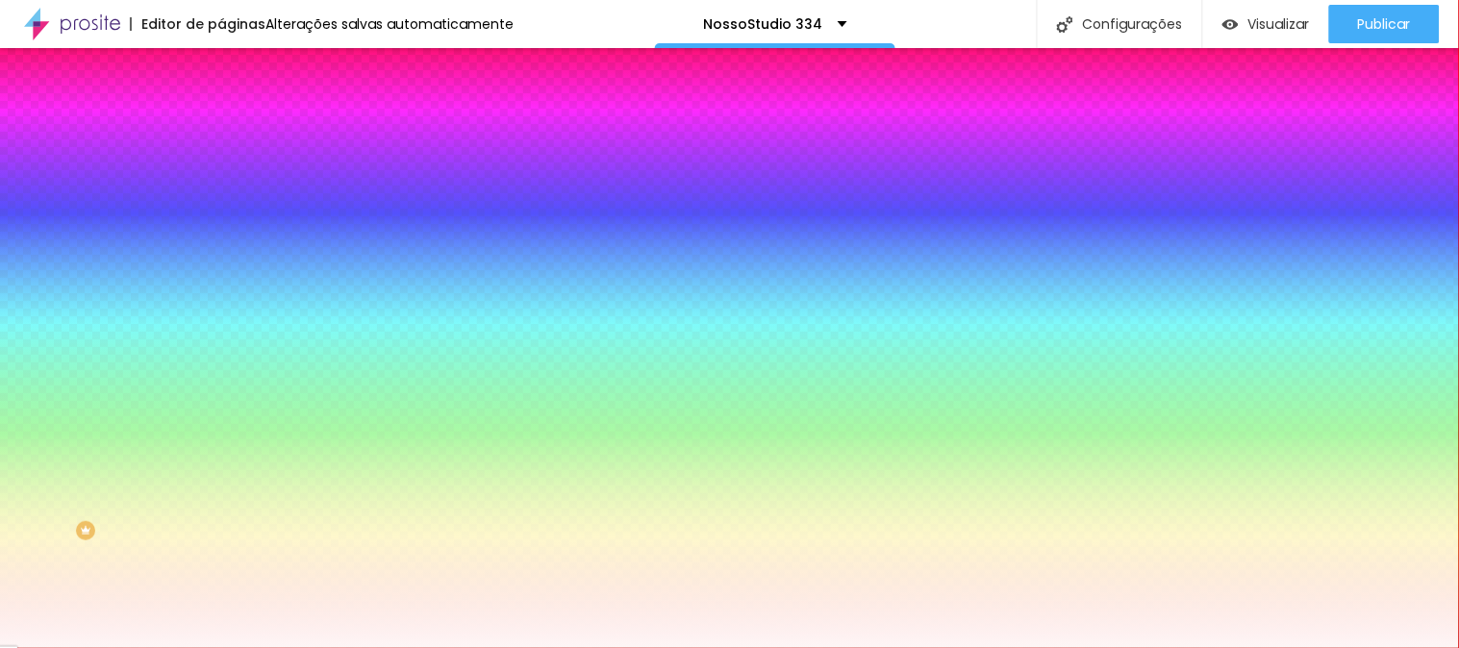
drag, startPoint x: 149, startPoint y: 193, endPoint x: 199, endPoint y: 195, distance: 50.0
click at [221, 195] on input "#FEF6F6" at bounding box center [336, 193] width 231 height 19
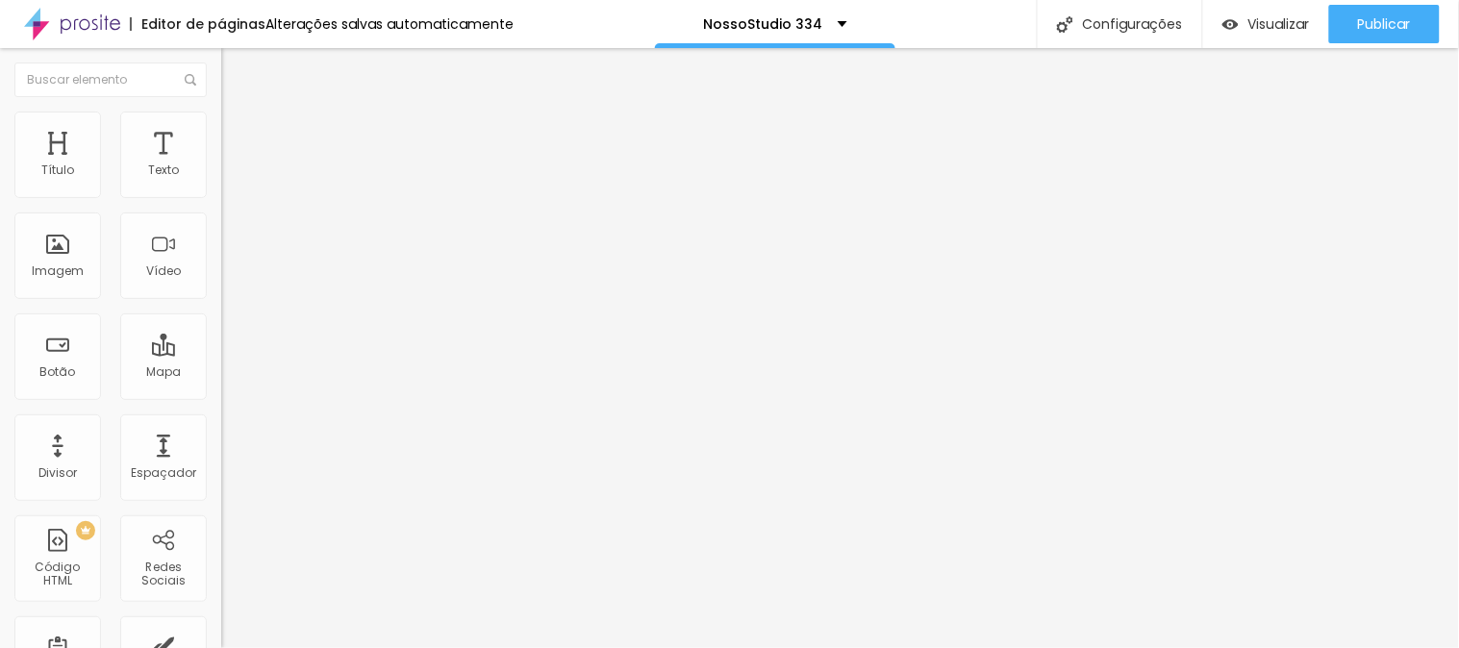
click at [238, 133] on span "Estilo" at bounding box center [253, 124] width 30 height 16
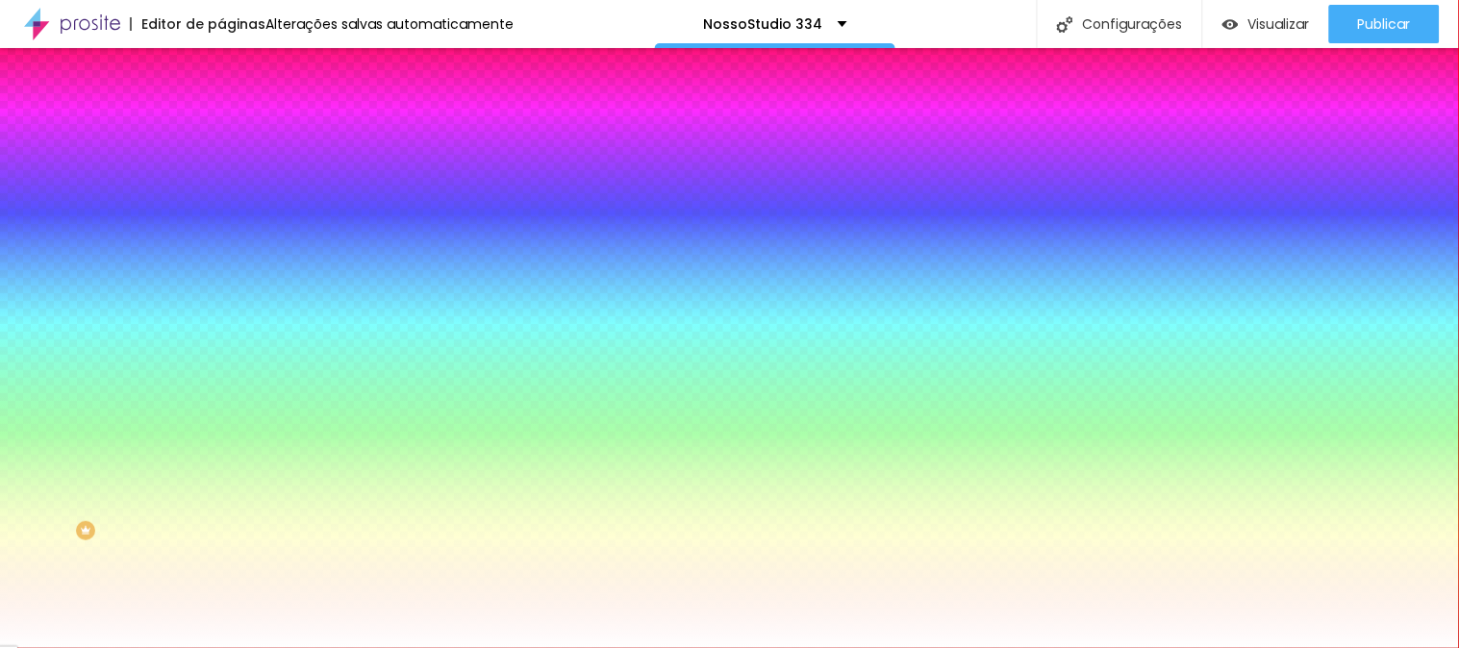
drag, startPoint x: 150, startPoint y: 198, endPoint x: 200, endPoint y: 196, distance: 50.0
click at [221, 196] on input "#FFFFFF" at bounding box center [336, 193] width 231 height 19
paste input "EF6F6"
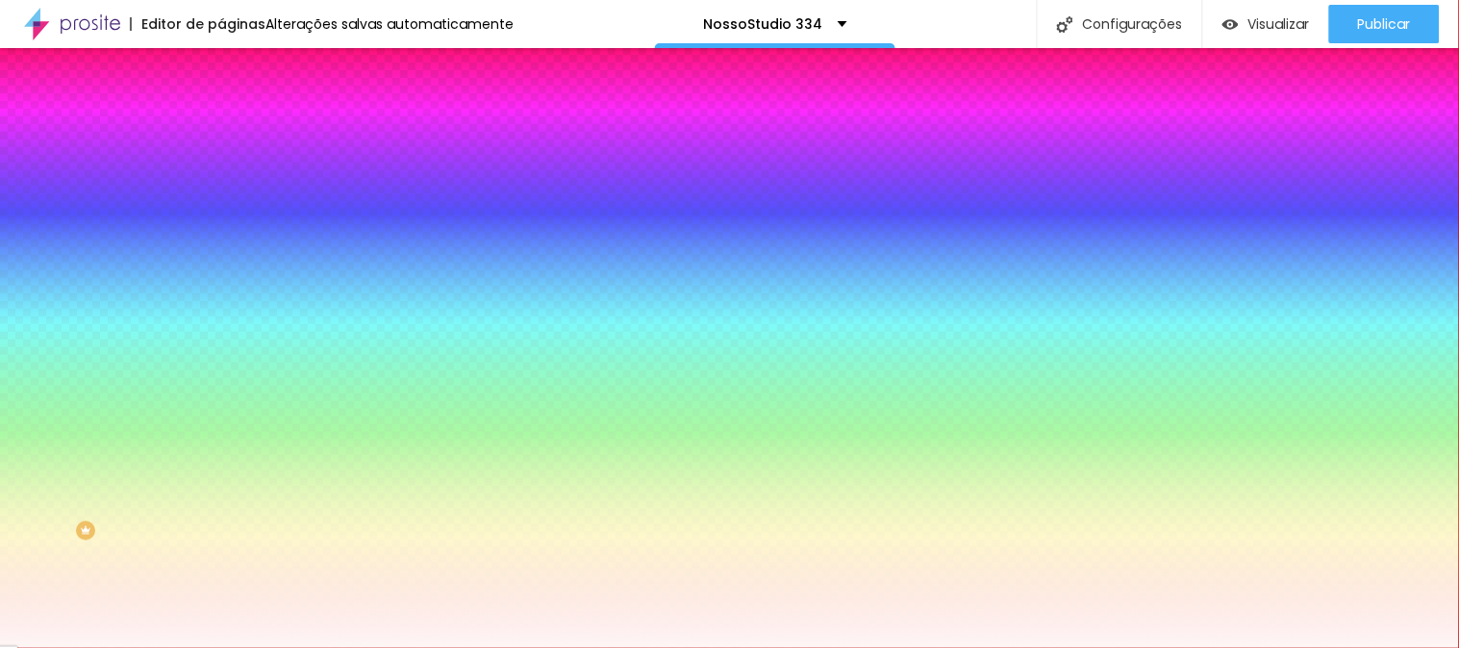
type input "#FEF6F6"
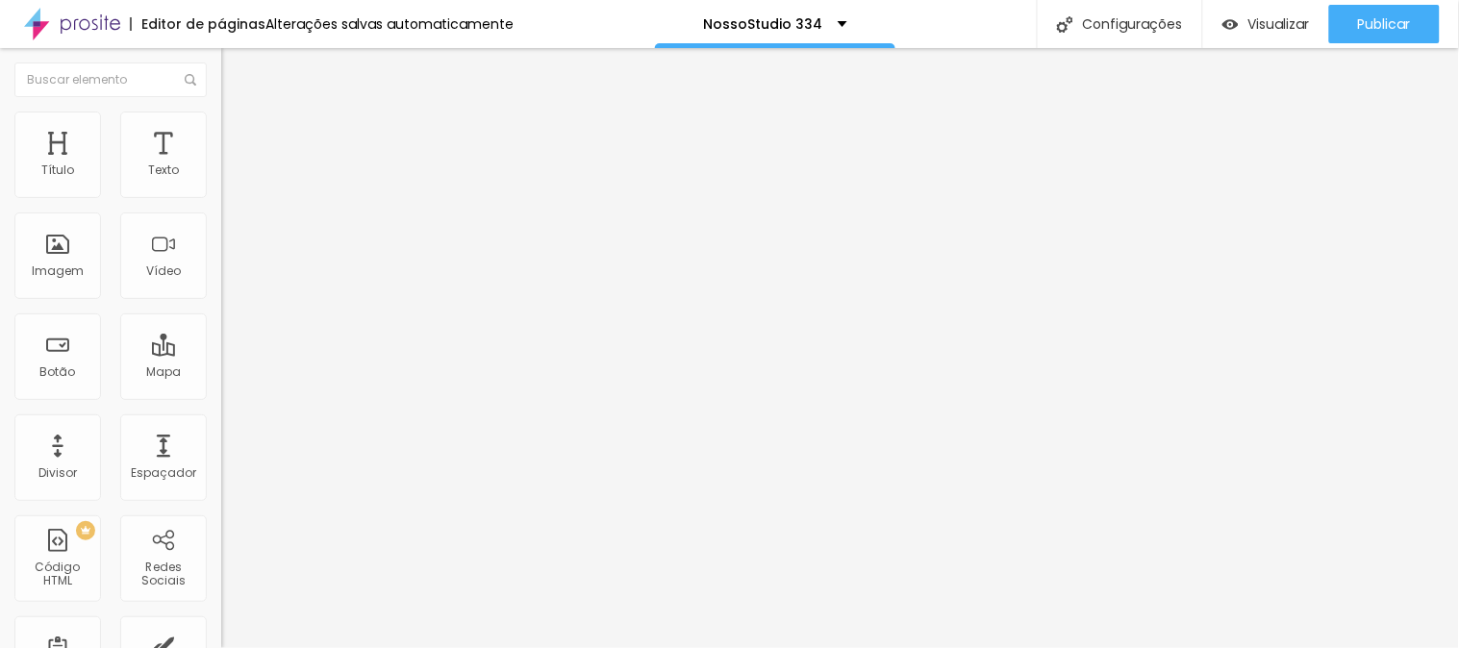
click at [221, 112] on li "Avançado" at bounding box center [331, 121] width 221 height 19
type input "21"
type input "18"
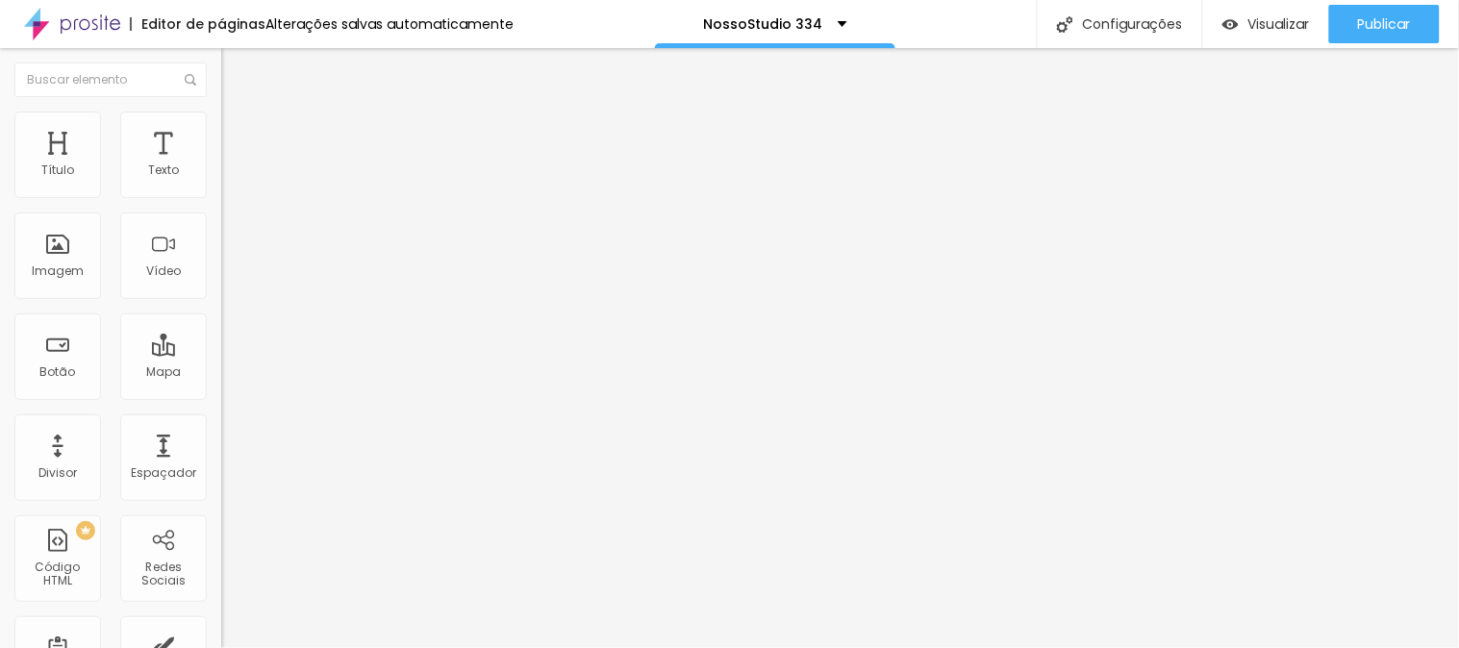
type input "0"
drag, startPoint x: 62, startPoint y: 192, endPoint x: 13, endPoint y: 187, distance: 49.3
type input "0"
click at [221, 354] on input "range" at bounding box center [283, 361] width 124 height 15
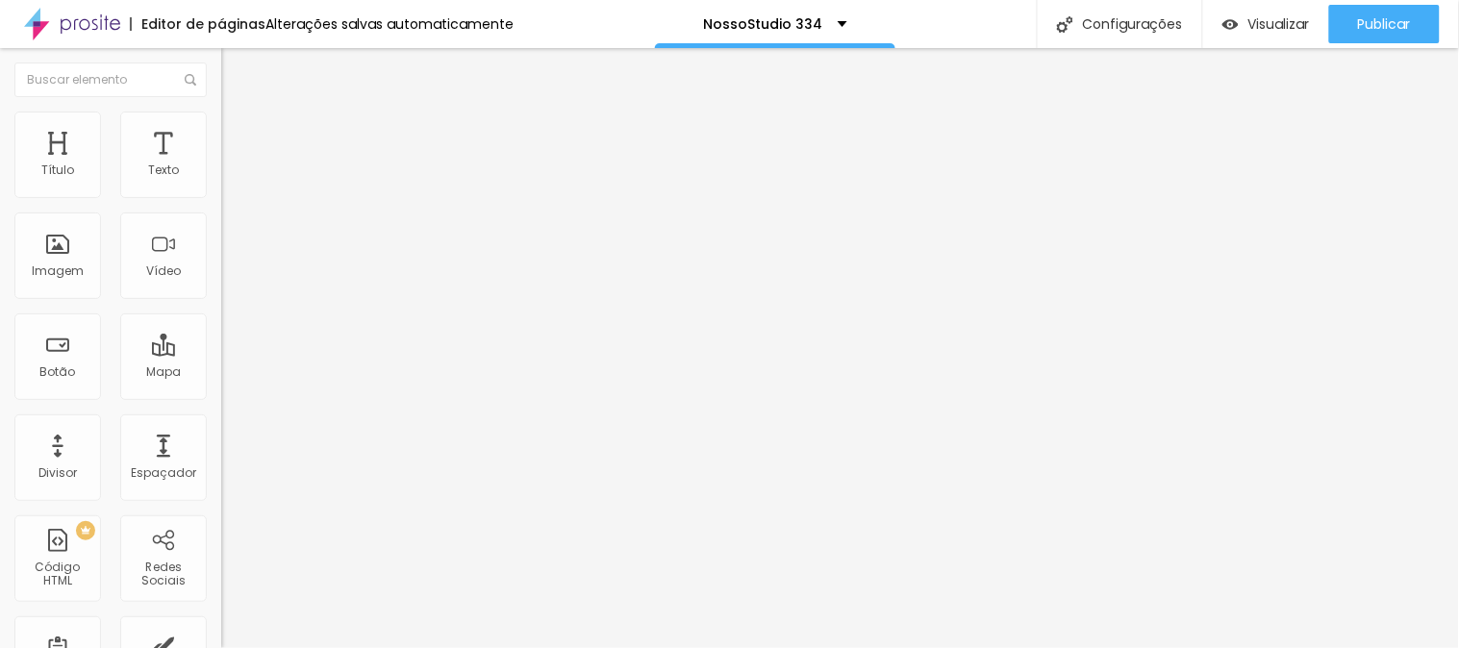
click at [221, 112] on img at bounding box center [229, 120] width 17 height 17
click at [238, 113] on span "Estilo" at bounding box center [253, 105] width 30 height 16
click at [221, 454] on input "range" at bounding box center [283, 461] width 124 height 15
type input "40"
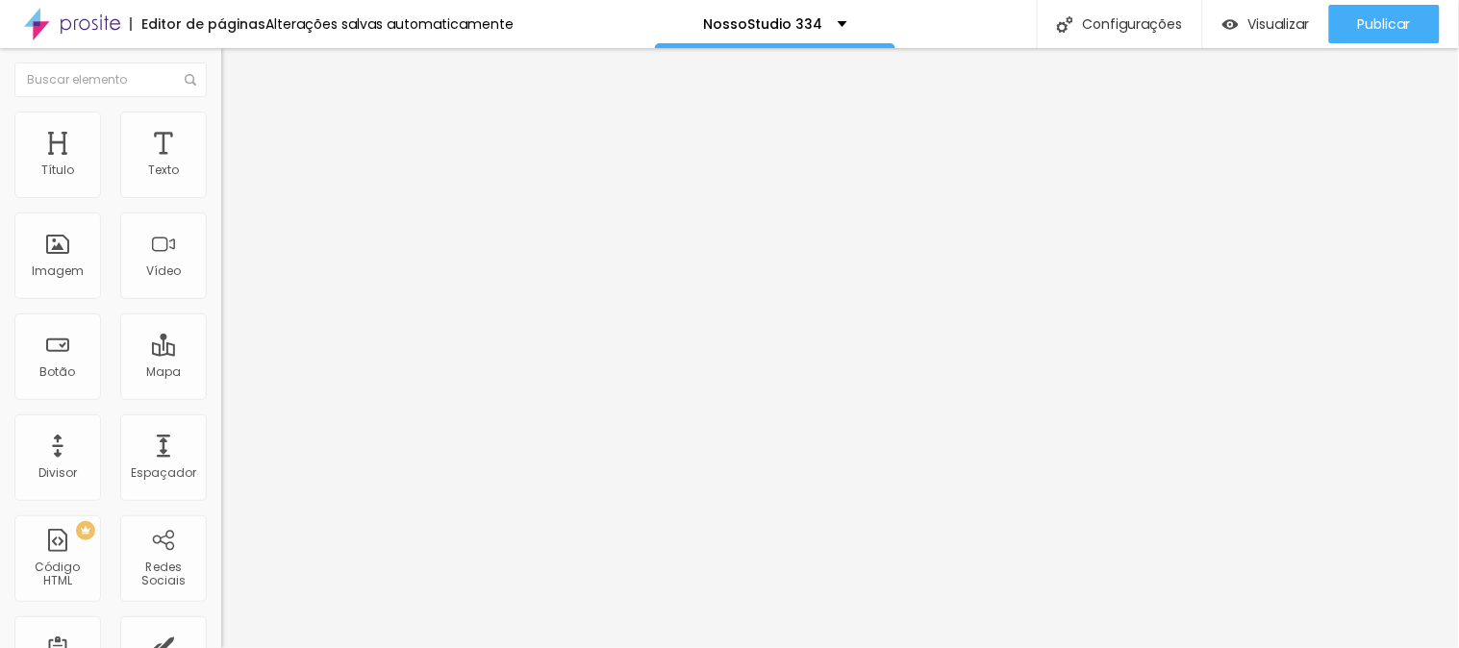
type input "40"
click at [221, 454] on input "range" at bounding box center [283, 461] width 124 height 15
click at [221, 131] on li "Avançado" at bounding box center [331, 140] width 221 height 19
click at [221, 122] on li "Estilo" at bounding box center [331, 121] width 221 height 19
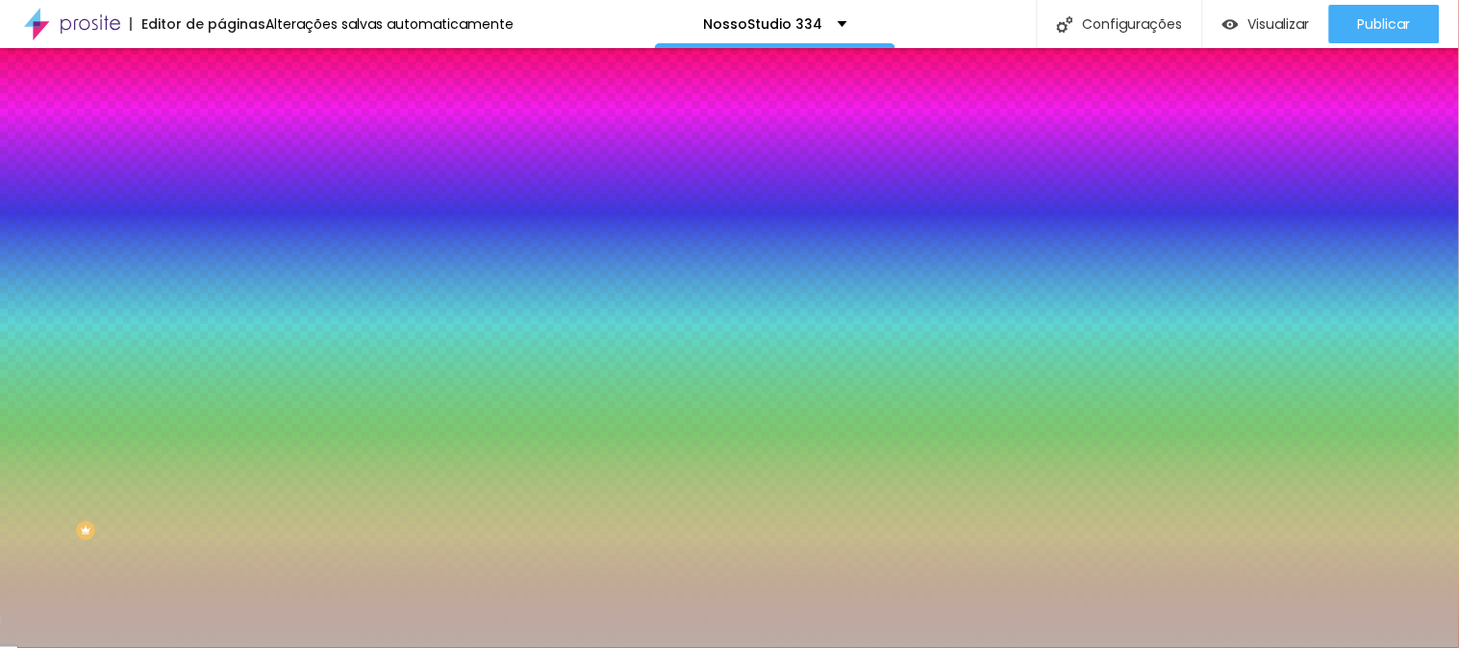
drag, startPoint x: 148, startPoint y: 193, endPoint x: 204, endPoint y: 193, distance: 55.8
click at [221, 193] on input "#BBADA7" at bounding box center [336, 193] width 231 height 19
paste input "FEF6F6"
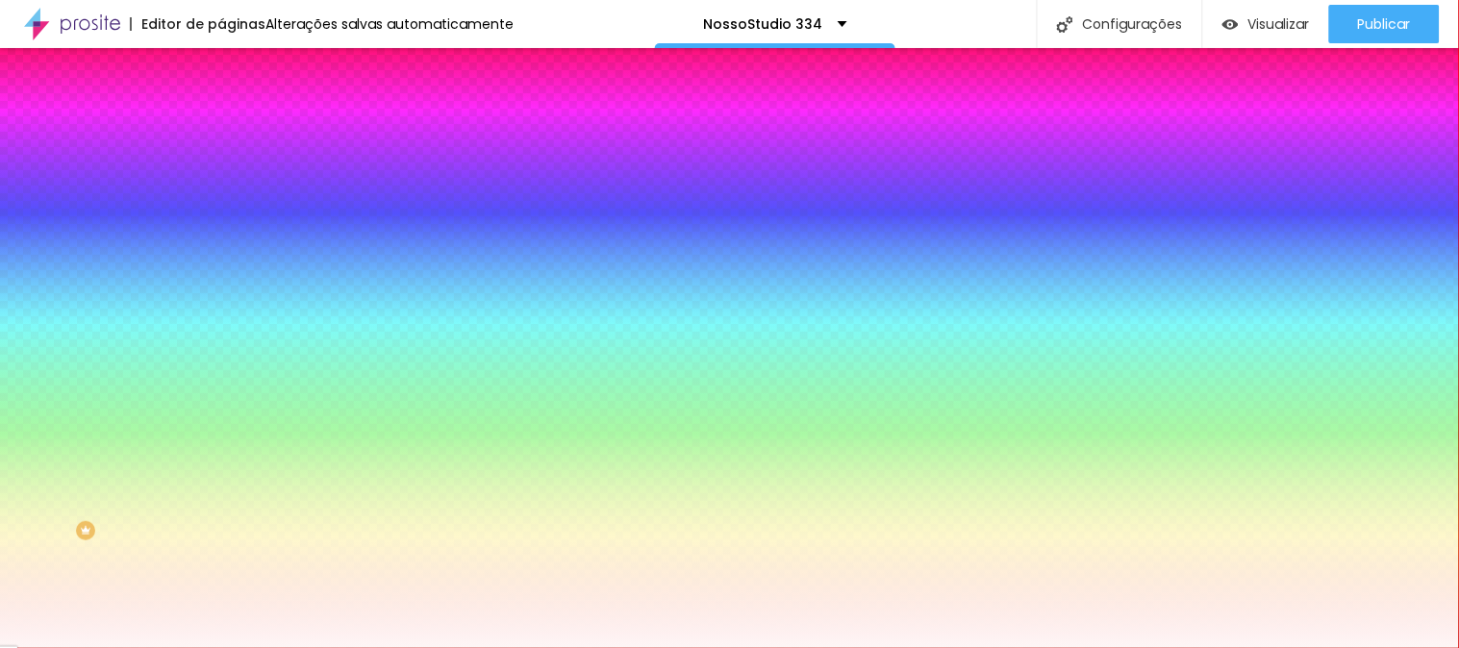
type input "#FEF6F6"
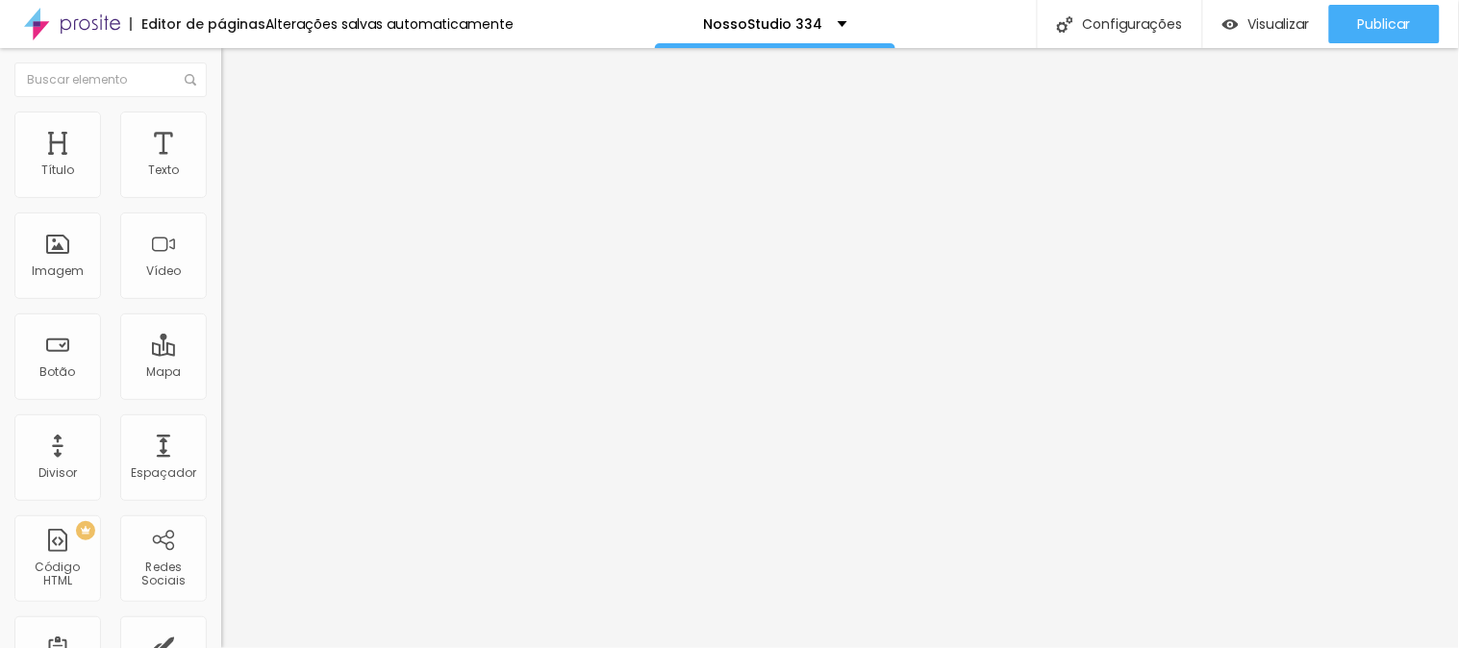
click at [221, 112] on ul "Conteúdo Estilo Avançado" at bounding box center [331, 121] width 221 height 58
click at [221, 123] on img at bounding box center [229, 120] width 17 height 17
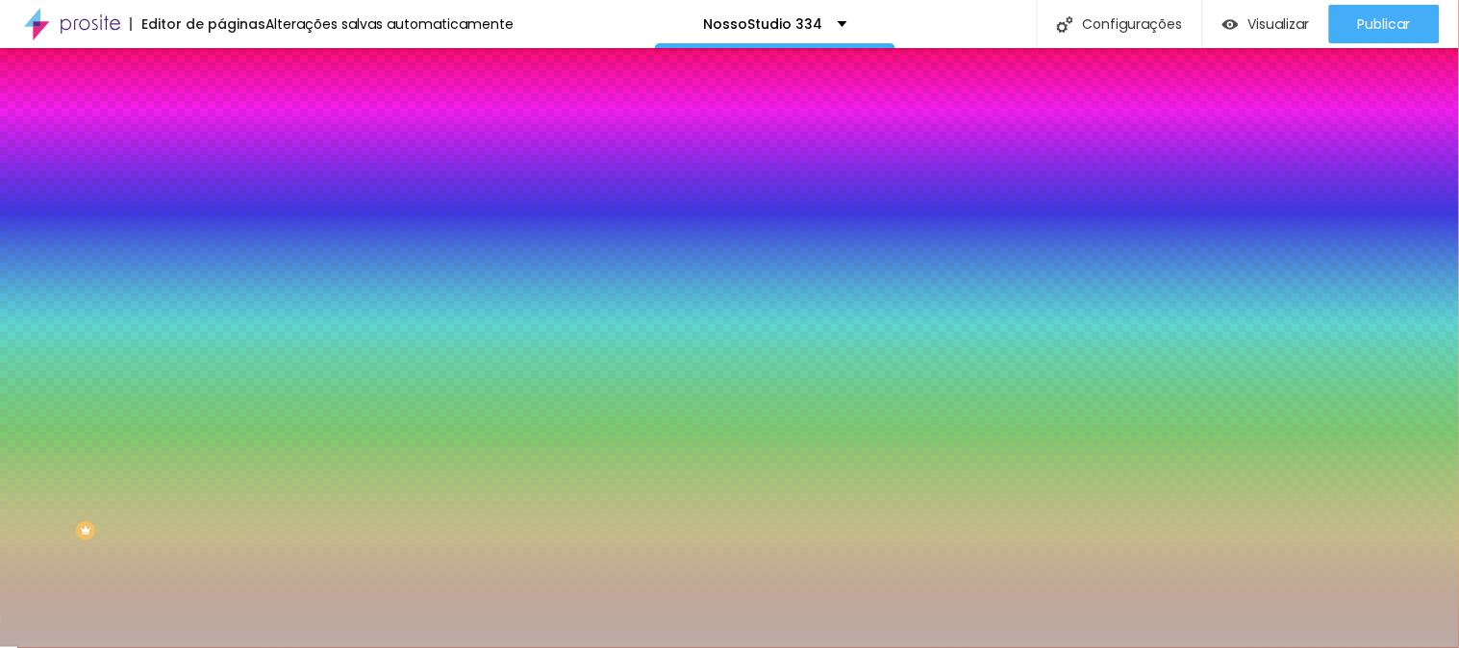
drag, startPoint x: 147, startPoint y: 187, endPoint x: 206, endPoint y: 189, distance: 58.7
click at [221, 189] on div "#BBADA7" at bounding box center [331, 193] width 221 height 19
paste input "FEF6F6"
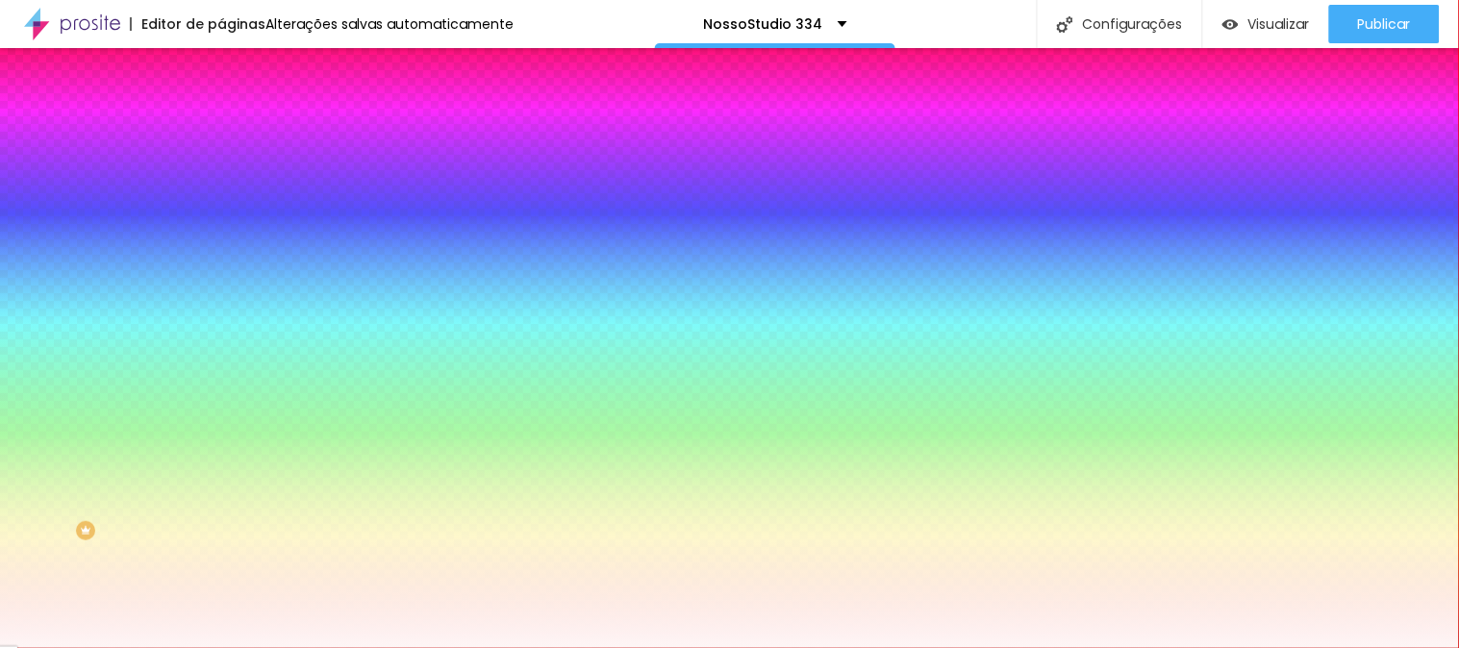
type input "#FEF6F6"
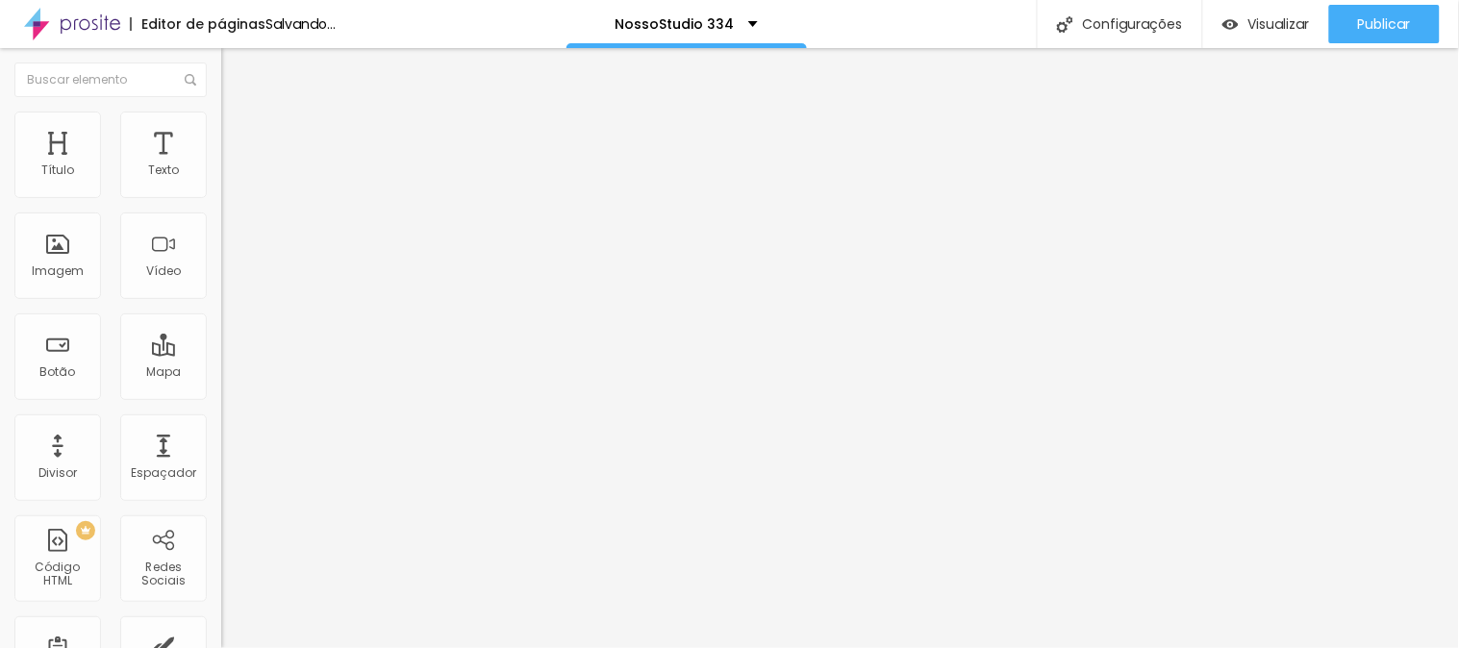
click at [221, 122] on ul "Conteúdo Estilo Avançado" at bounding box center [331, 121] width 221 height 58
click at [221, 120] on li "Estilo" at bounding box center [331, 121] width 221 height 19
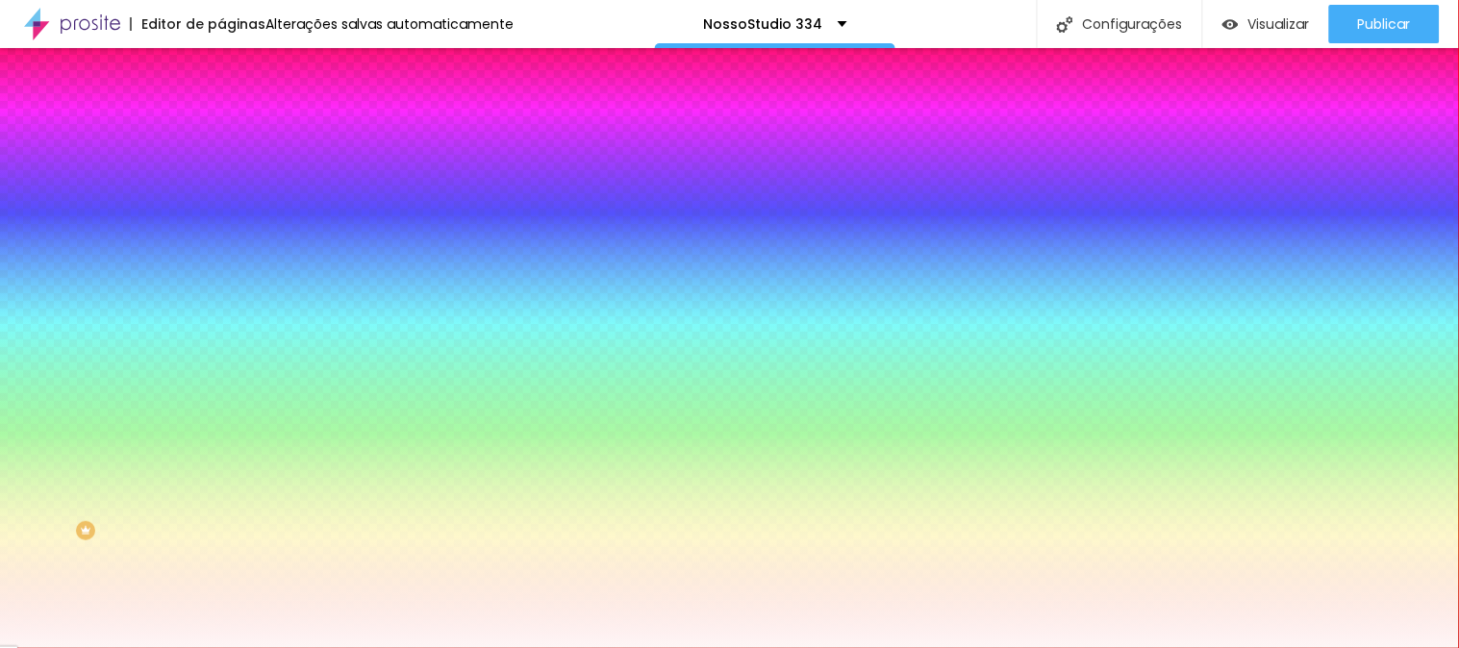
click at [221, 184] on div at bounding box center [331, 184] width 221 height 0
click at [59, 19] on div at bounding box center [61, 17] width 4 height 4
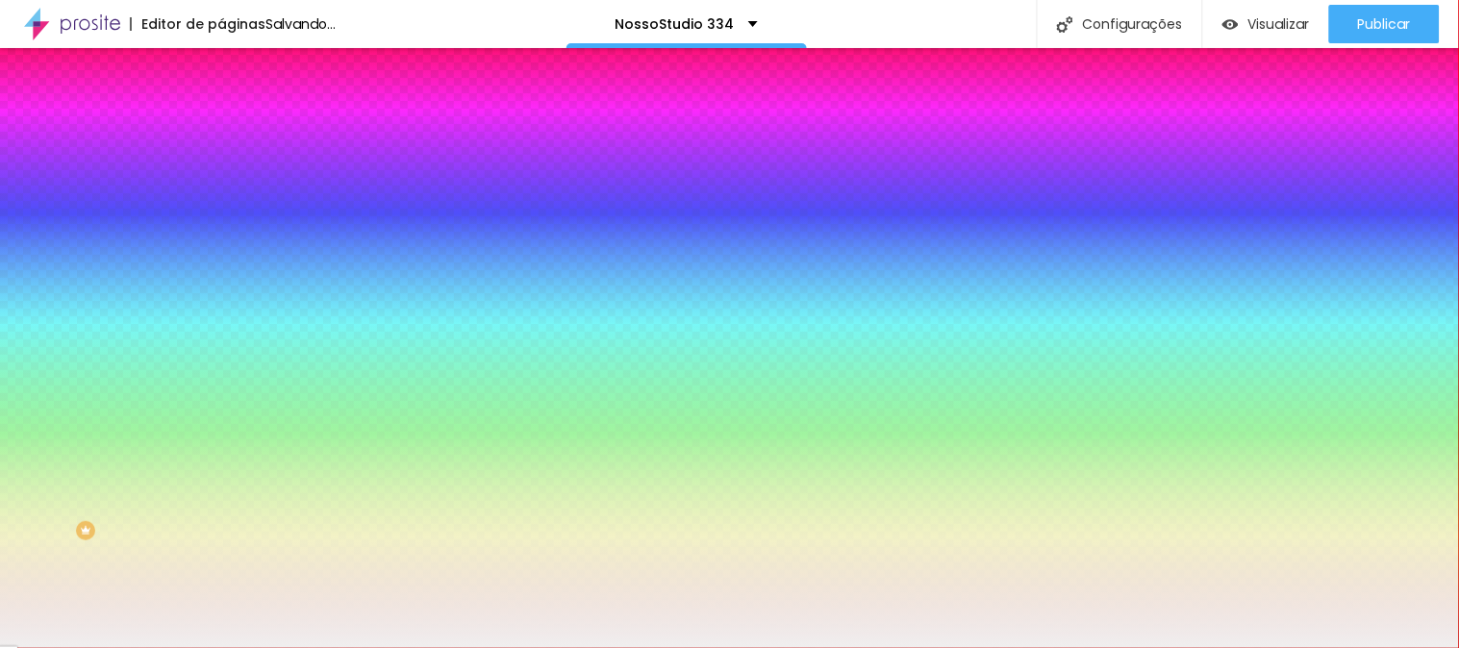
click at [31, 226] on div at bounding box center [729, 324] width 1459 height 648
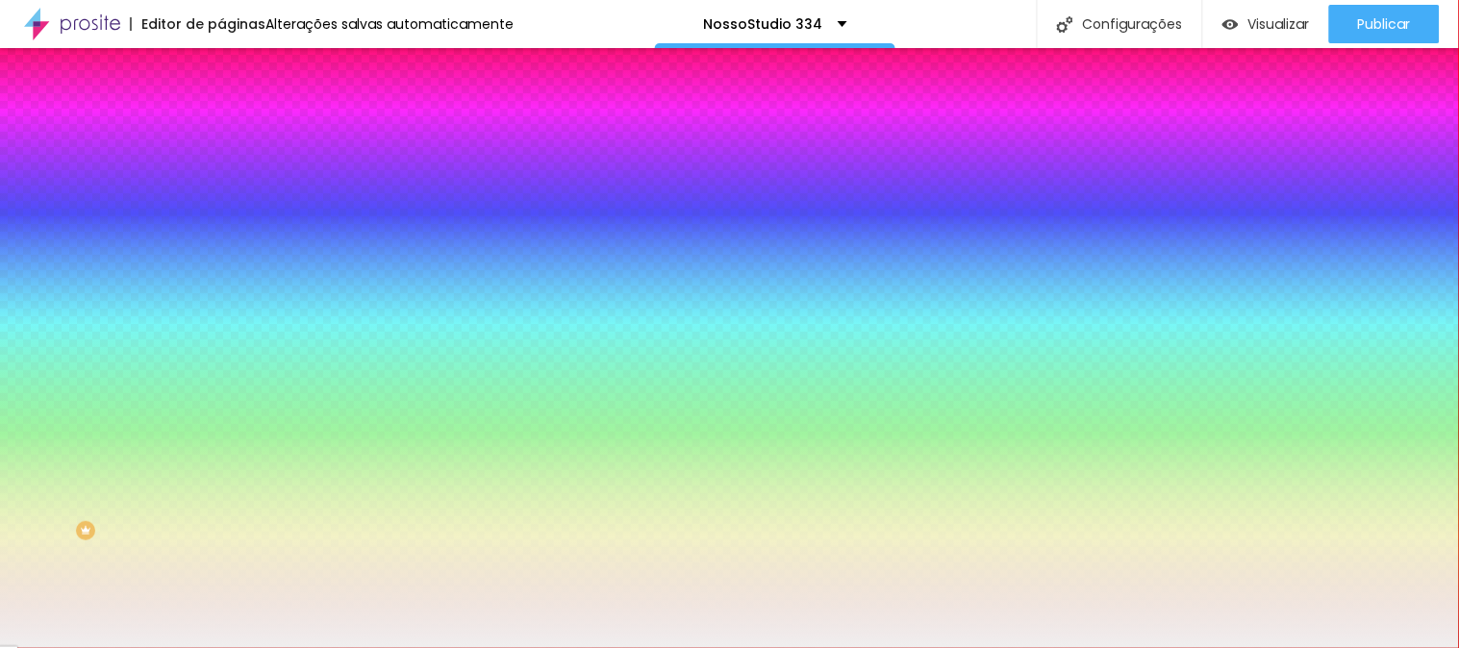
click at [38, 227] on div at bounding box center [729, 324] width 1459 height 648
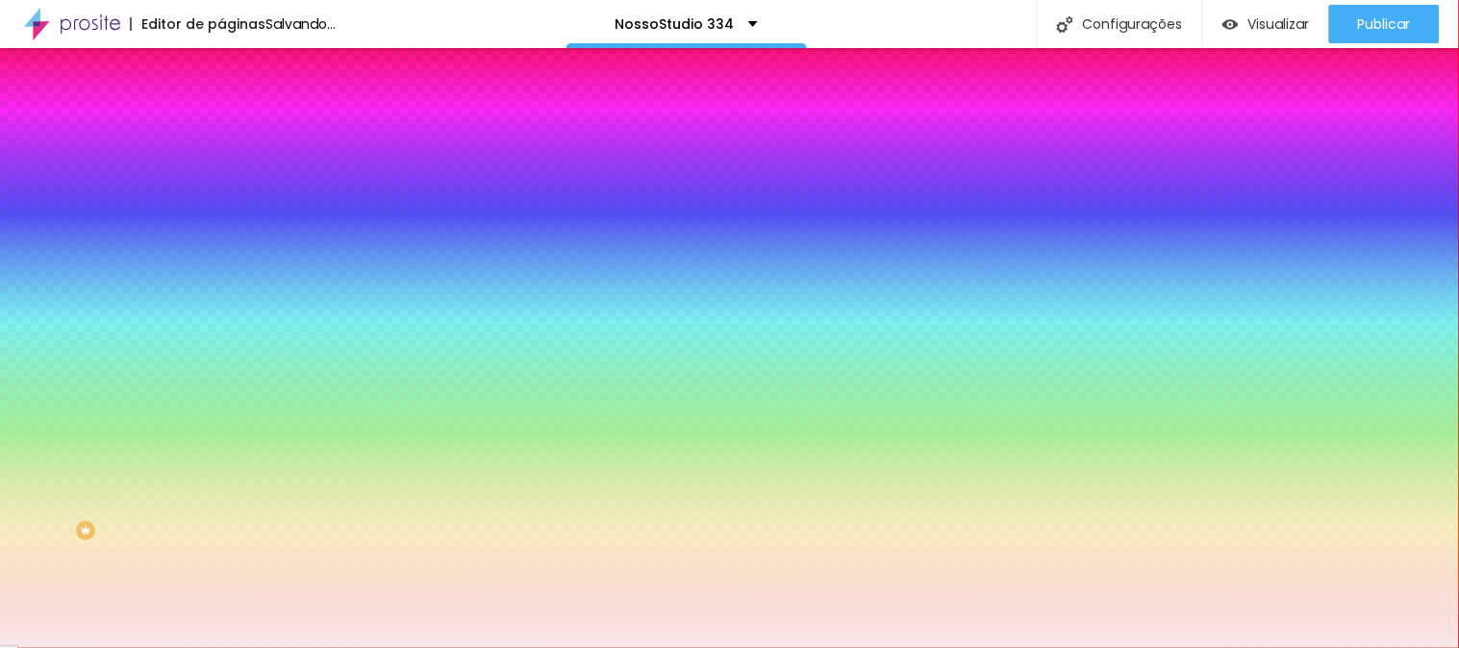
click at [38, 221] on div at bounding box center [729, 324] width 1459 height 648
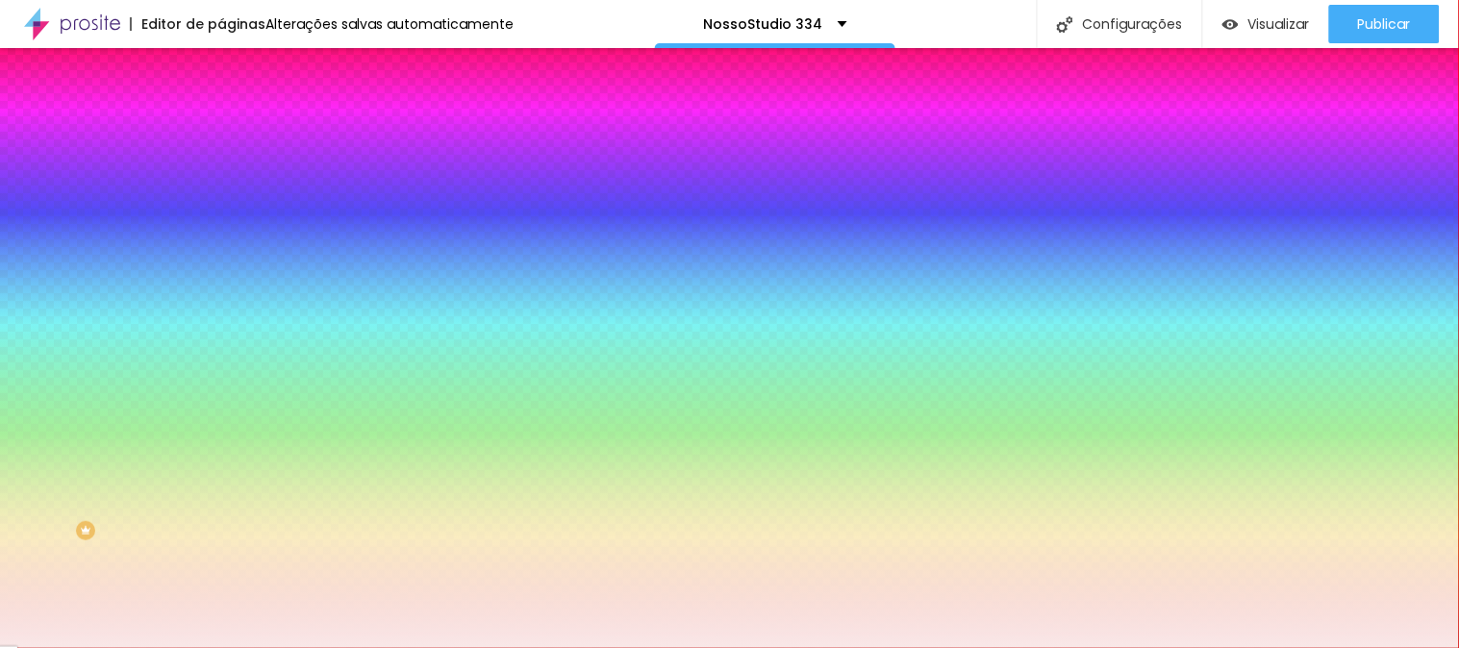
click at [37, 223] on div at bounding box center [729, 324] width 1459 height 648
type input "#F5E8E8"
click at [36, 227] on div at bounding box center [729, 324] width 1459 height 648
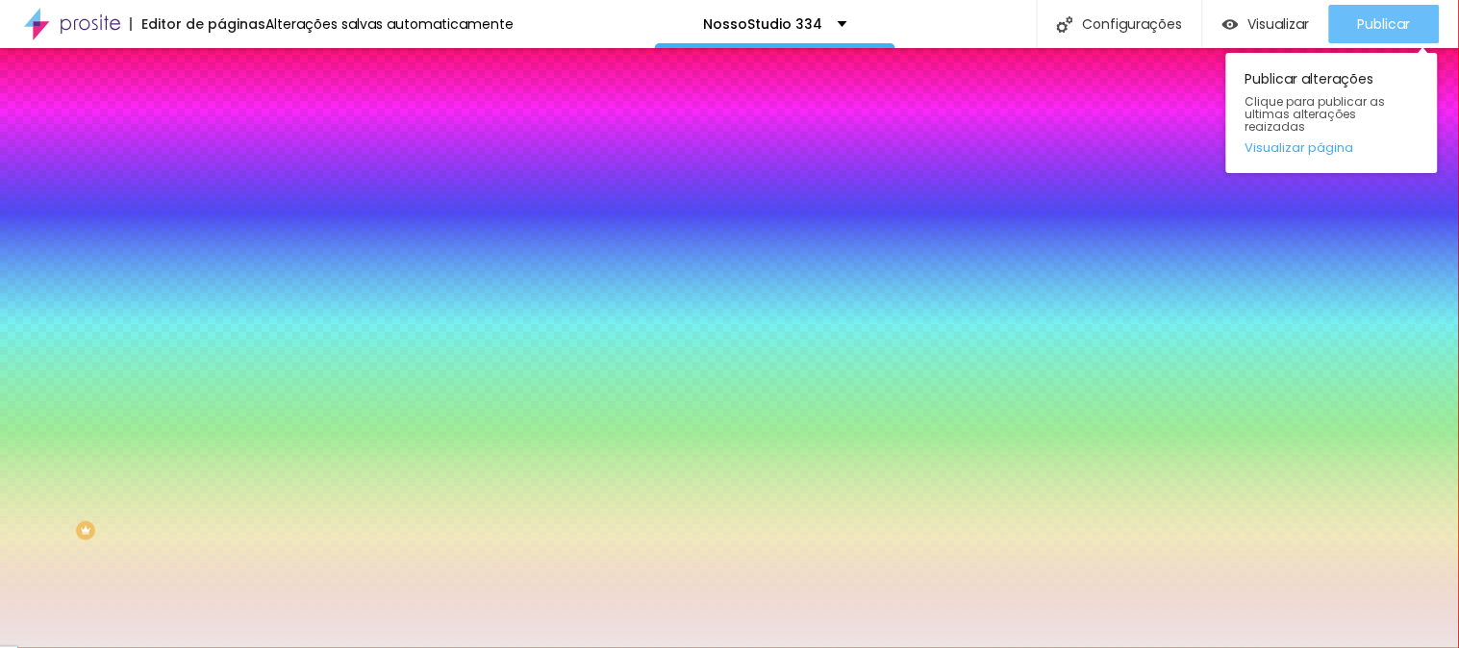
click at [1363, 17] on span "Publicar" at bounding box center [1384, 23] width 53 height 15
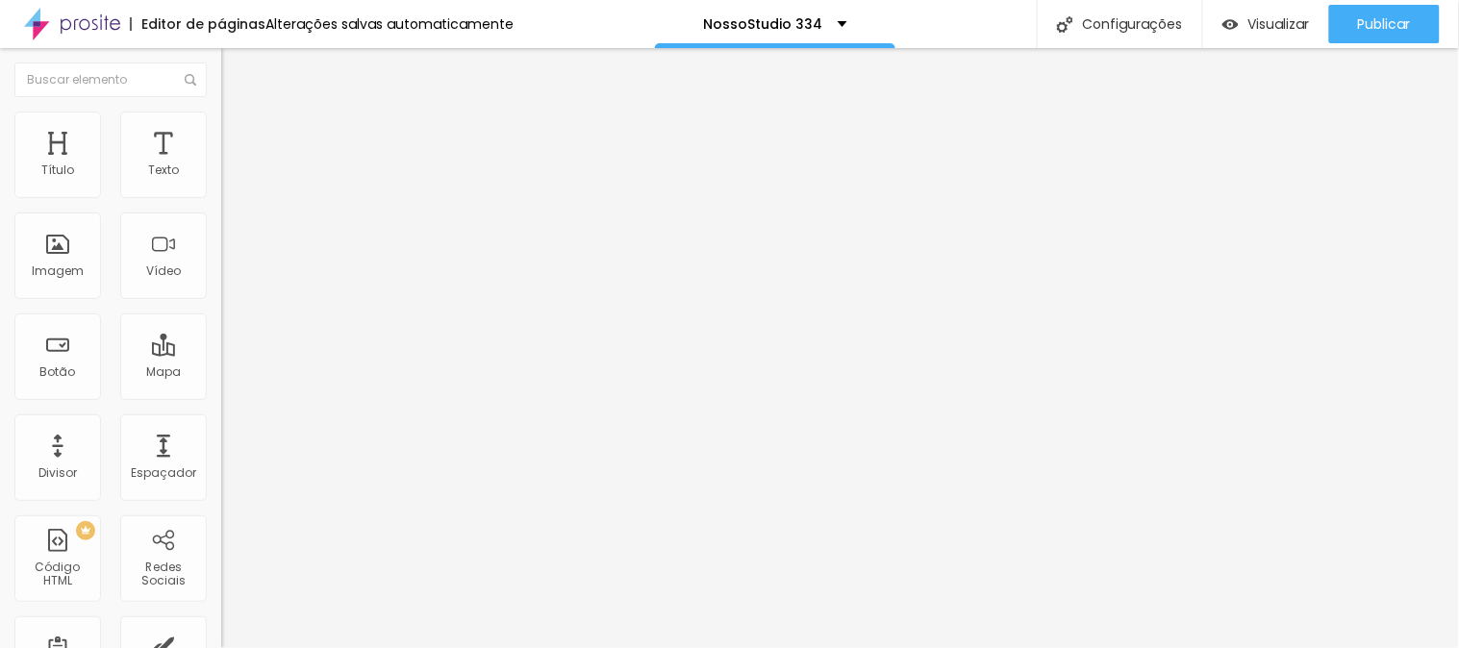
click at [221, 113] on img at bounding box center [229, 120] width 17 height 17
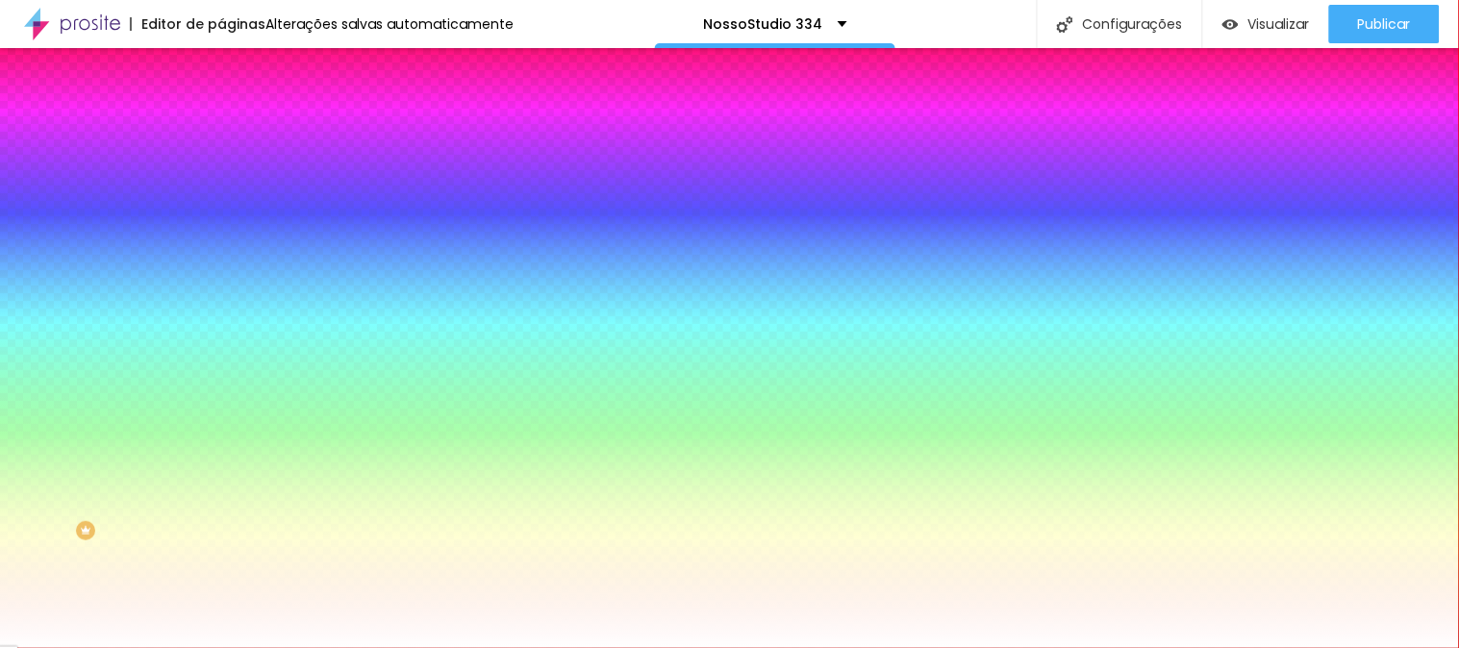
click at [221, 131] on li "Avançado" at bounding box center [331, 140] width 221 height 19
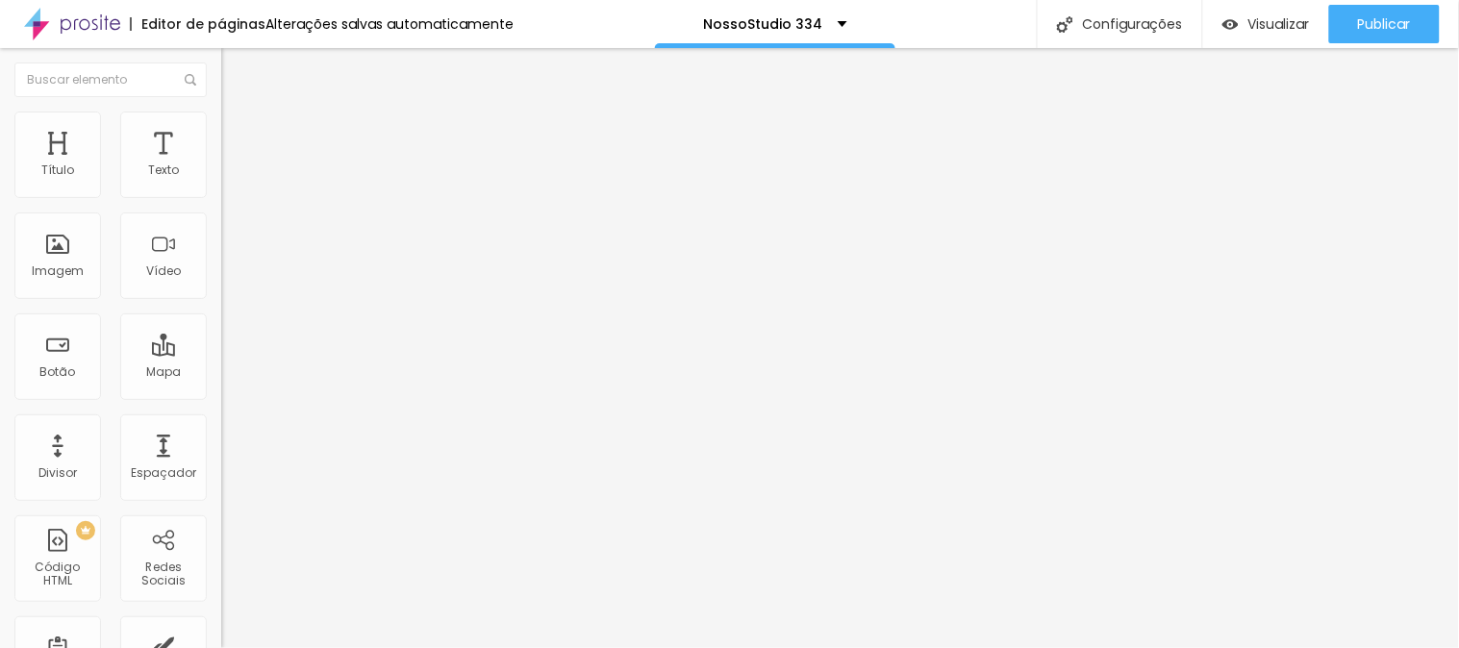
type input "0"
drag, startPoint x: 45, startPoint y: 224, endPoint x: 0, endPoint y: 219, distance: 45.4
type input "0"
click at [221, 645] on input "range" at bounding box center [283, 652] width 124 height 15
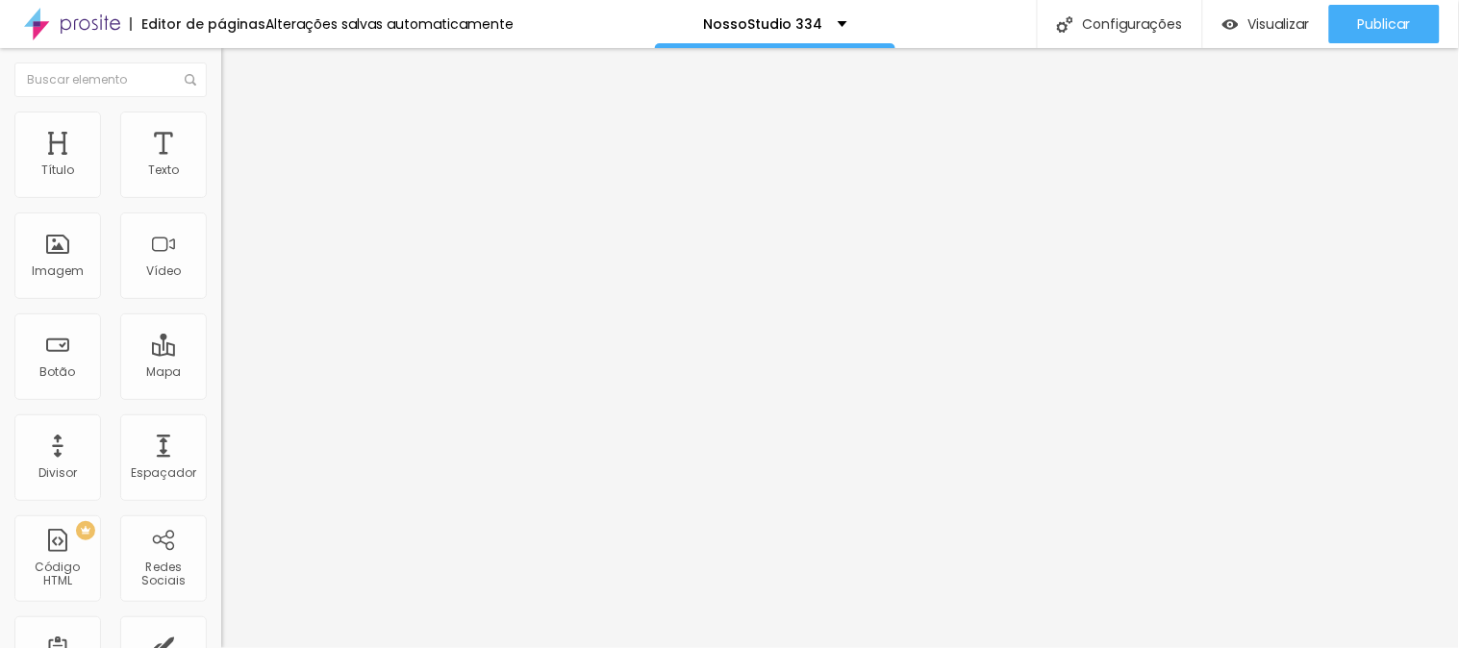
click at [221, 125] on li "Estilo" at bounding box center [331, 121] width 221 height 19
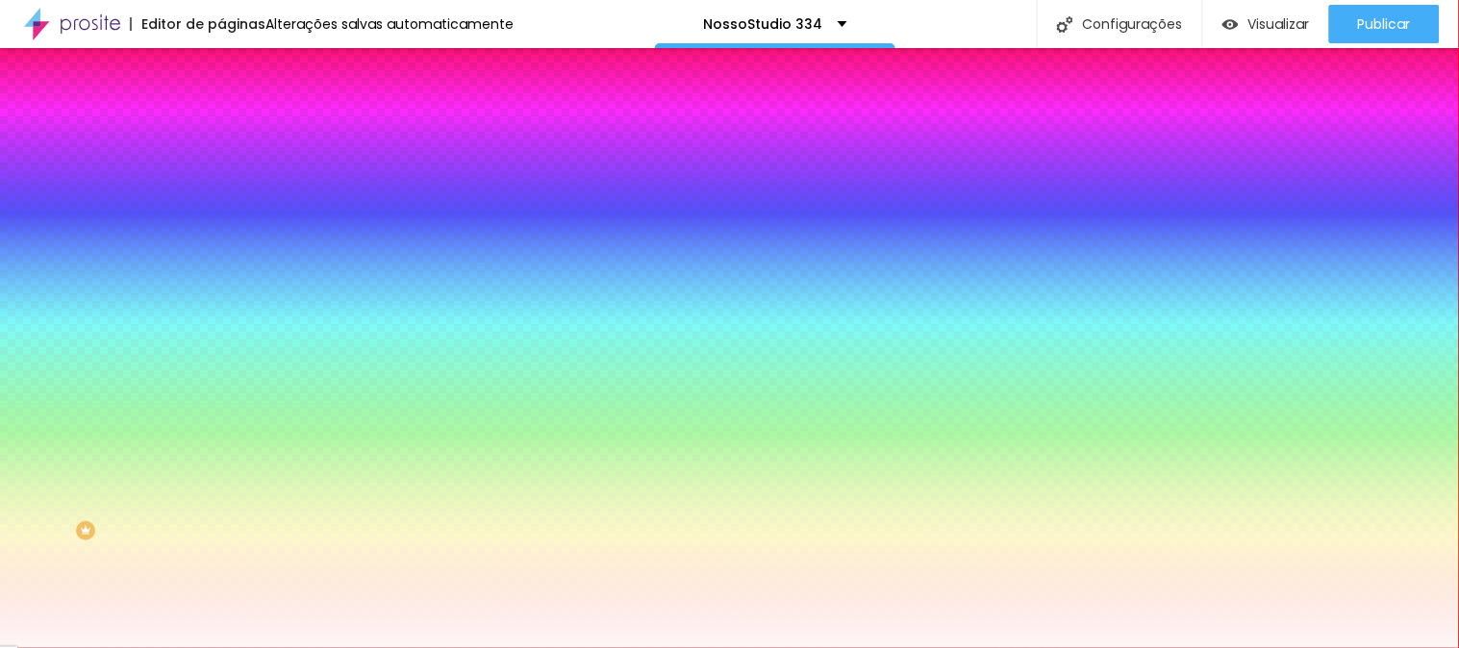
click at [221, 131] on li "Avançado" at bounding box center [331, 140] width 221 height 19
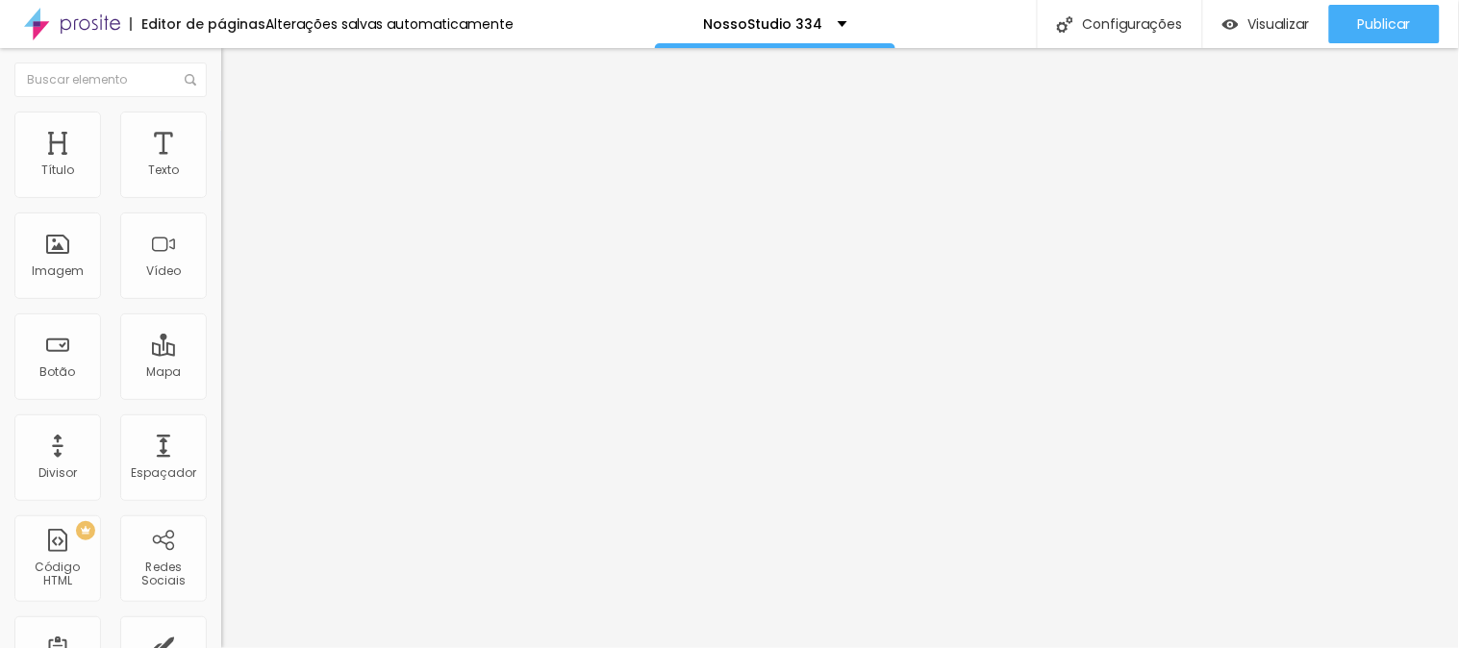
type input "15"
type input "5"
type input "0"
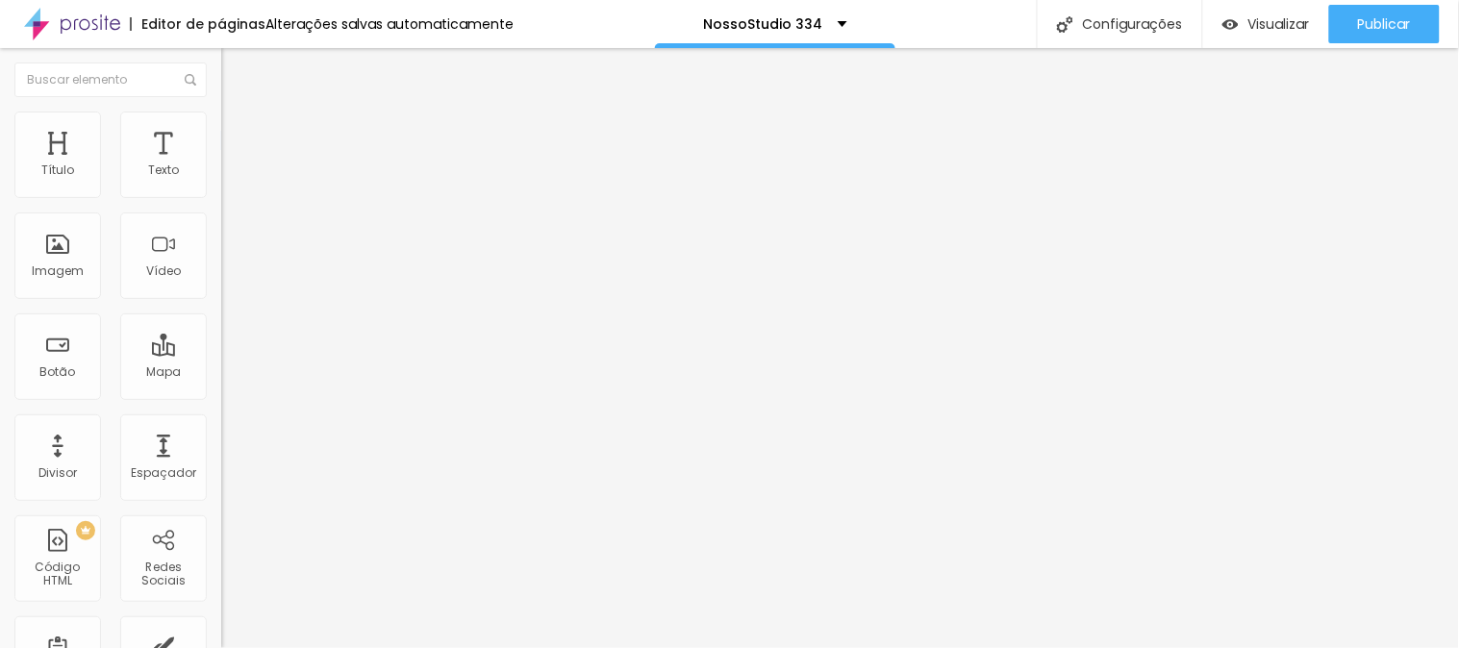
type input "0"
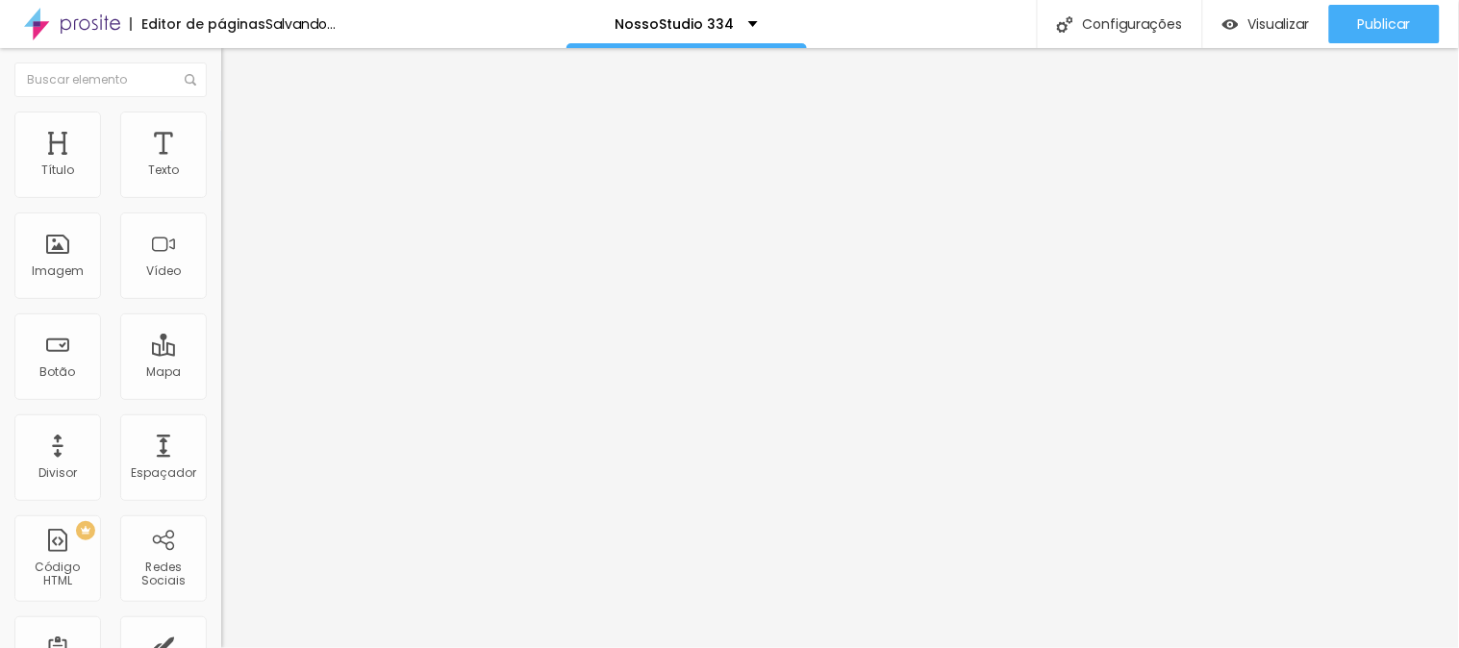
drag, startPoint x: 64, startPoint y: 184, endPoint x: 30, endPoint y: 183, distance: 34.6
type input "0"
click at [221, 373] on input "range" at bounding box center [283, 380] width 124 height 15
click at [221, 183] on div "0 px Espaçamento Interno" at bounding box center [331, 286] width 221 height 272
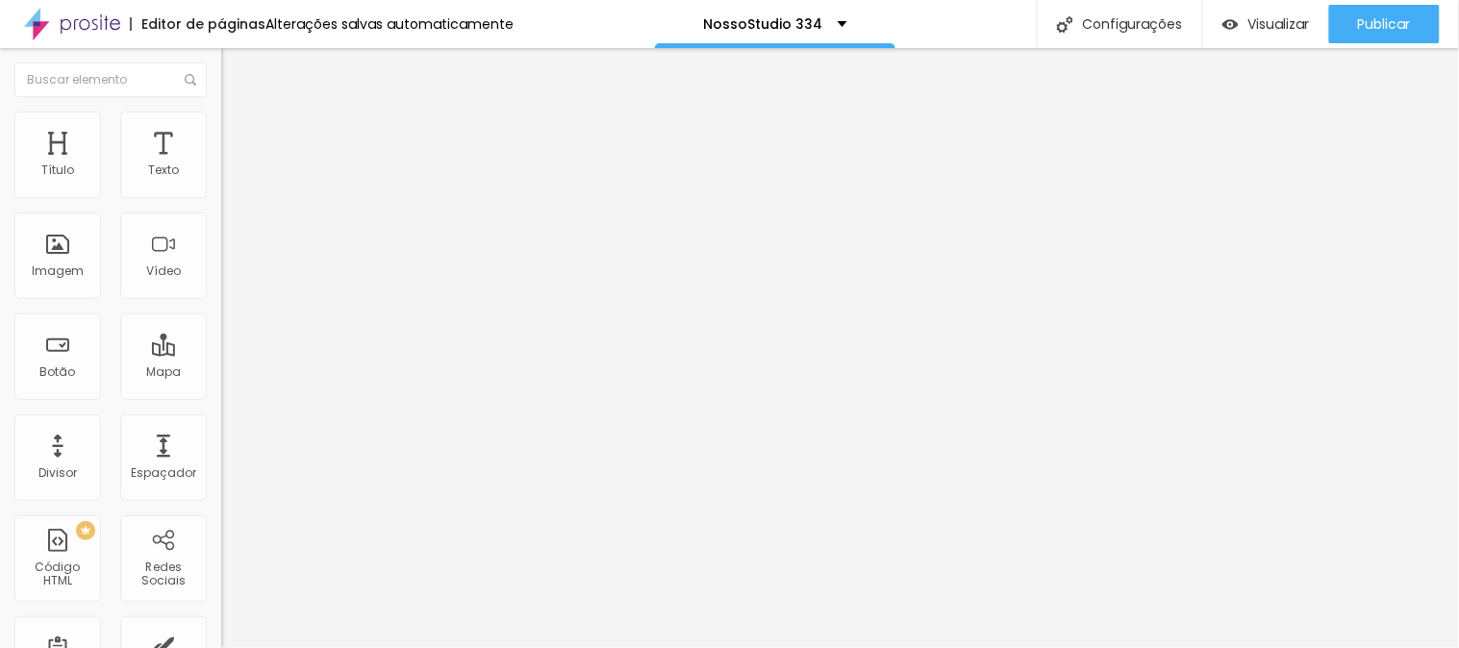
click at [221, 128] on li "Estilo" at bounding box center [331, 121] width 221 height 19
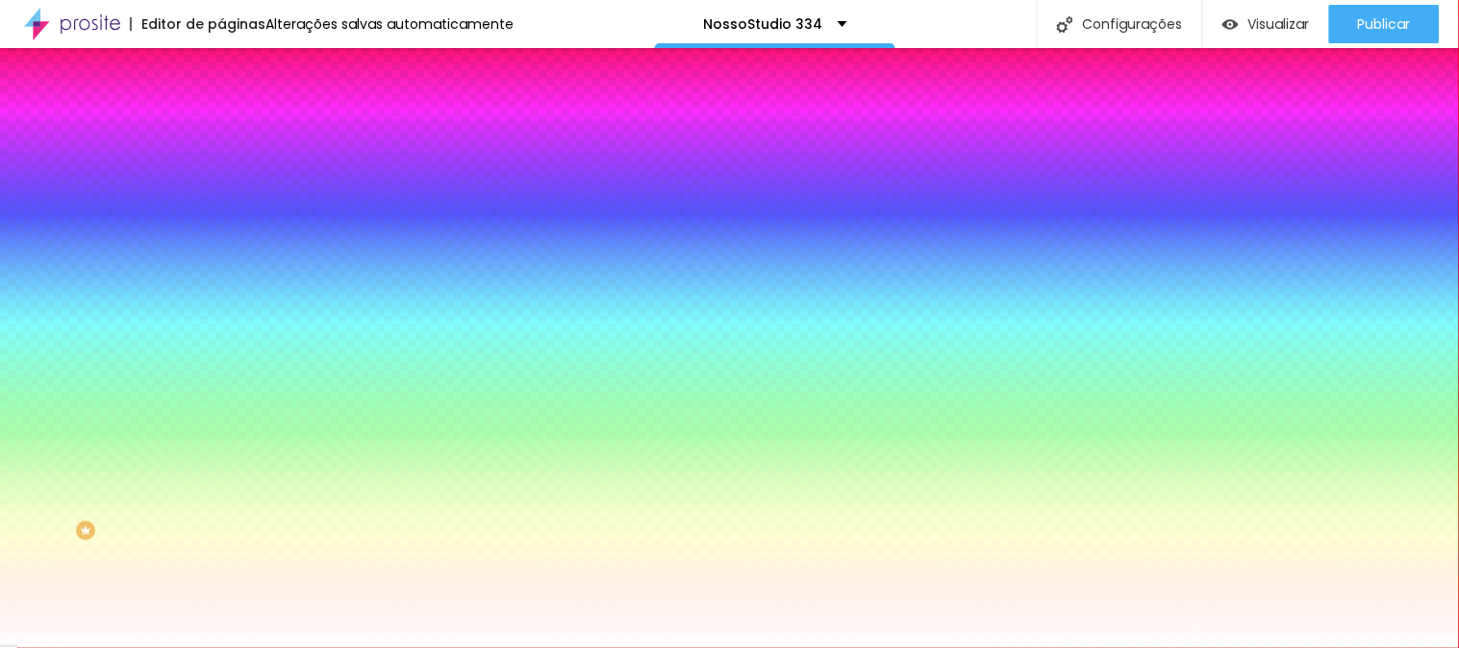
click at [221, 131] on img at bounding box center [229, 139] width 17 height 17
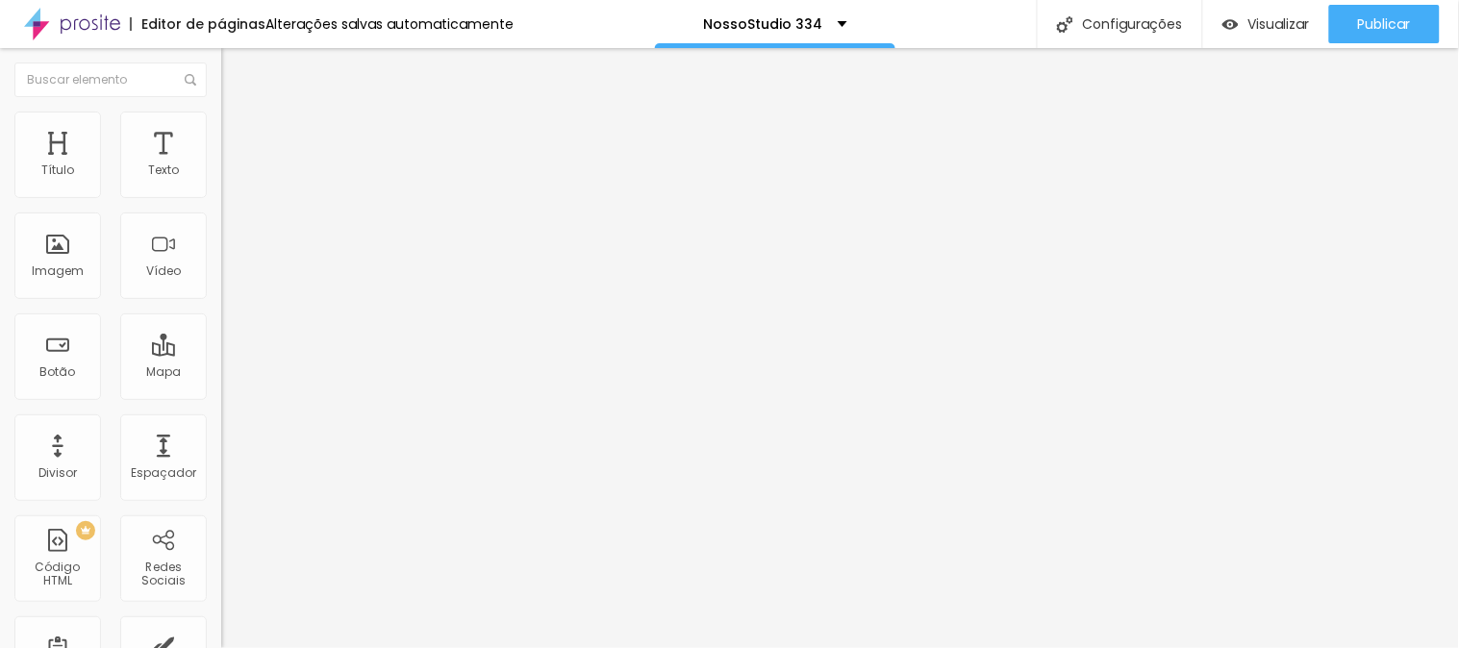
type input "10"
type input "0"
drag, startPoint x: 44, startPoint y: 225, endPoint x: 27, endPoint y: 224, distance: 17.3
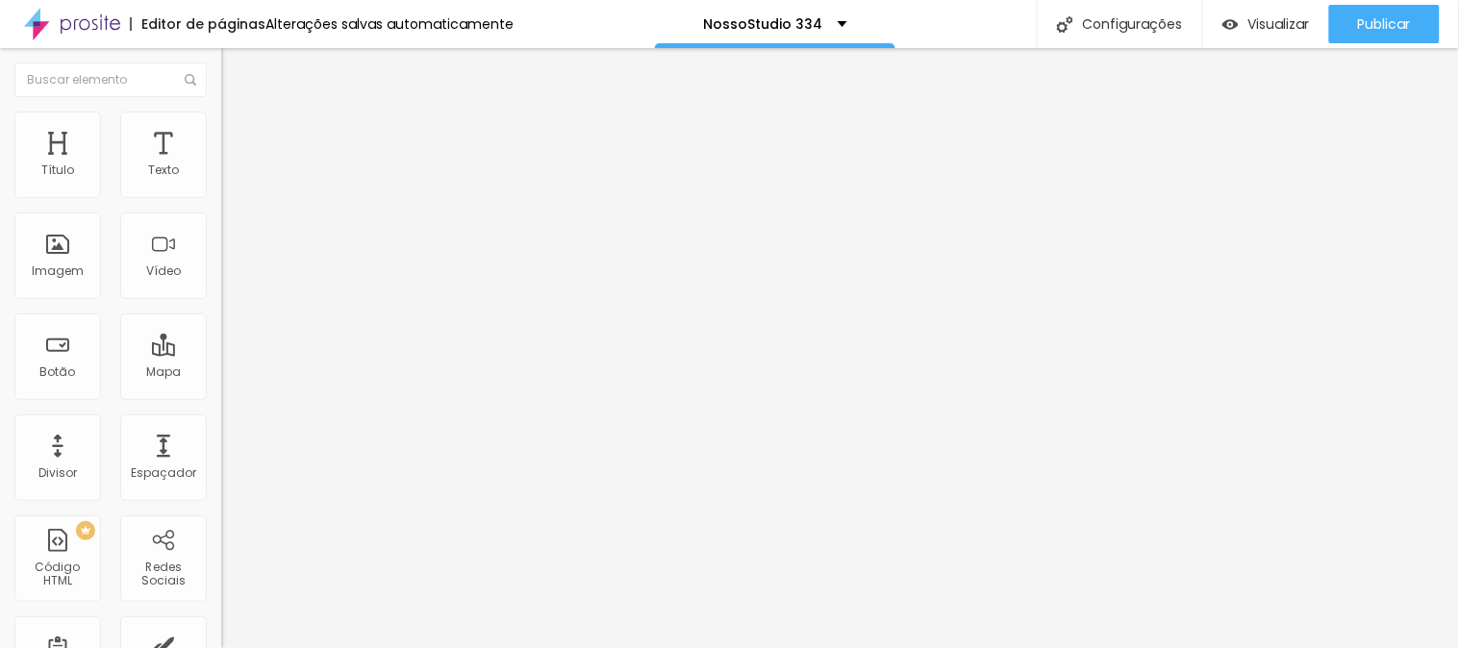
click at [221, 645] on input "range" at bounding box center [283, 652] width 124 height 15
click at [221, 422] on div "0 px Espaçamento vertical" at bounding box center [331, 558] width 221 height 272
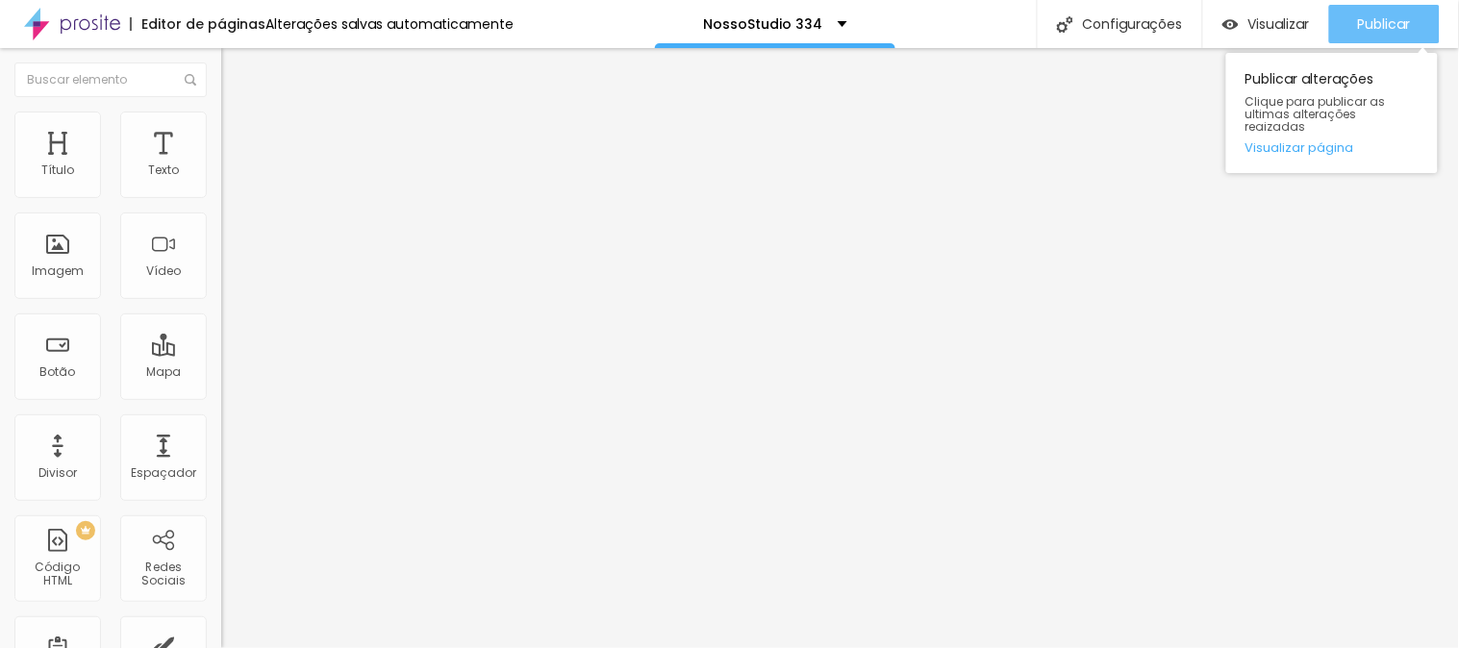
click at [1377, 22] on span "Publicar" at bounding box center [1384, 23] width 53 height 15
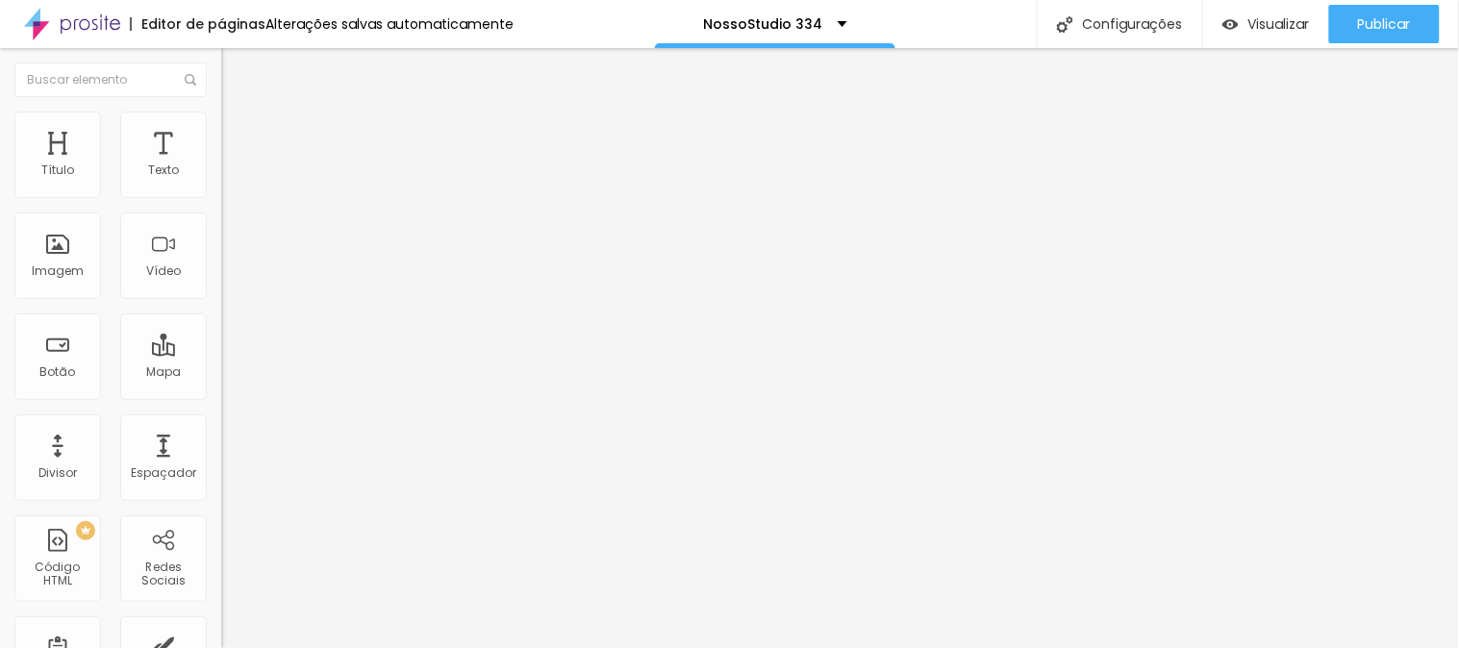
type input "10"
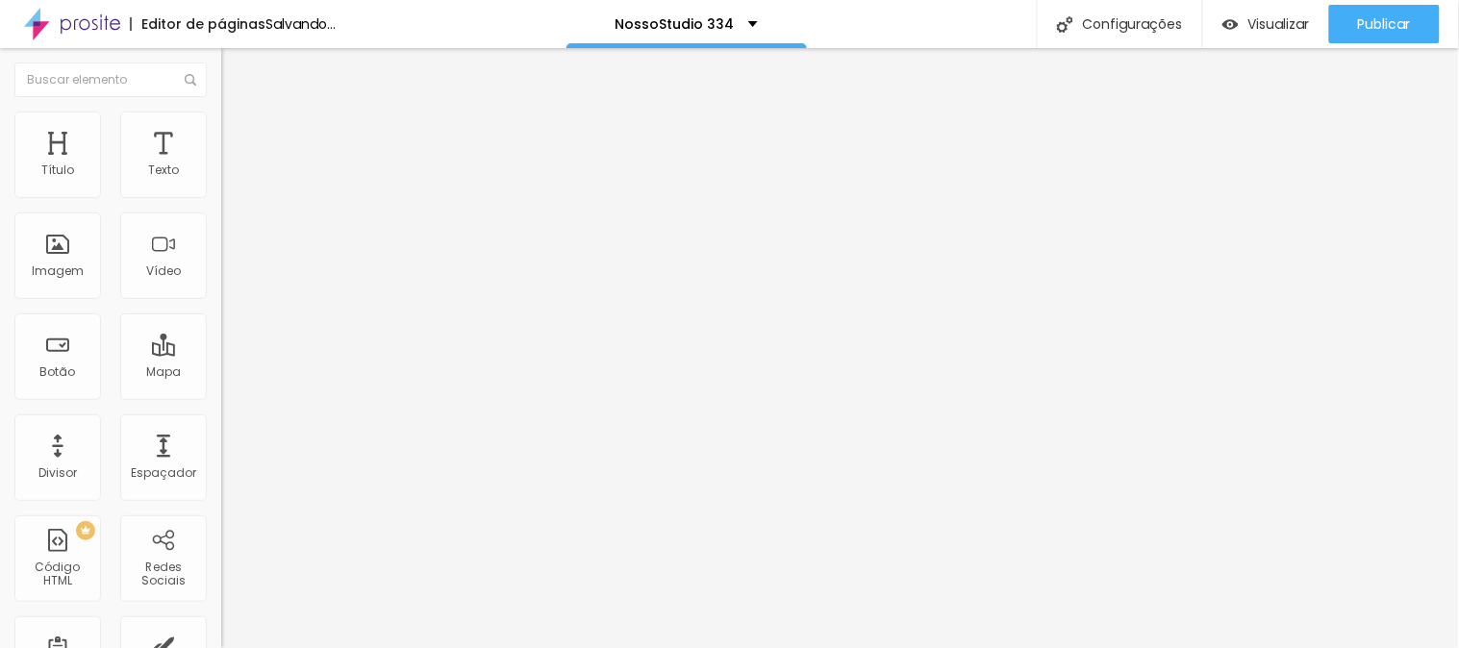
type input "17"
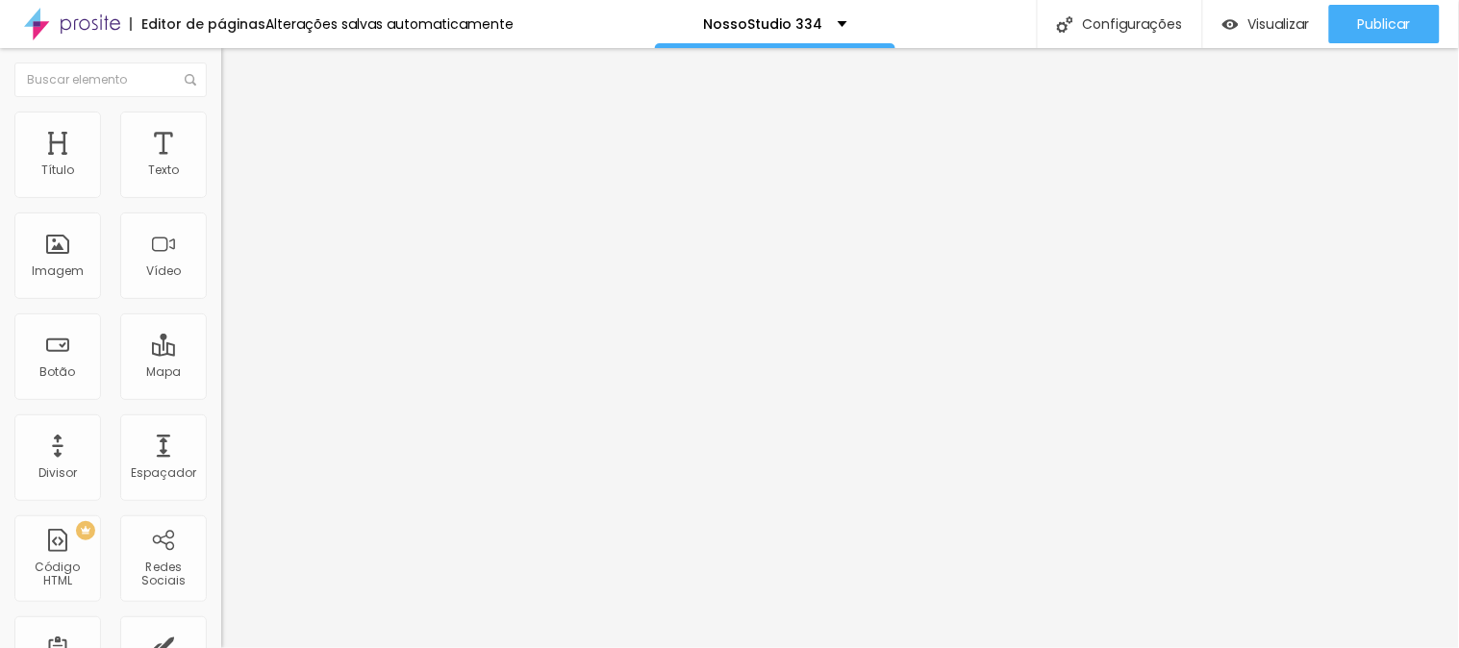
type input "17"
click at [221, 645] on input "range" at bounding box center [283, 652] width 124 height 15
click at [238, 129] on span "Estilo" at bounding box center [253, 124] width 30 height 16
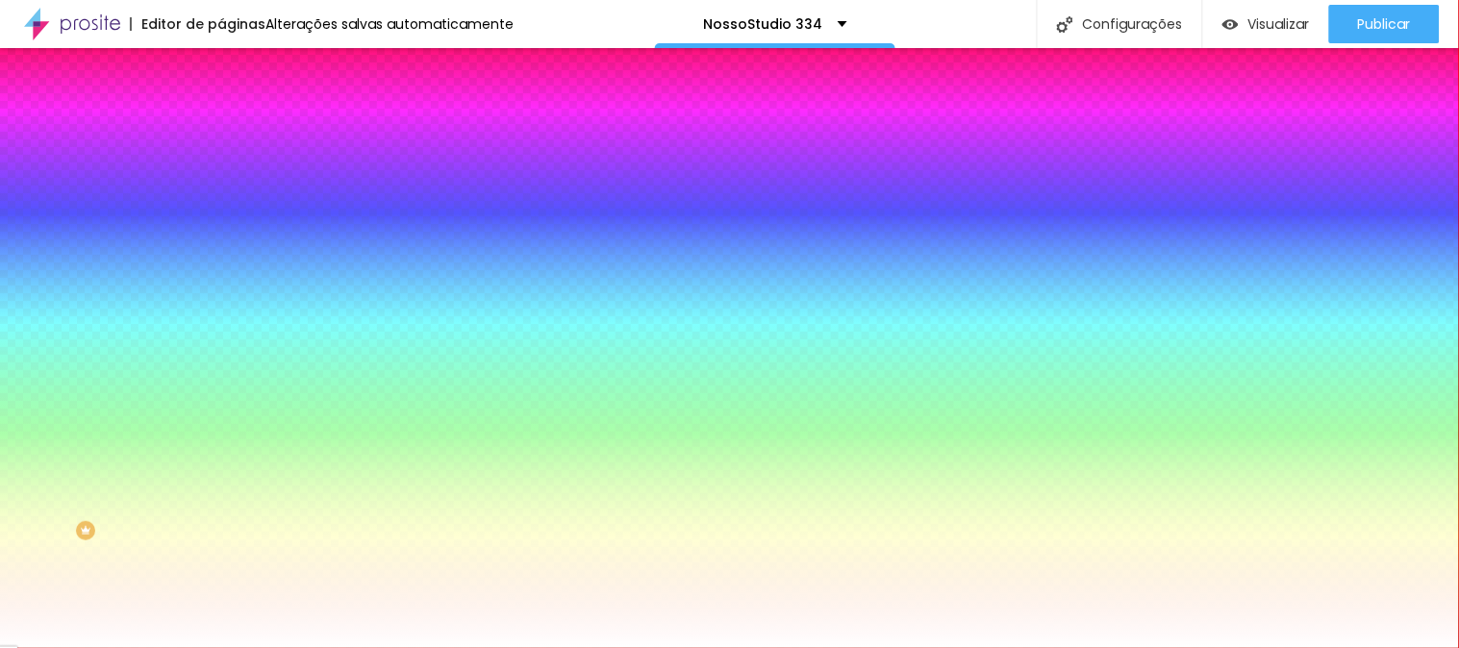
click at [221, 131] on img at bounding box center [229, 139] width 17 height 17
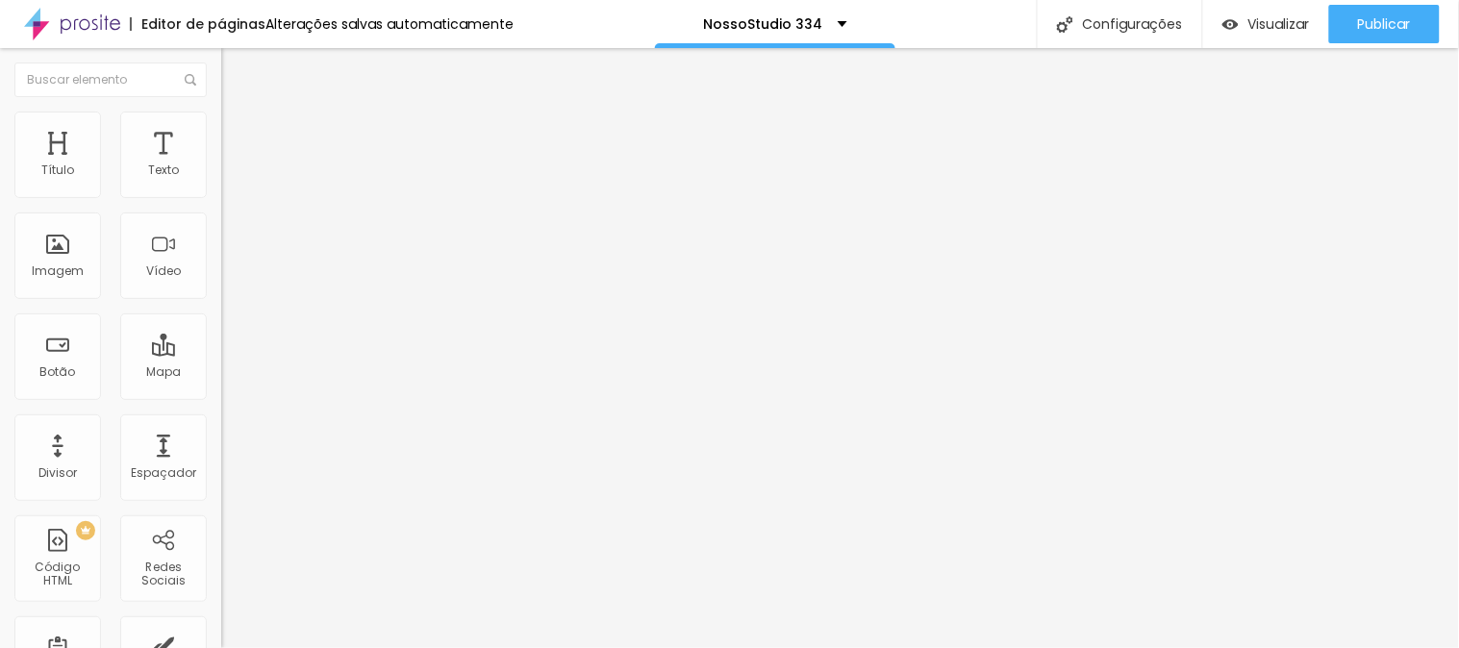
type input "10"
type input "31"
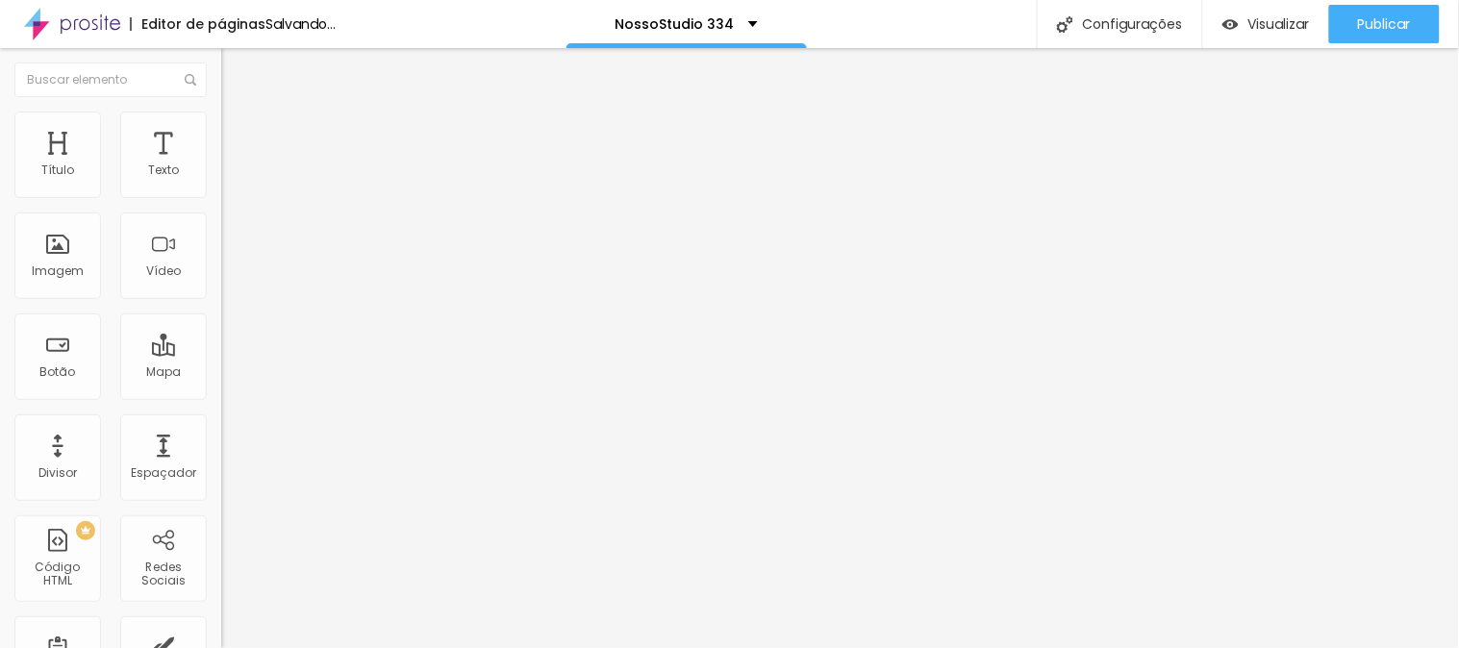
type input "17"
type input "10"
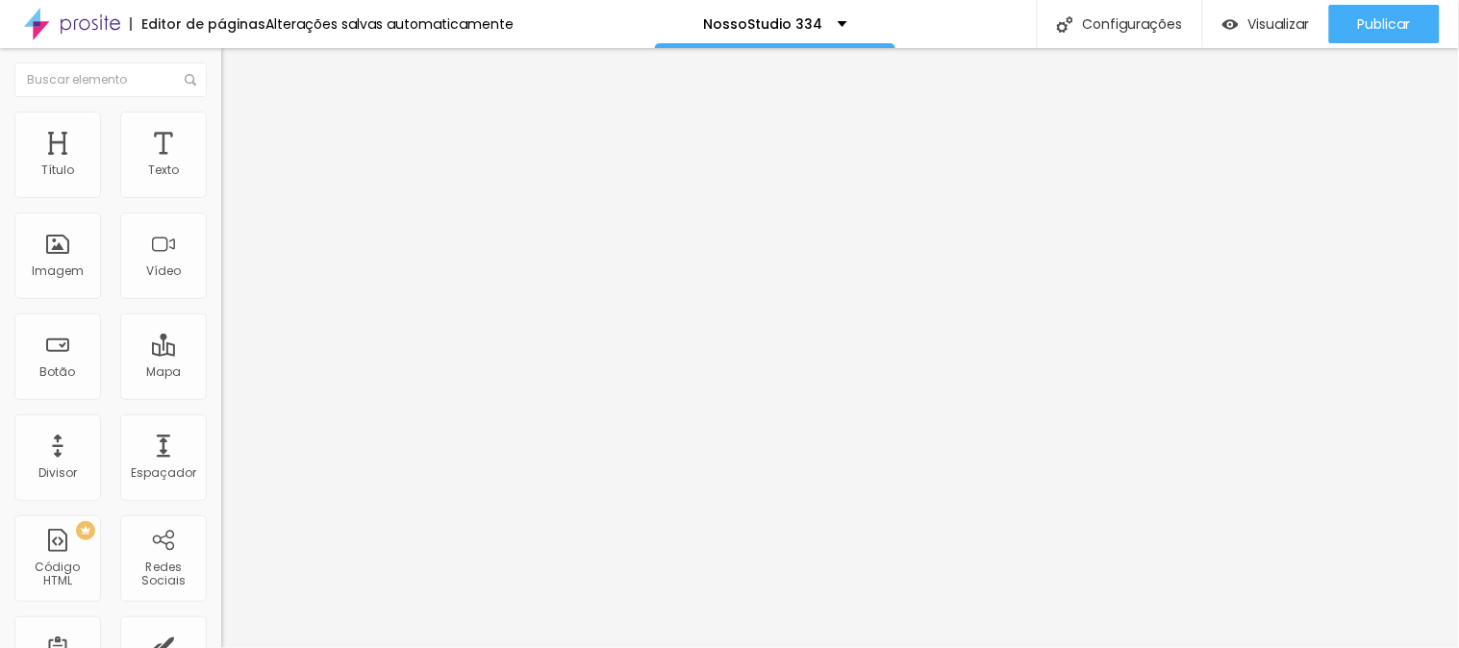
type input "10"
click at [221, 645] on input "range" at bounding box center [283, 652] width 124 height 15
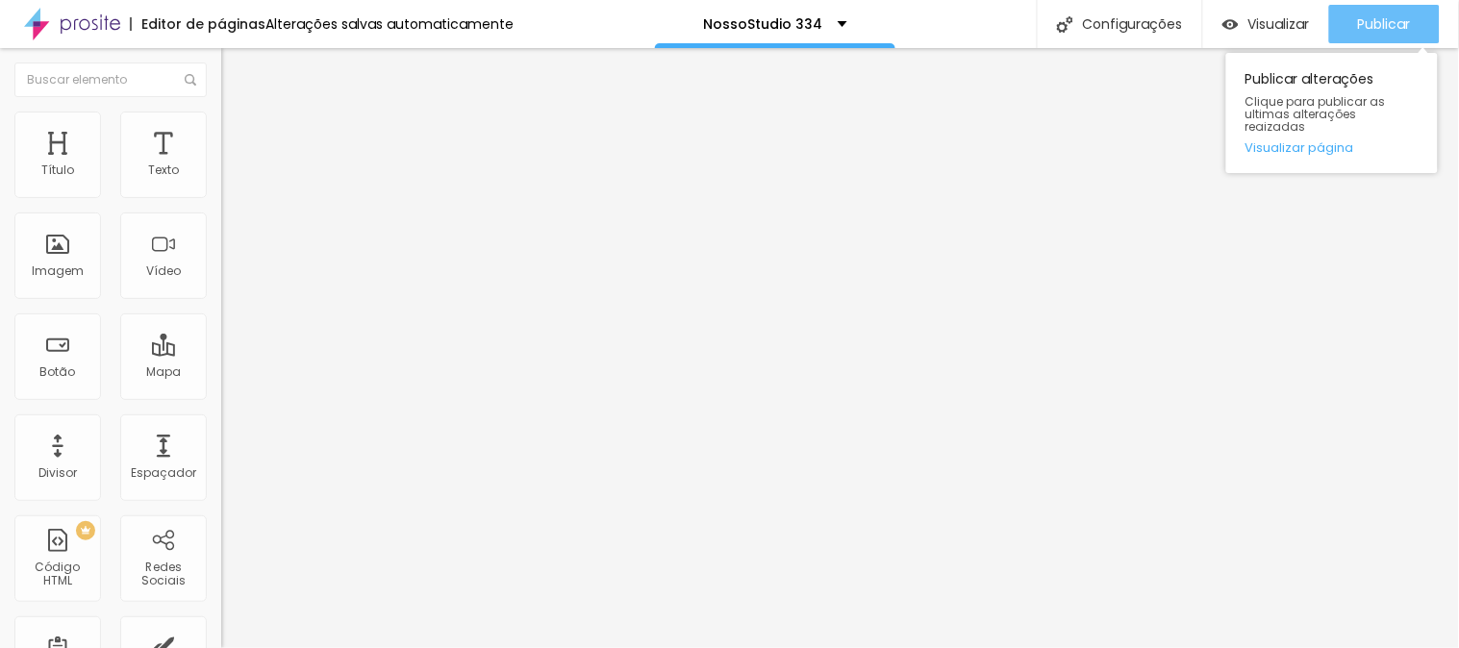
click at [1369, 19] on span "Publicar" at bounding box center [1384, 23] width 53 height 15
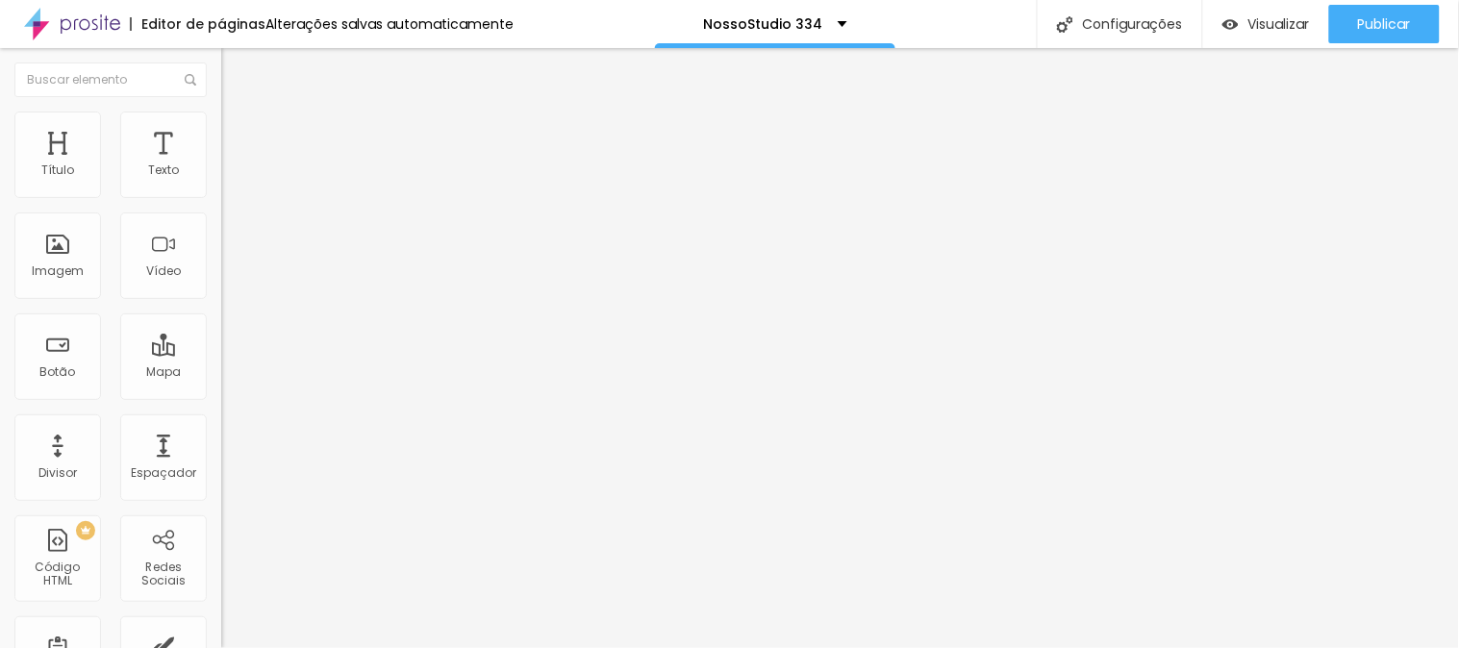
click at [238, 130] on span "Avançado" at bounding box center [269, 124] width 63 height 16
type input "6"
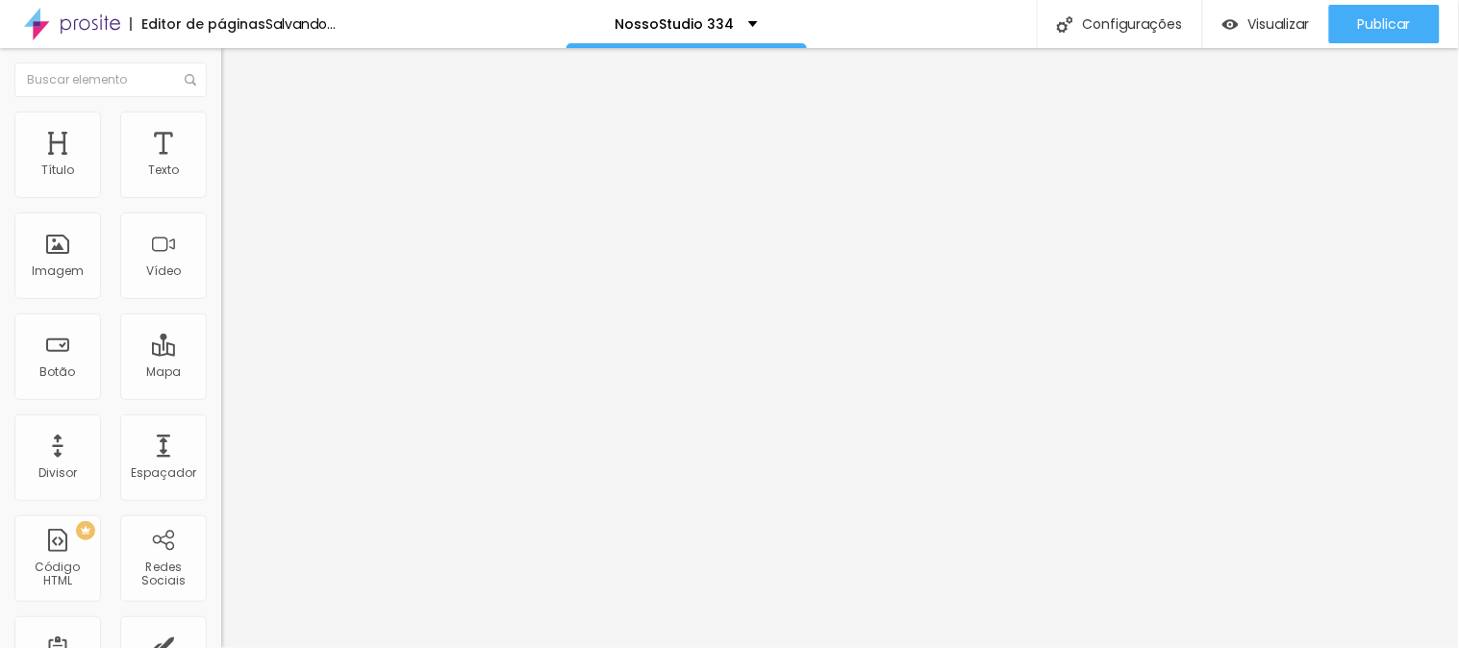
type input "6"
click at [221, 354] on input "range" at bounding box center [283, 361] width 124 height 15
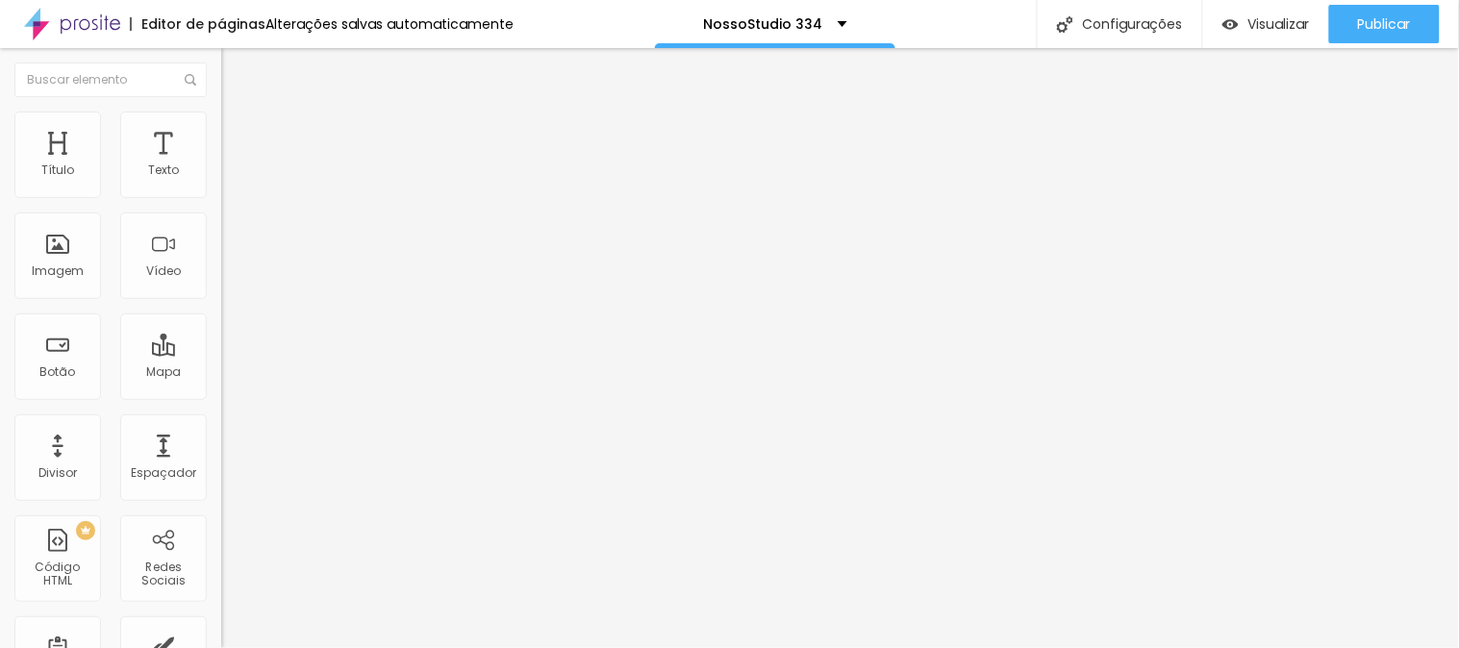
type input "1"
type input "6"
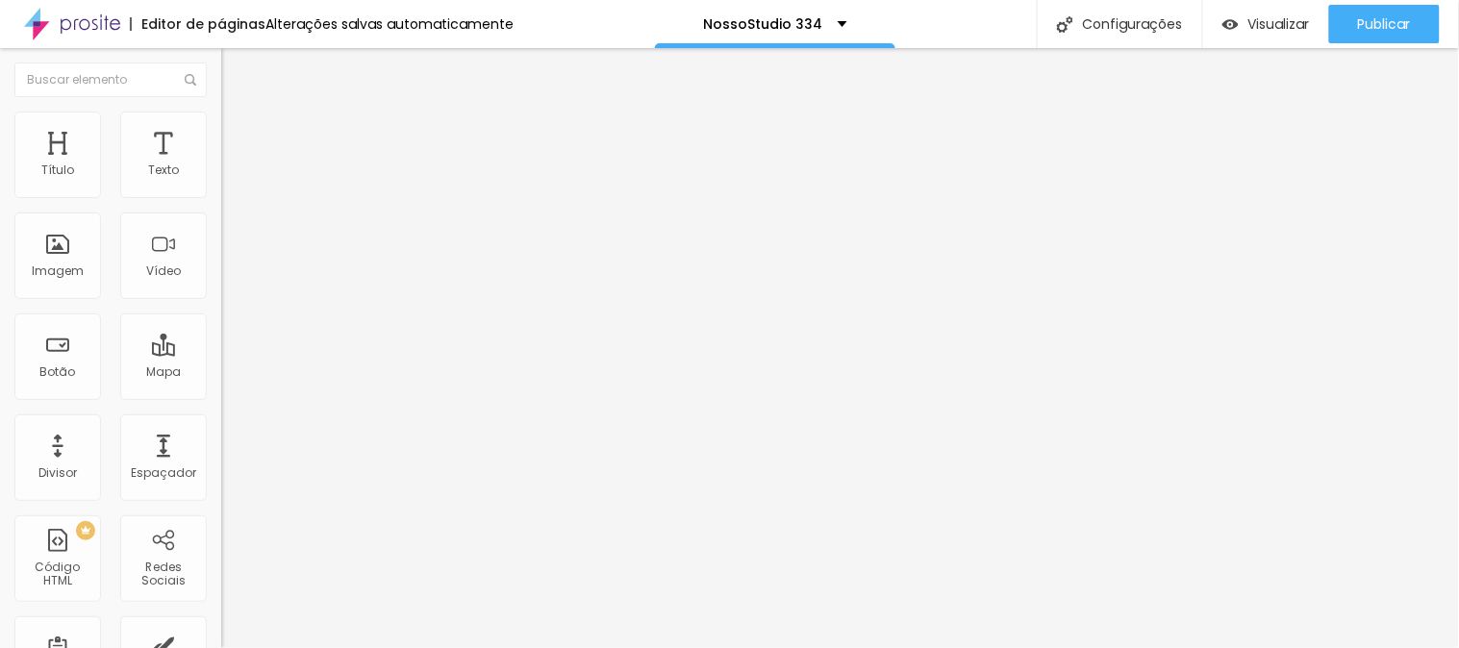
click at [221, 626] on input "range" at bounding box center [283, 633] width 124 height 15
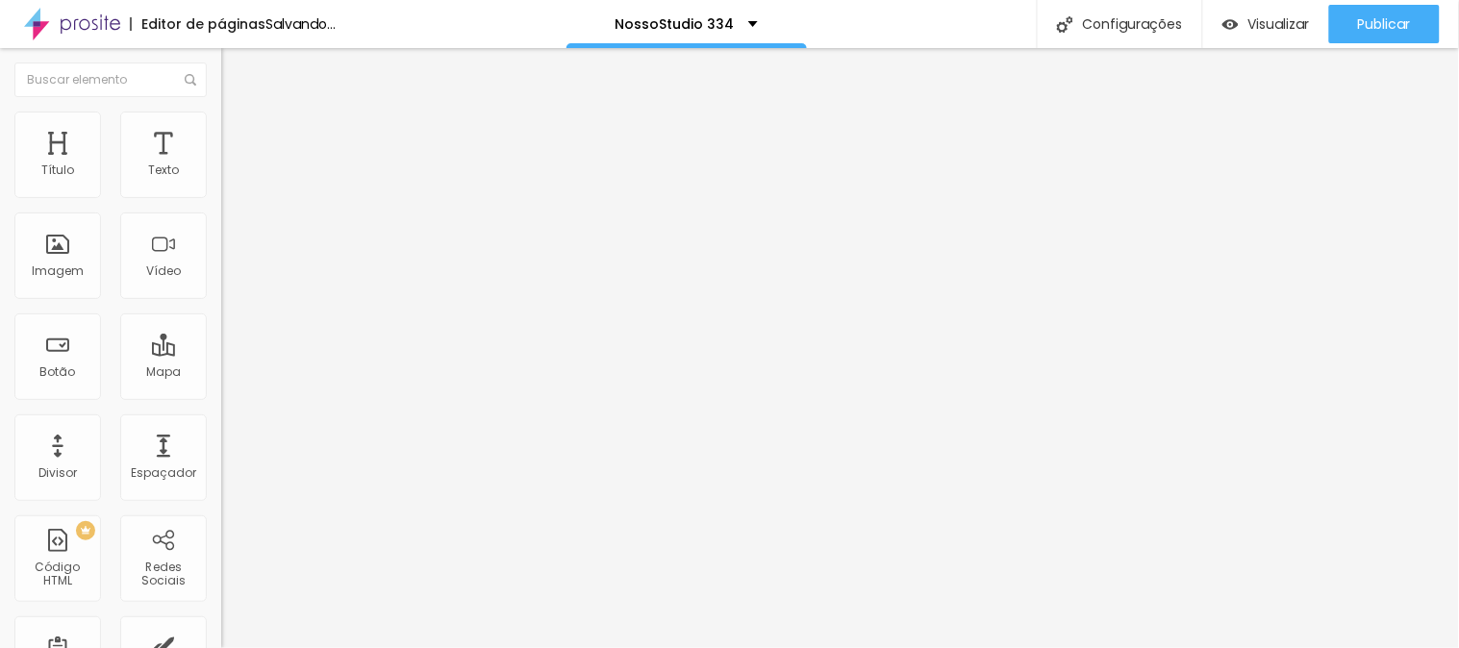
type input "12"
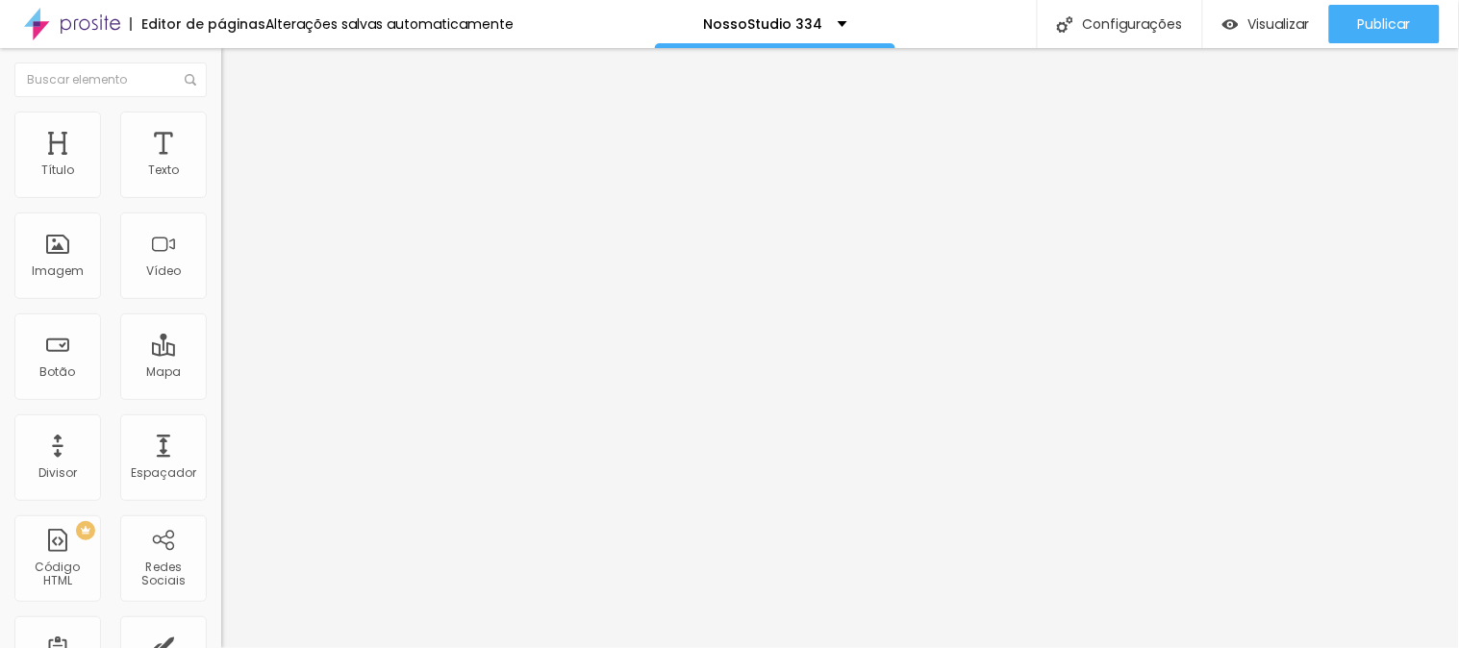
type input "12"
click at [221, 354] on input "range" at bounding box center [283, 361] width 124 height 15
type input "7"
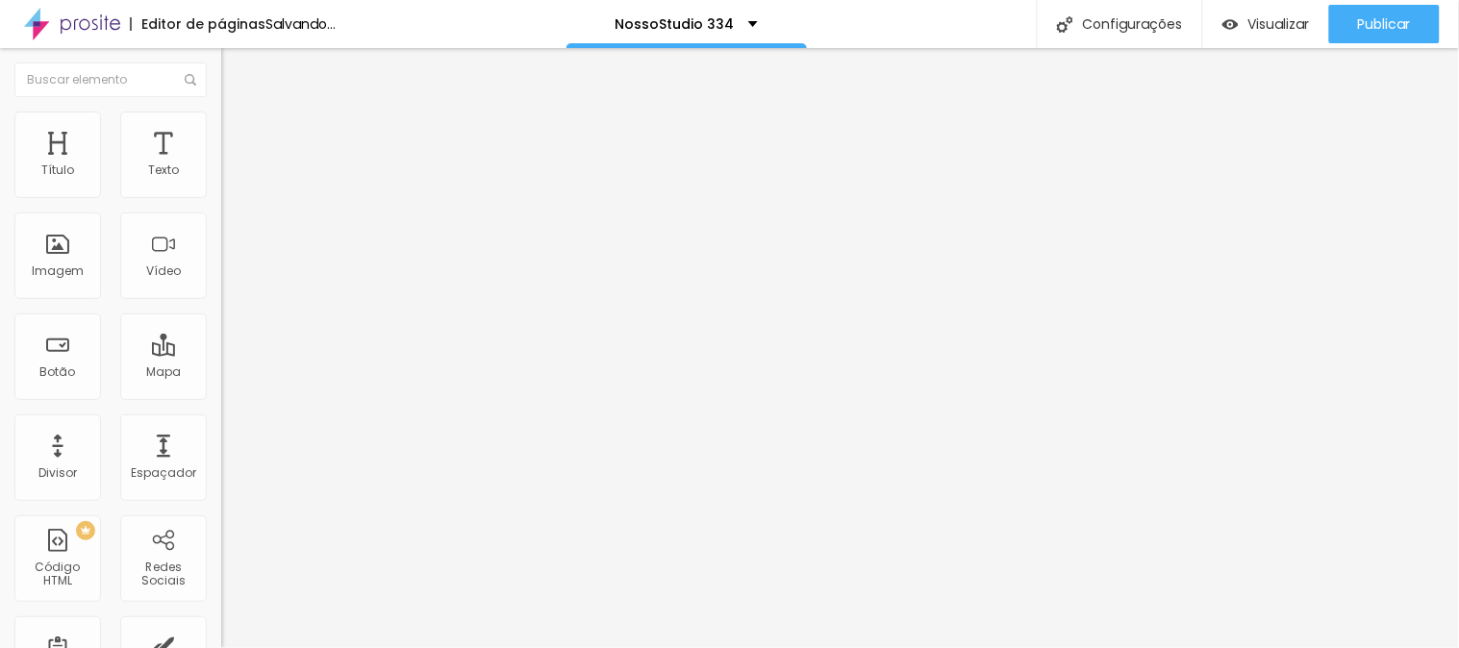
type input "9"
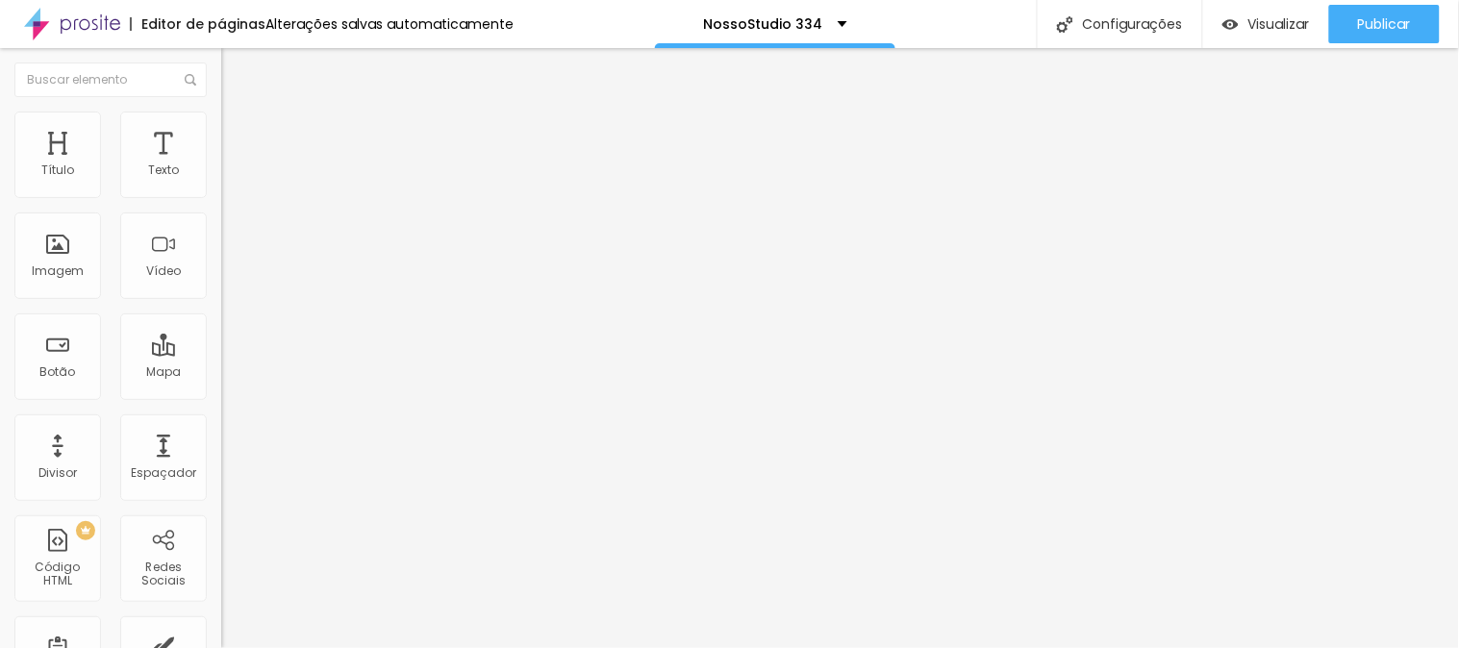
type input "10"
click at [221, 626] on input "range" at bounding box center [283, 633] width 124 height 15
click at [221, 115] on img at bounding box center [229, 120] width 17 height 17
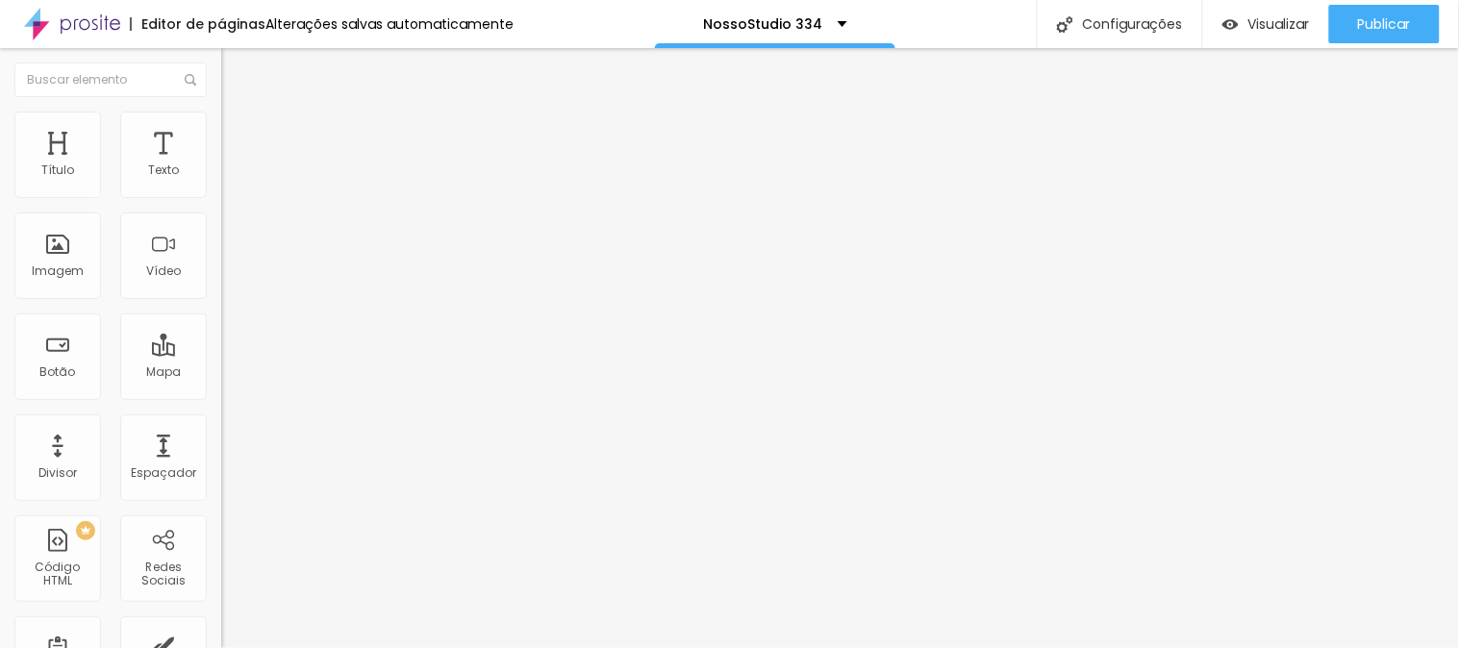
click at [221, 115] on img at bounding box center [229, 120] width 17 height 17
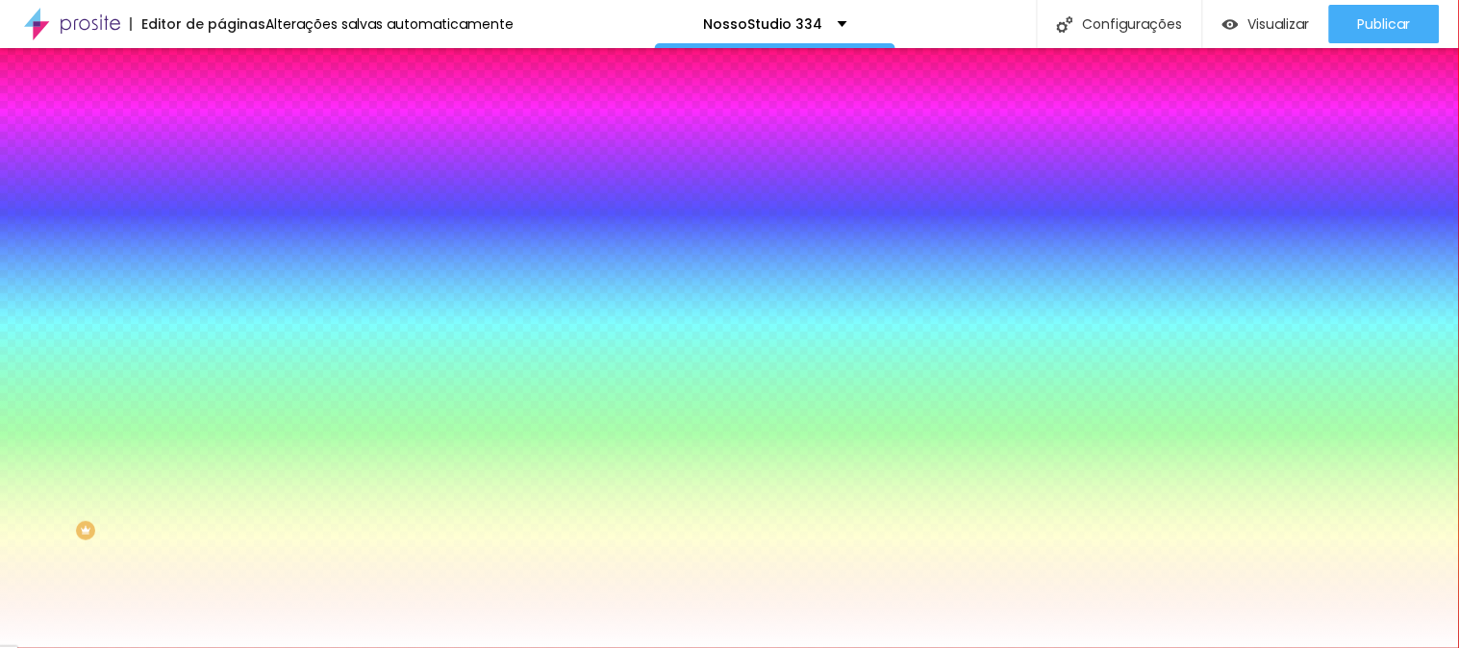
click at [221, 131] on li "Avançado" at bounding box center [331, 140] width 221 height 19
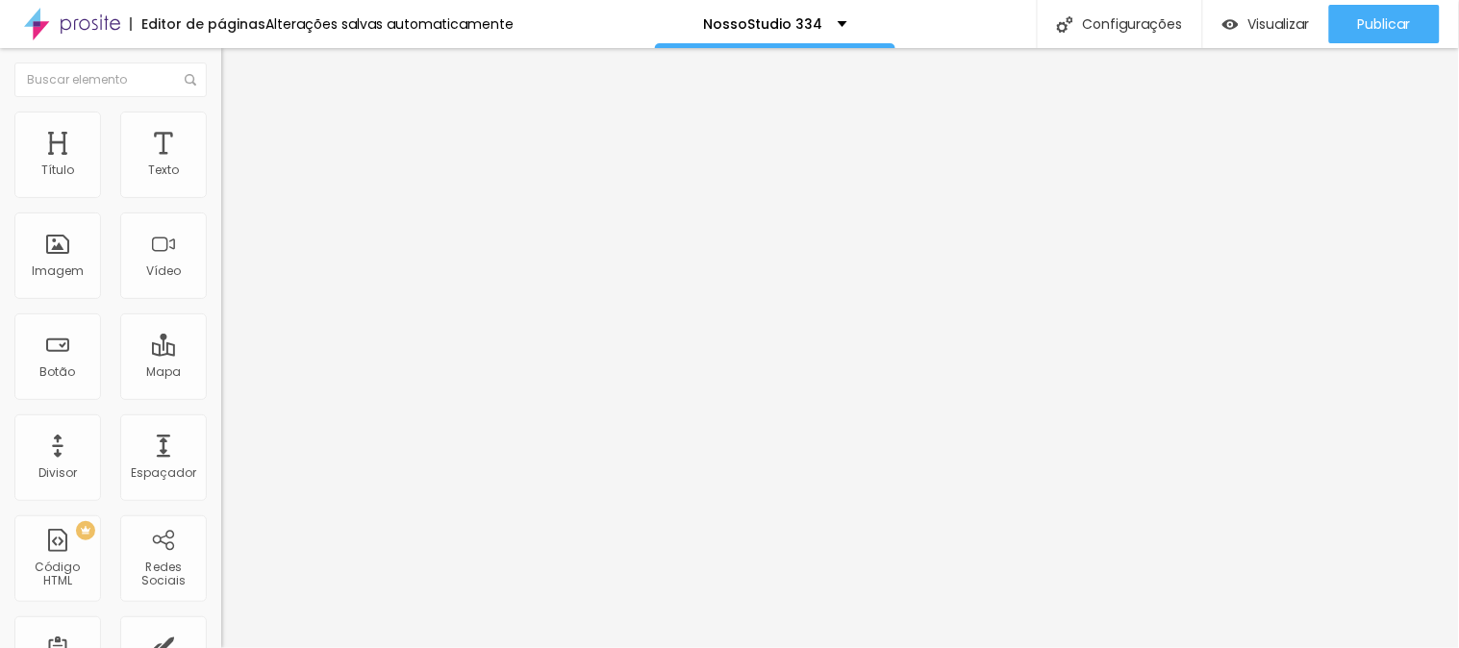
type input "3"
type input "0"
drag, startPoint x: 43, startPoint y: 226, endPoint x: 11, endPoint y: 226, distance: 32.7
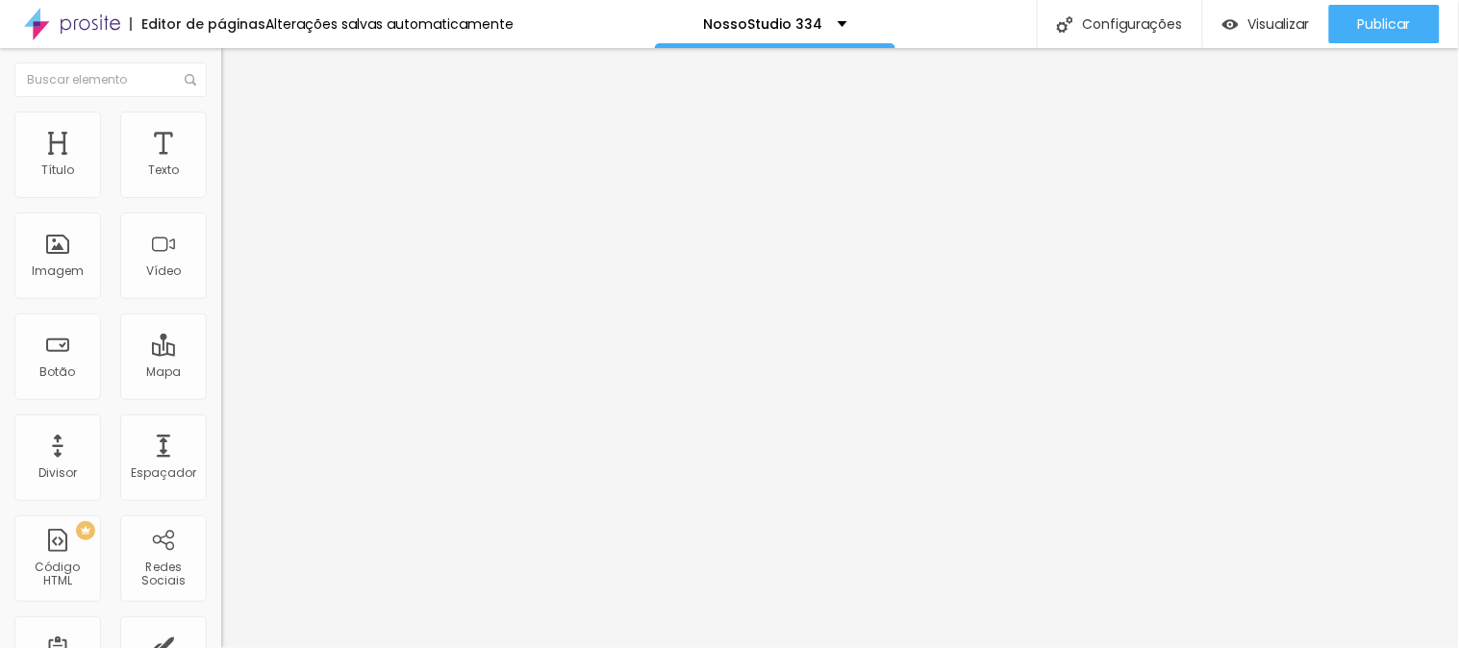
type input "0"
click at [221, 645] on input "range" at bounding box center [283, 652] width 124 height 15
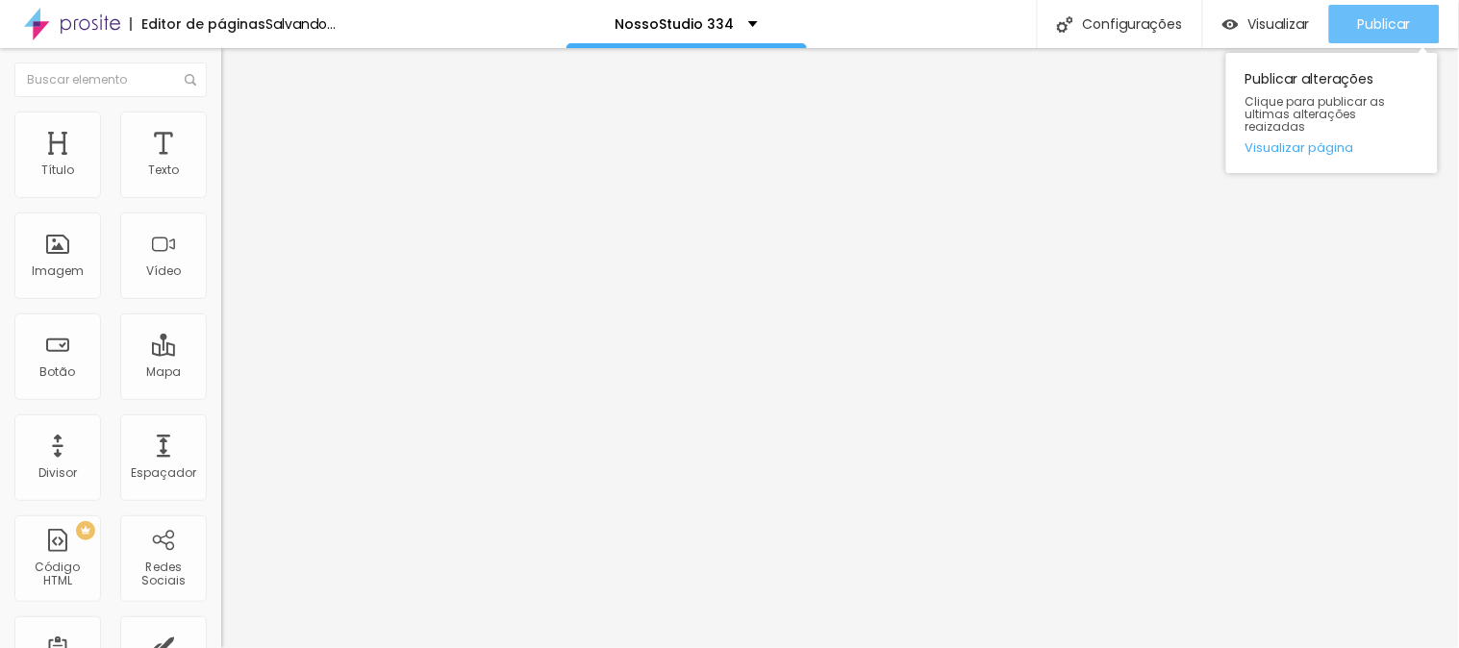
click at [1388, 21] on span "Publicar" at bounding box center [1384, 23] width 53 height 15
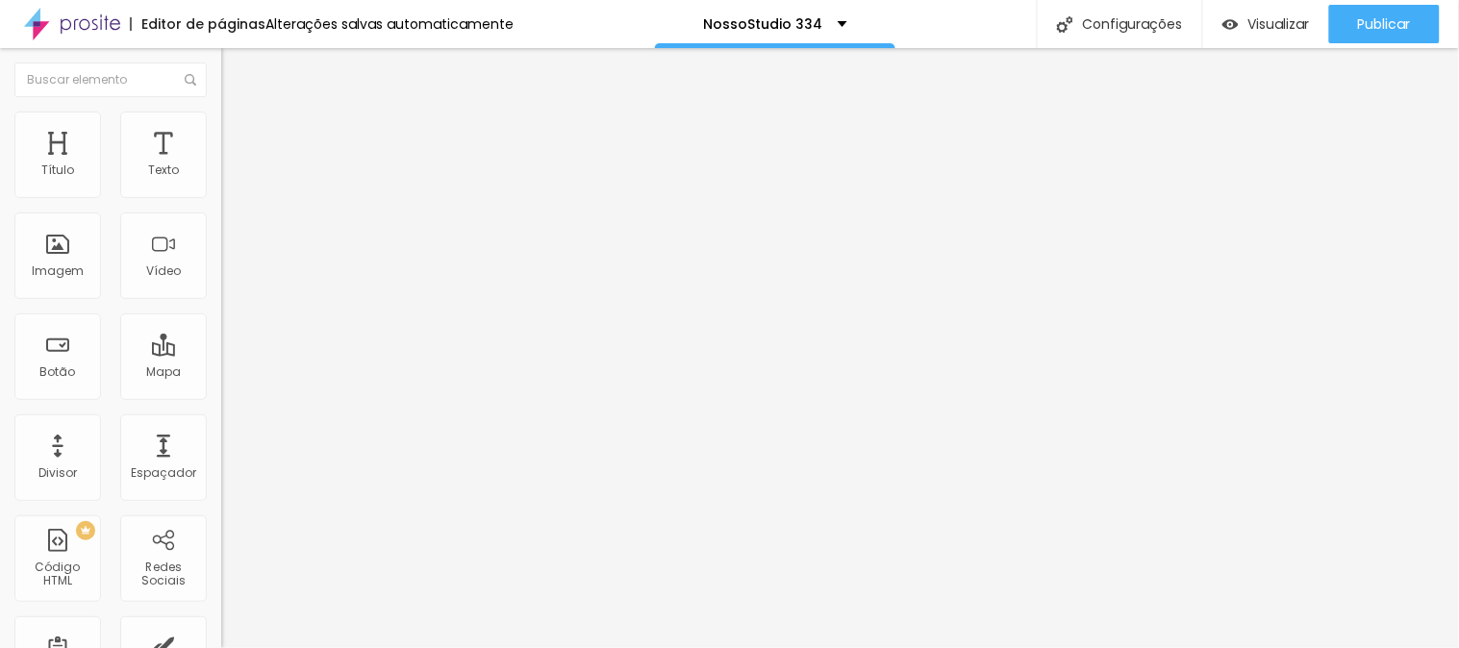
click at [221, 112] on img at bounding box center [229, 120] width 17 height 17
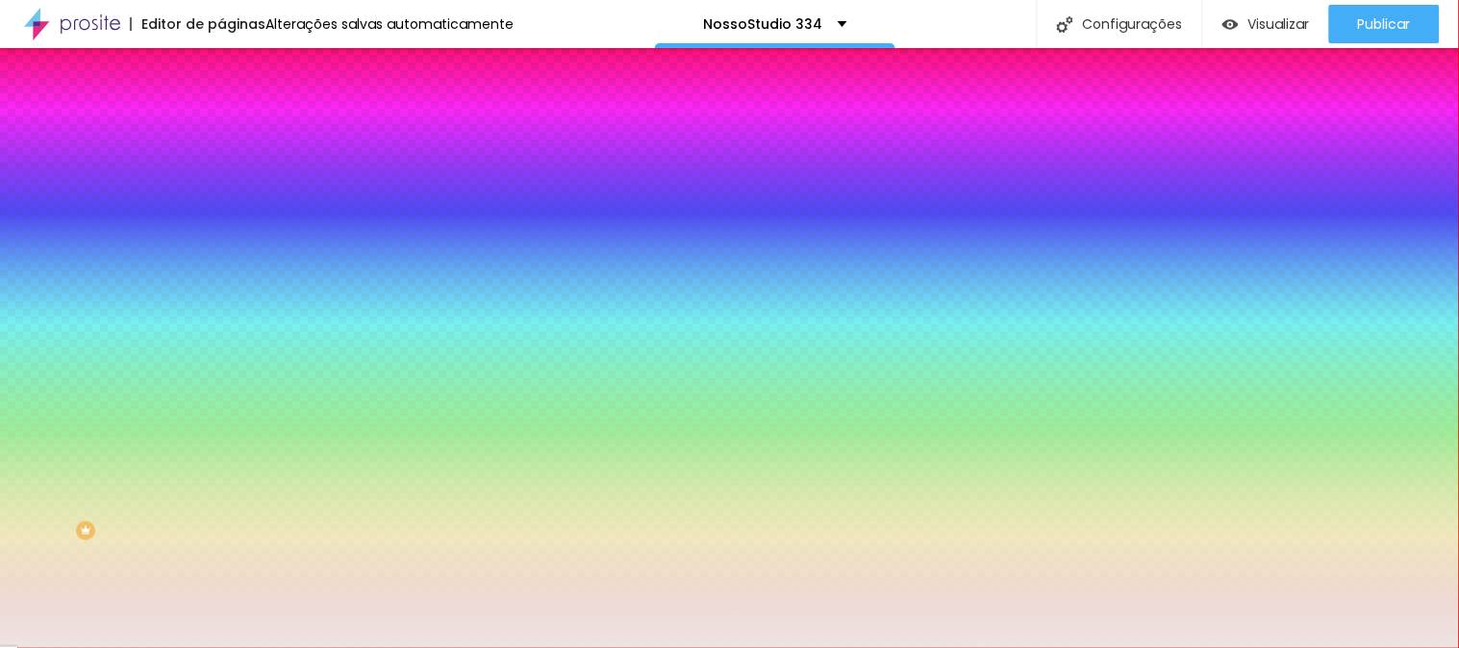
click at [221, 184] on div at bounding box center [331, 184] width 221 height 0
click at [40, 234] on div at bounding box center [729, 324] width 1459 height 648
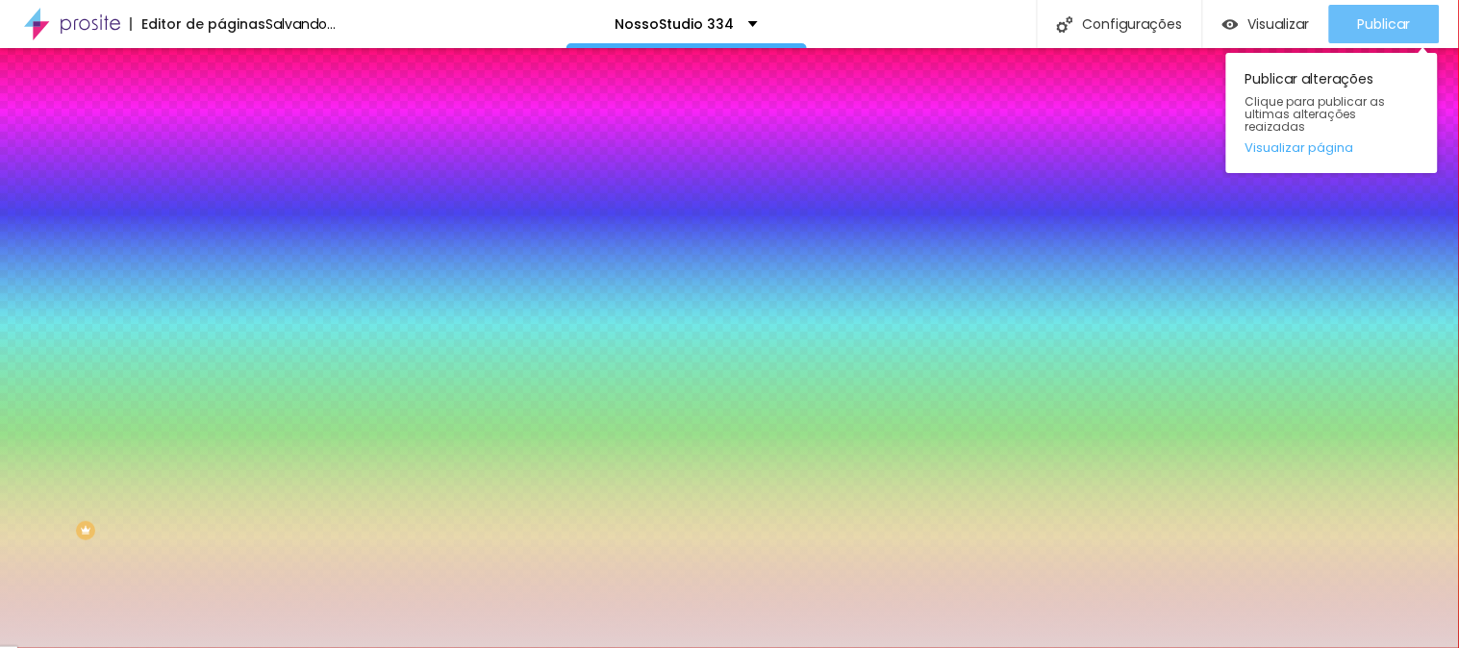
click at [1404, 16] on span "Publicar" at bounding box center [1384, 23] width 53 height 15
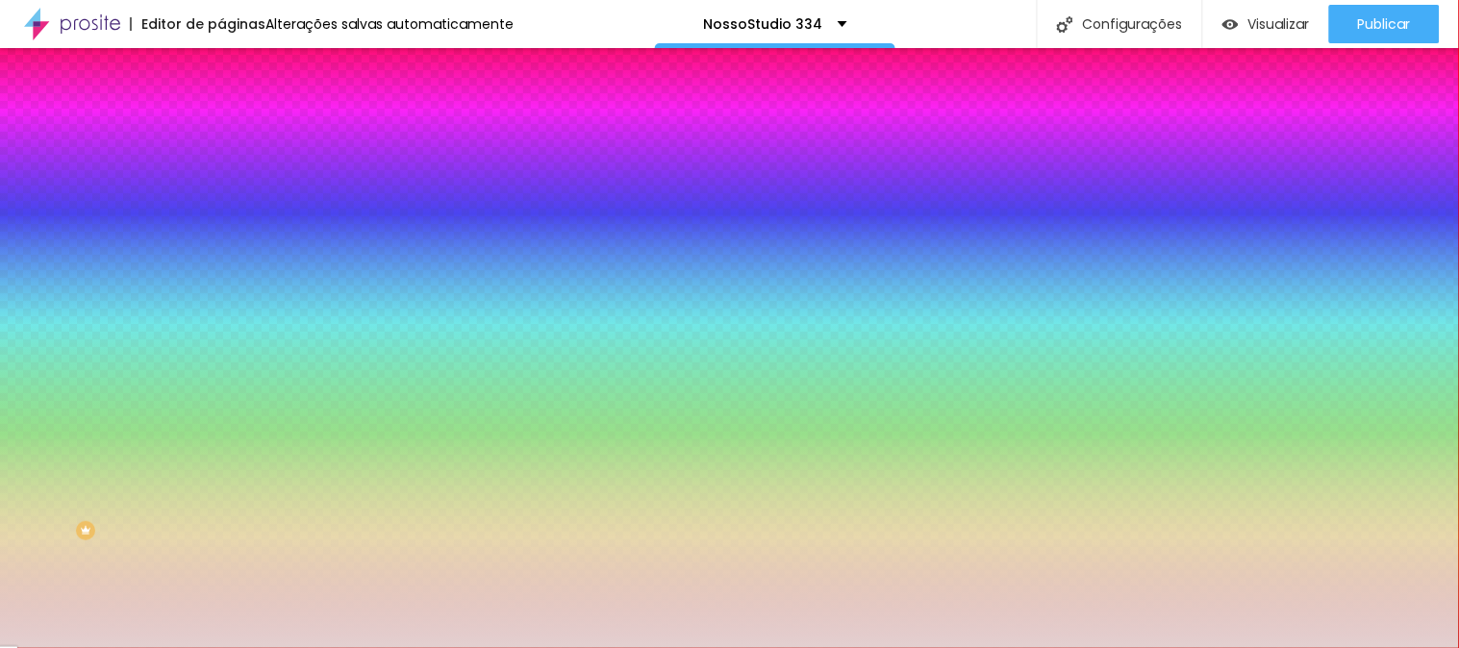
drag, startPoint x: 147, startPoint y: 197, endPoint x: 214, endPoint y: 189, distance: 67.7
click at [221, 189] on div "Cor de fundo Voltar ao padrão #EEE4E4 0 Borda arredondada" at bounding box center [331, 312] width 221 height 325
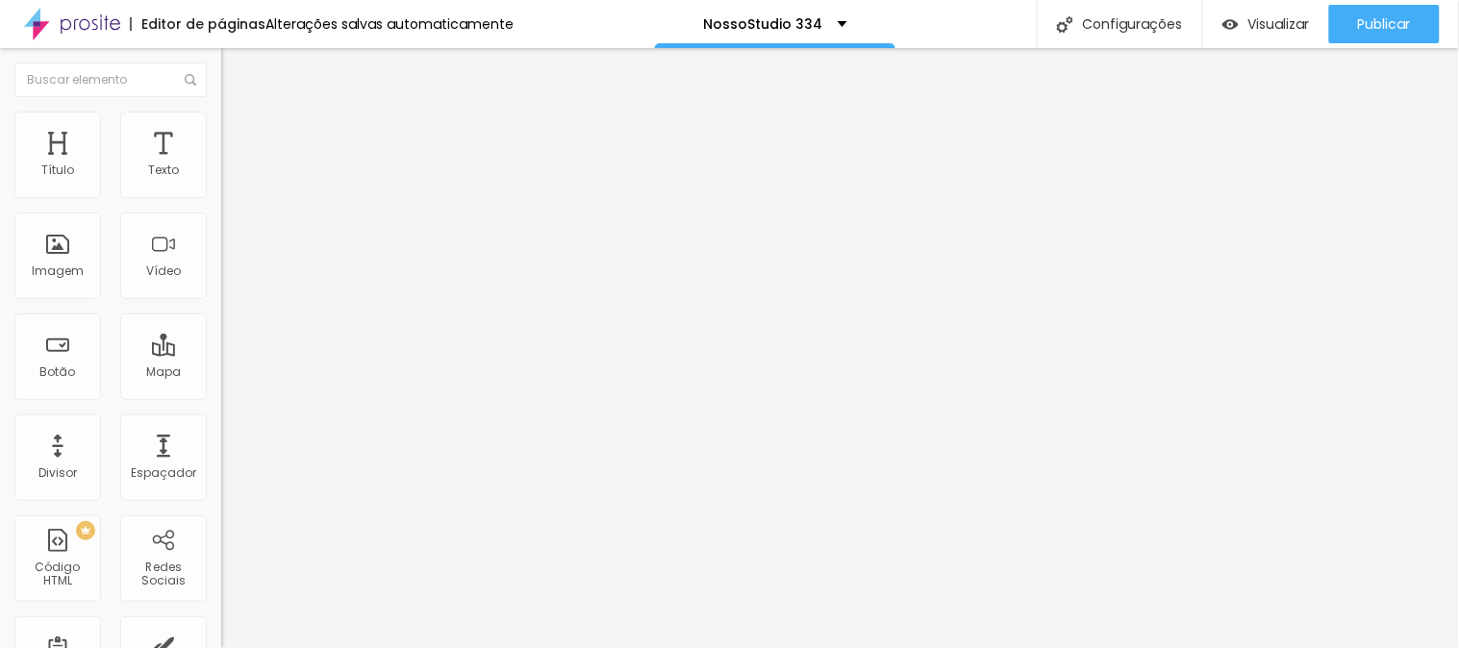
click at [221, 122] on ul "Conteúdo Estilo Avançado" at bounding box center [331, 121] width 221 height 58
click at [221, 120] on img at bounding box center [229, 120] width 17 height 17
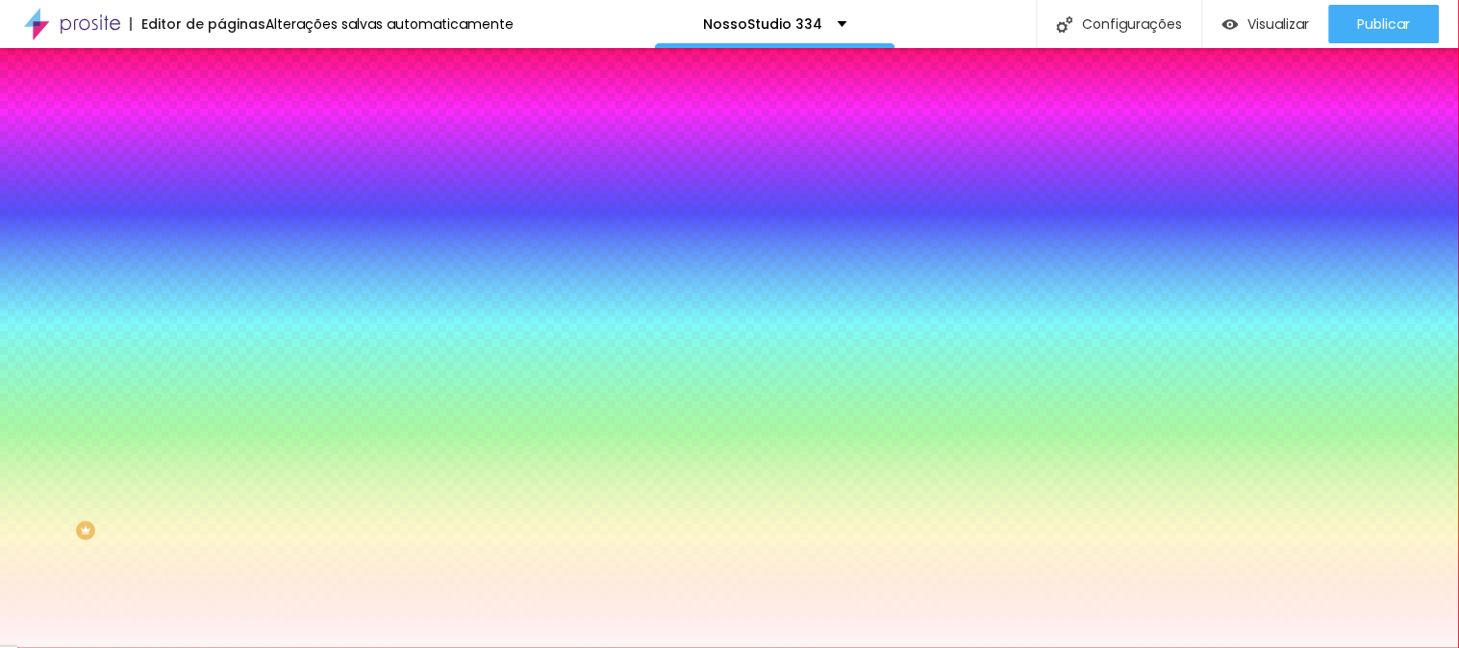
click at [221, 193] on input "#FEF6F6" at bounding box center [336, 193] width 231 height 19
drag, startPoint x: 151, startPoint y: 193, endPoint x: 209, endPoint y: 193, distance: 57.7
click at [221, 193] on div "Cor de fundo Voltar ao padrão #FEF6F6 0 Borda arredondada" at bounding box center [331, 312] width 221 height 325
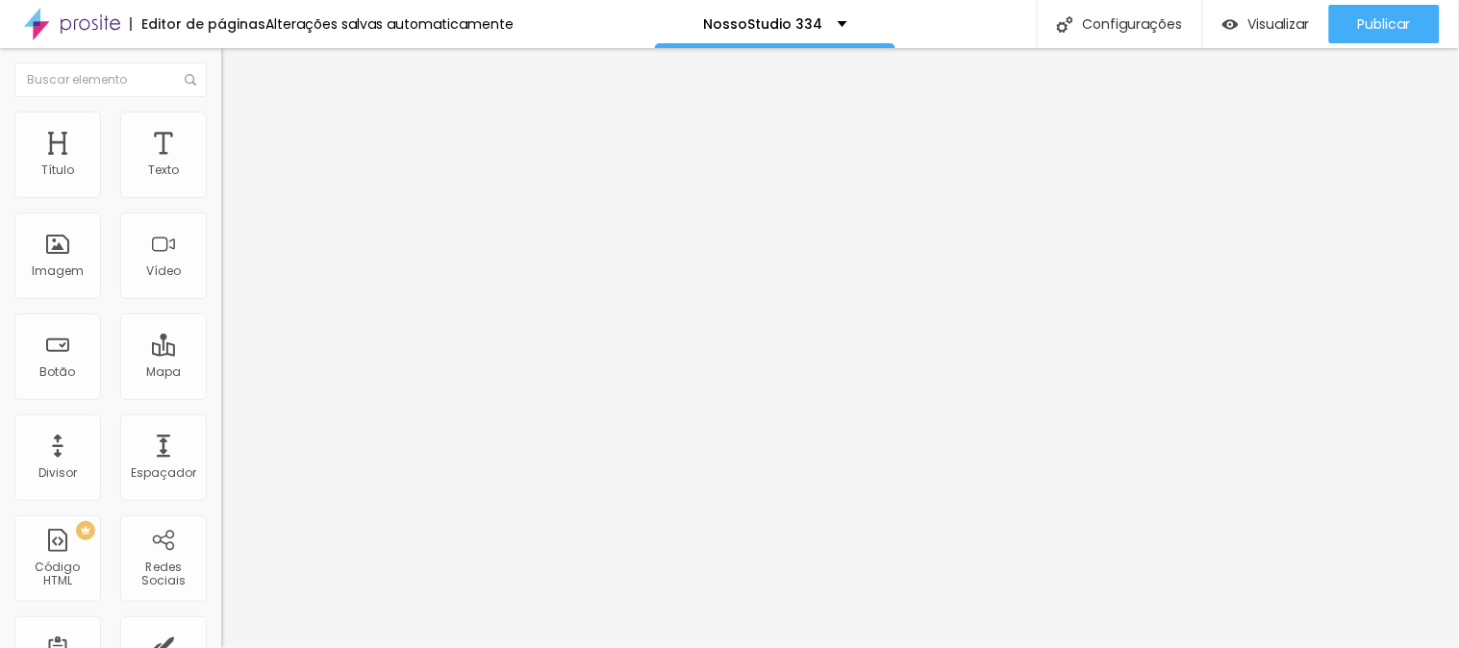
click at [221, 130] on ul "Conteúdo Estilo Avançado" at bounding box center [331, 121] width 221 height 58
click at [221, 112] on li "Estilo" at bounding box center [331, 121] width 221 height 19
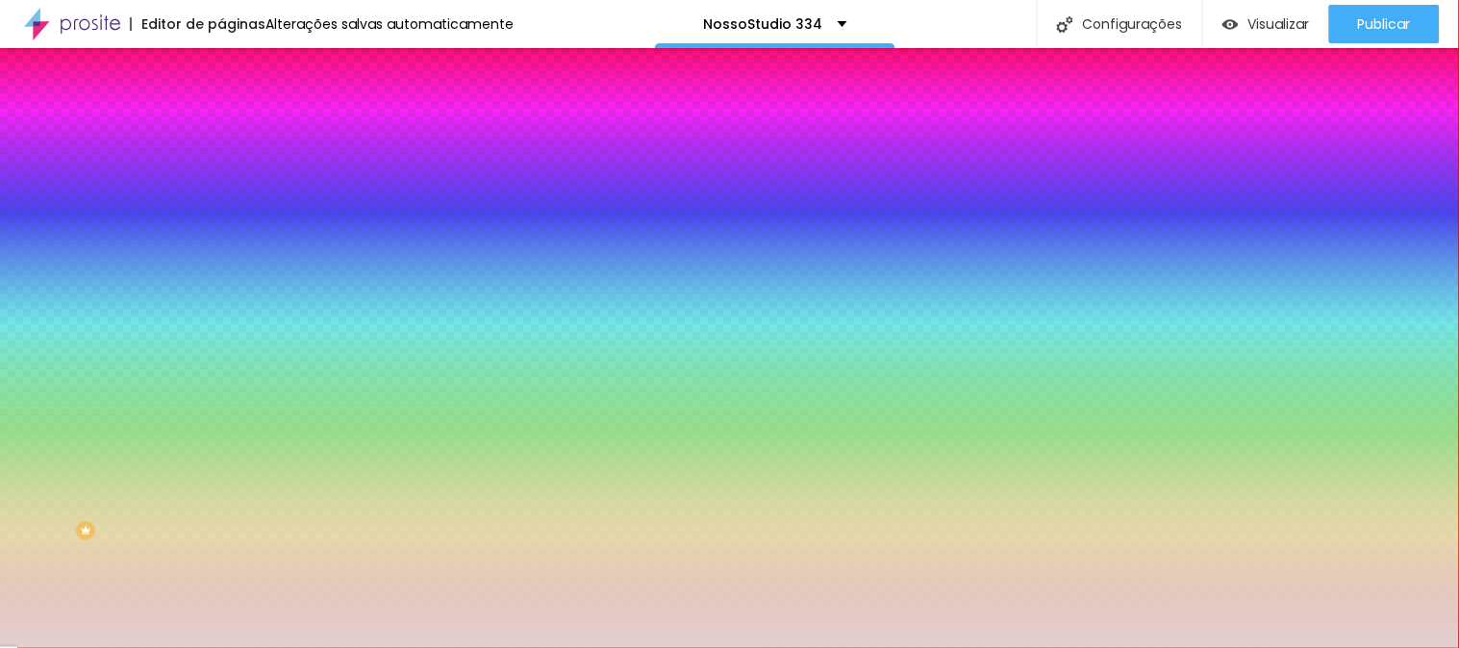
drag, startPoint x: 152, startPoint y: 193, endPoint x: 206, endPoint y: 195, distance: 53.9
click at [221, 195] on div "#E3D0D0" at bounding box center [331, 193] width 221 height 19
